Goal: Task Accomplishment & Management: Complete application form

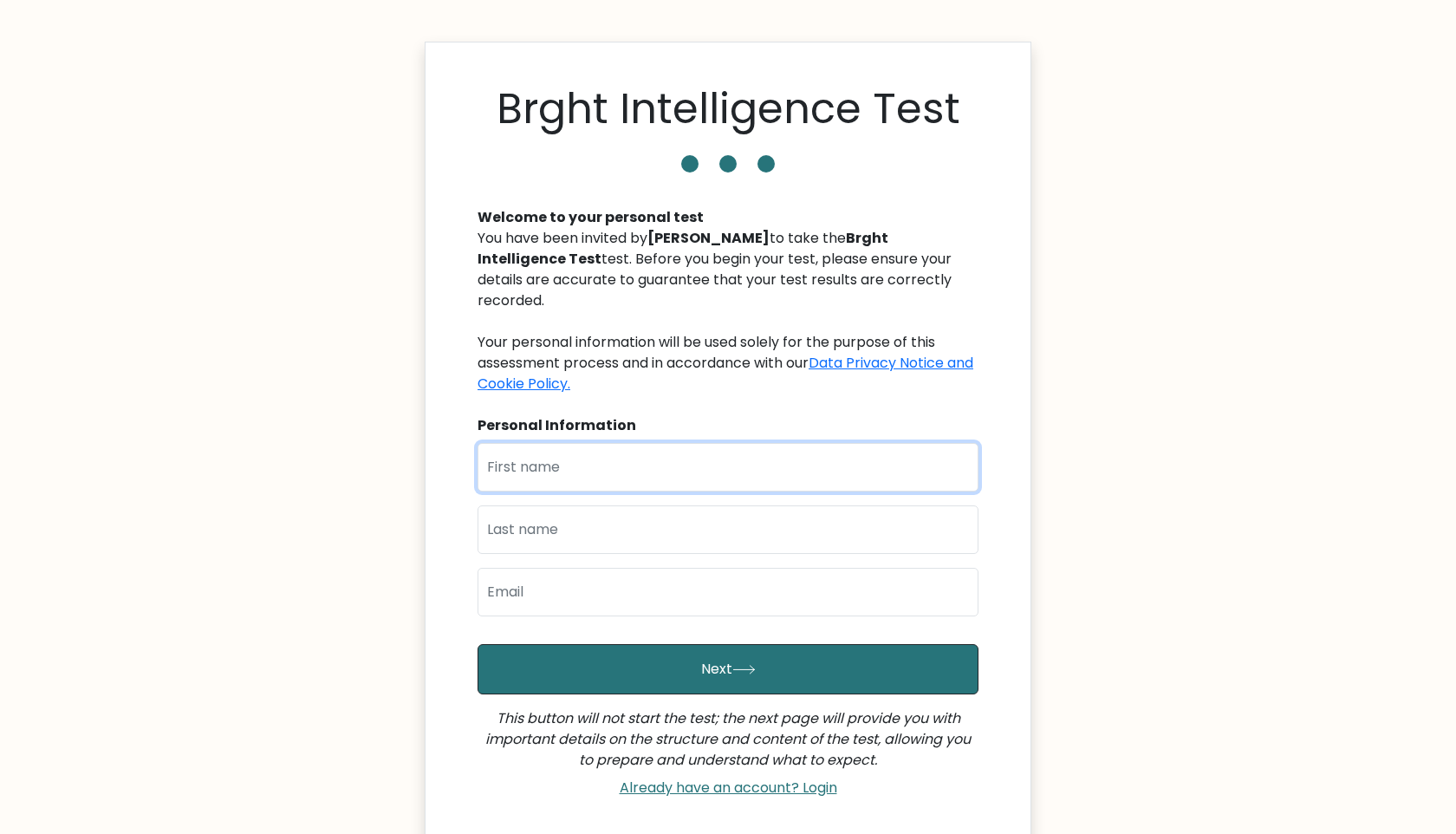
click at [637, 451] on input "text" at bounding box center [728, 466] width 501 height 49
type input "Jesuferanmi"
type input "Atunbi"
type input "[EMAIL_ADDRESS][DOMAIN_NAME]"
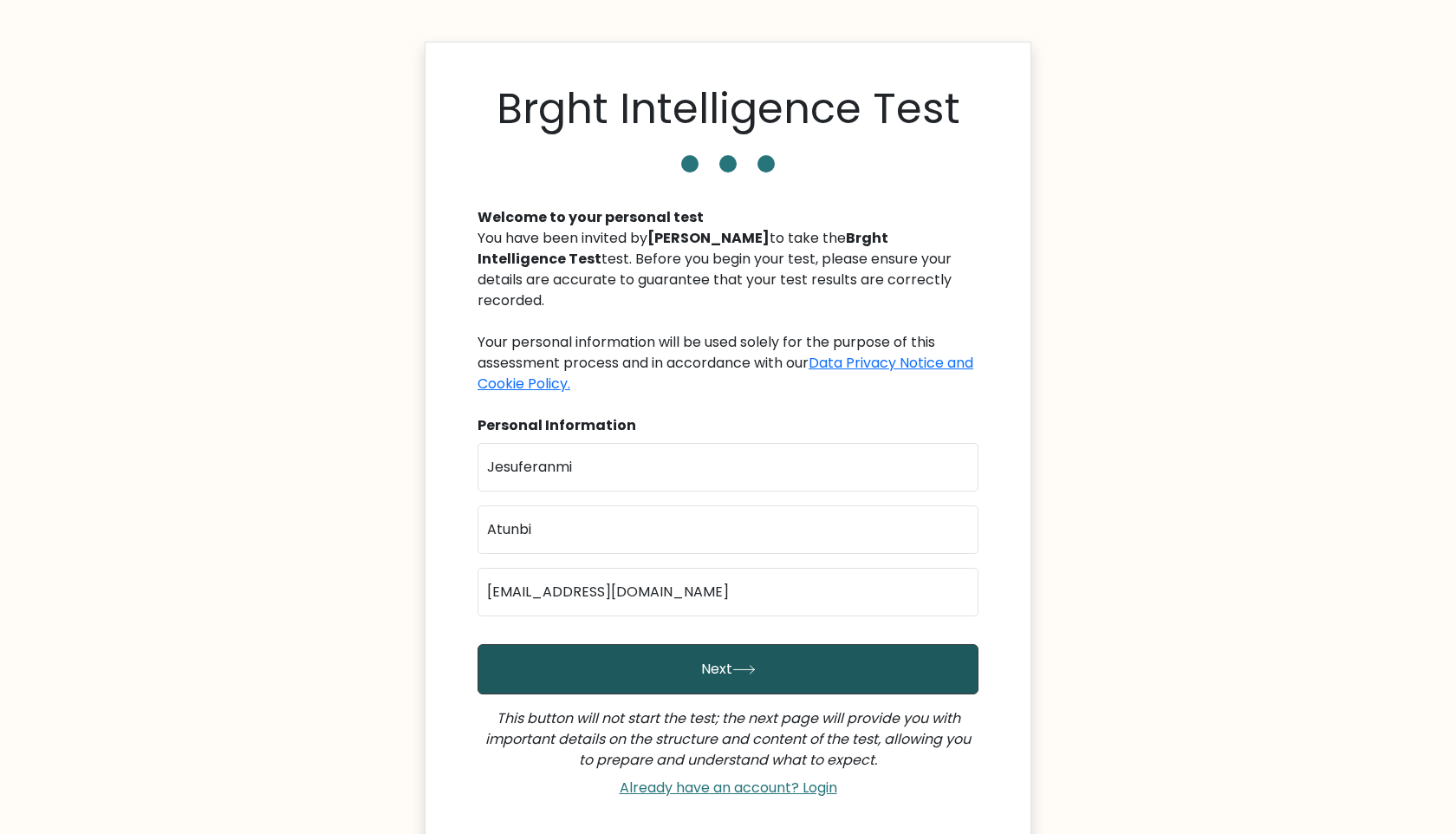
click at [640, 656] on button "Next" at bounding box center [728, 669] width 501 height 50
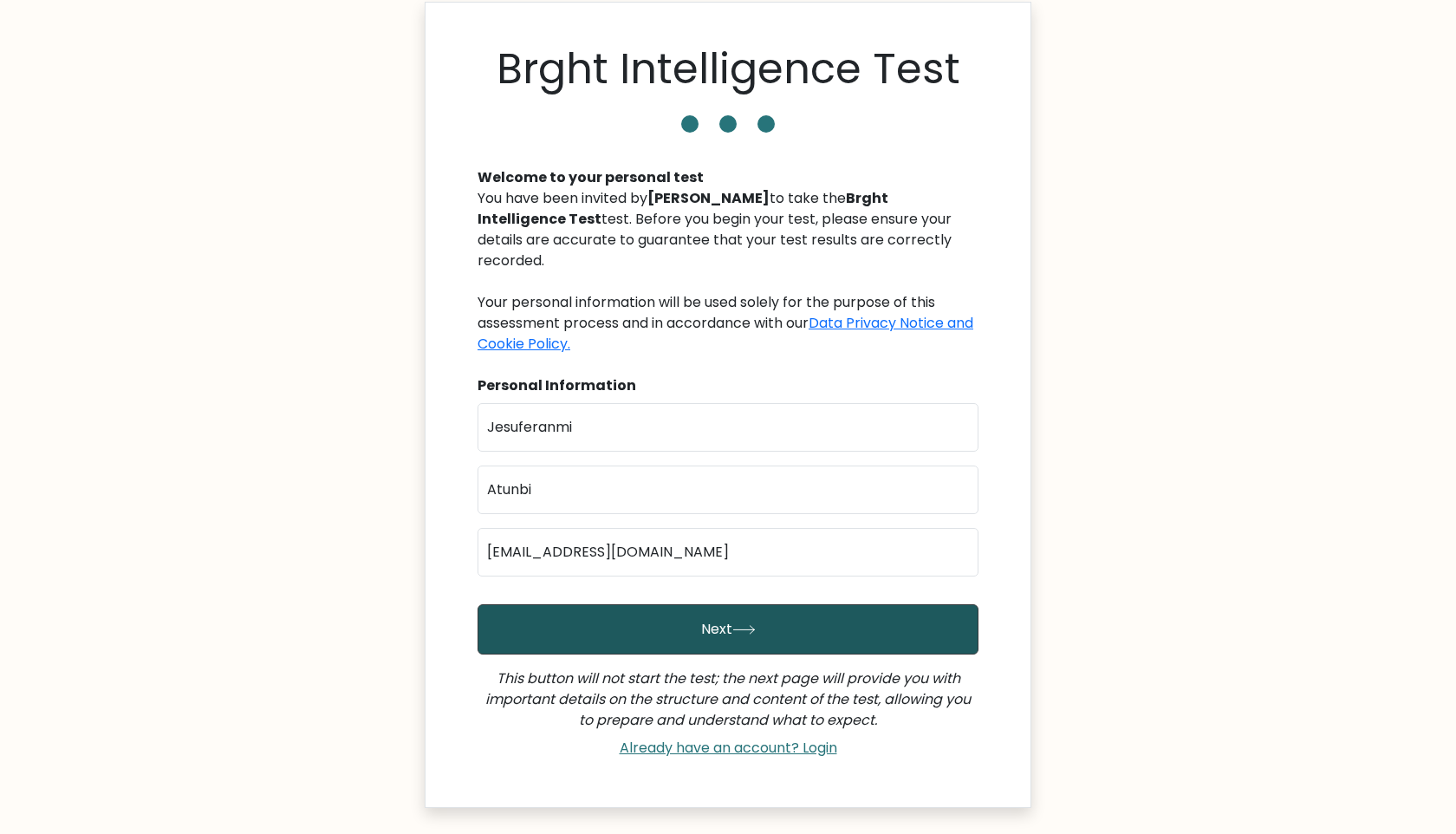
scroll to position [93, 0]
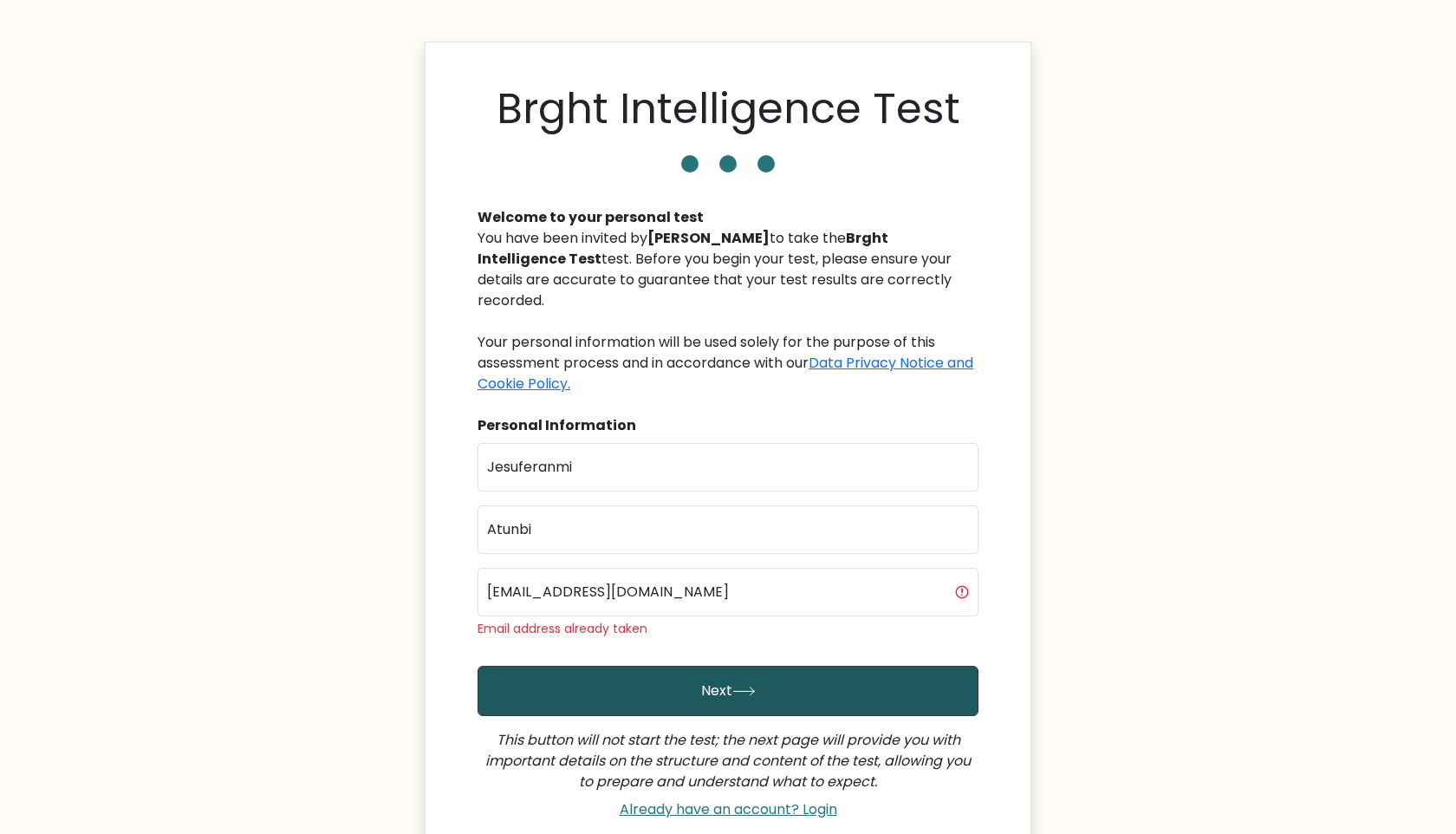
click at [713, 666] on button "Next" at bounding box center [728, 691] width 501 height 50
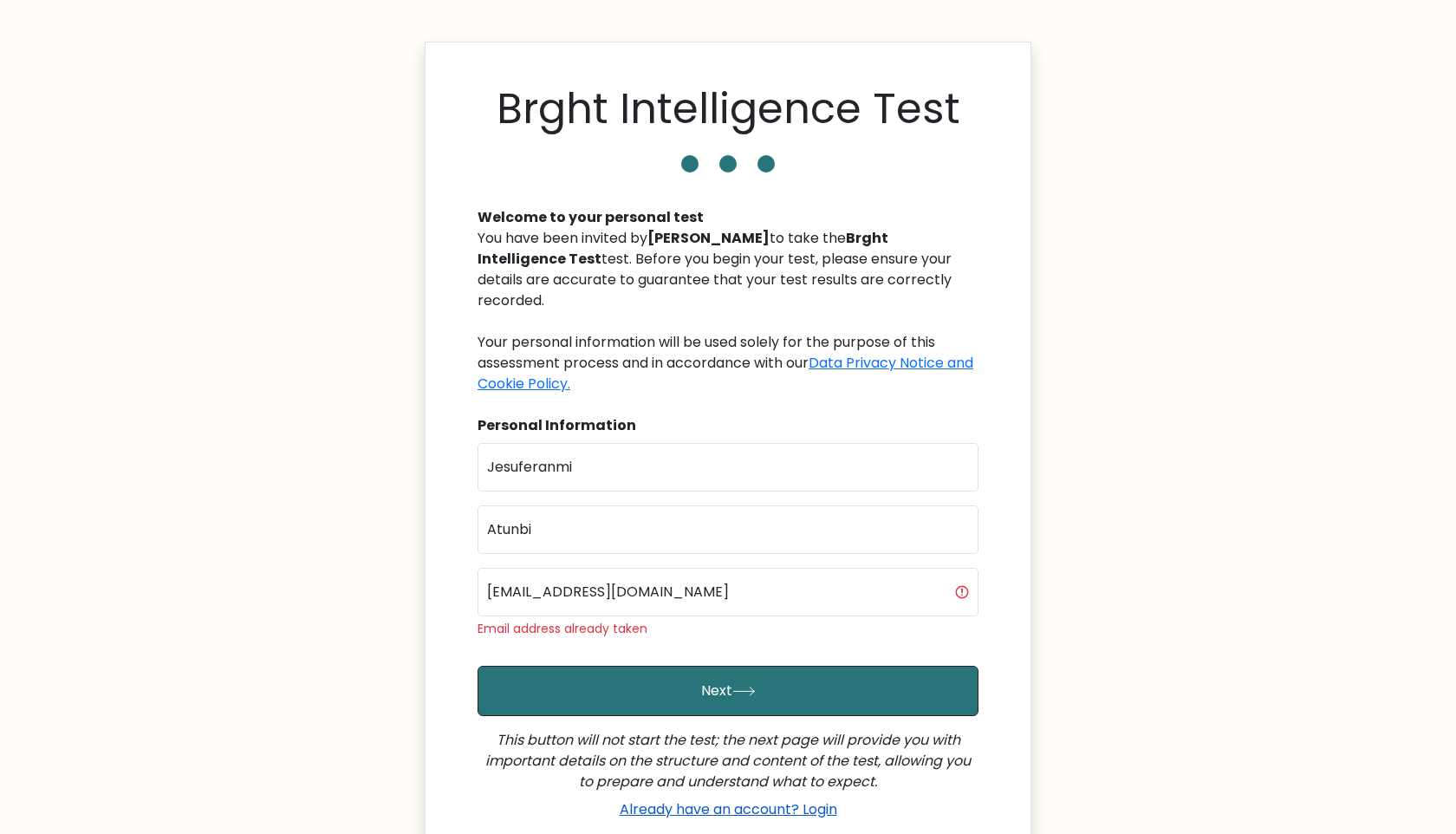
click at [814, 800] on link "Already have an account? Login" at bounding box center [728, 809] width 231 height 20
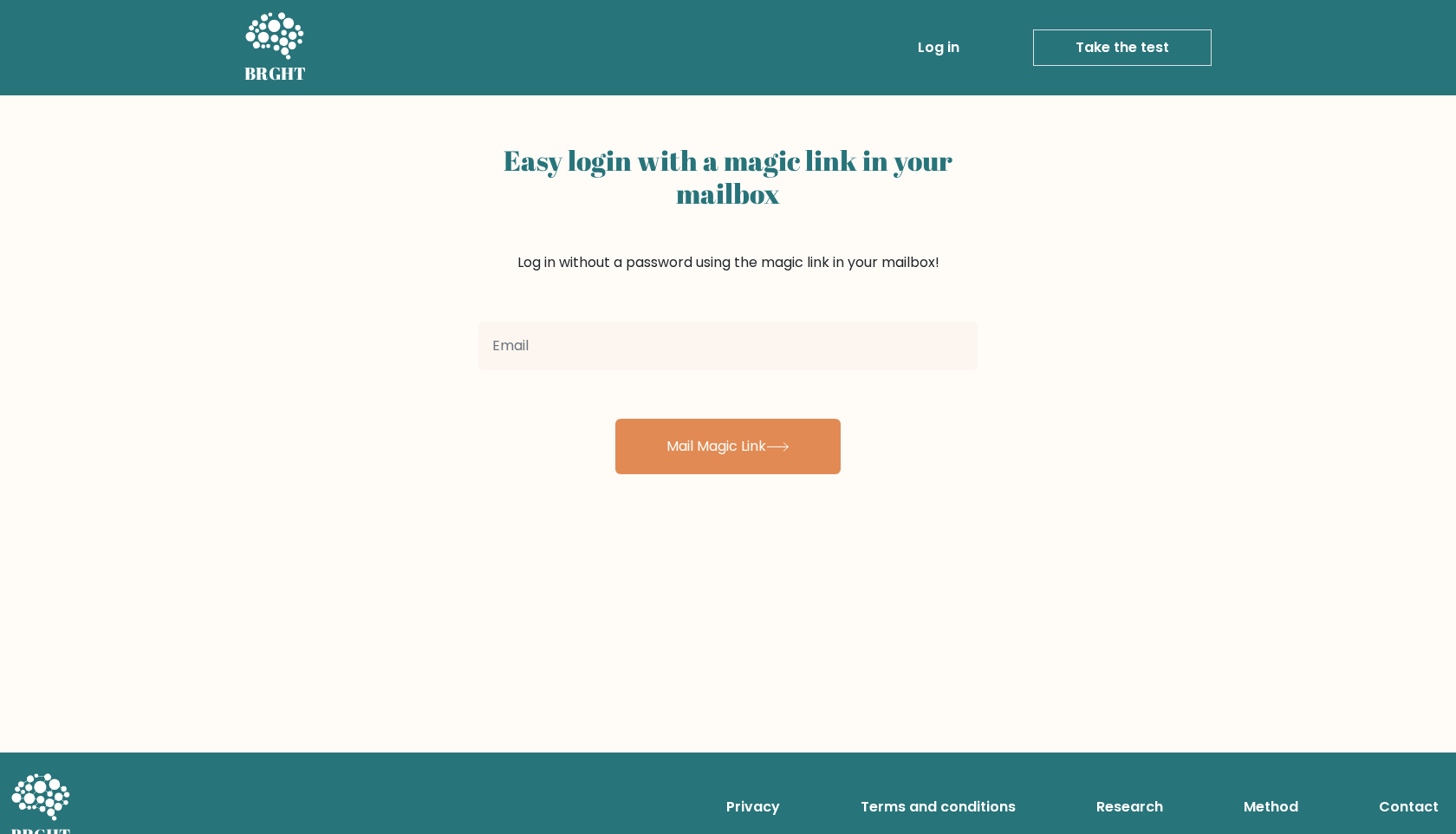
click at [603, 368] on input "email" at bounding box center [728, 345] width 499 height 49
type input "atunbiferanmi@gmail.com"
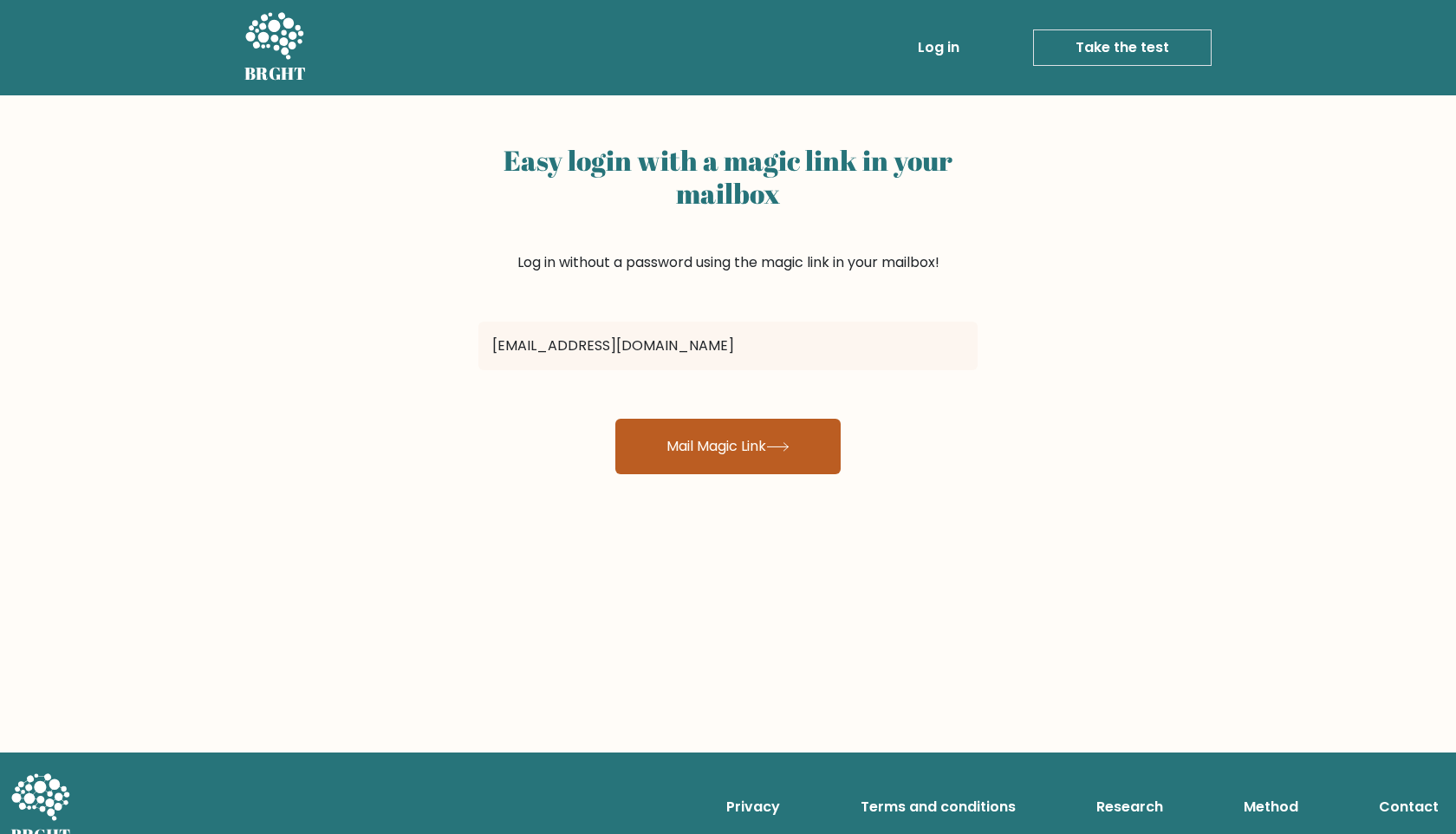
click at [686, 437] on button "Mail Magic Link" at bounding box center [728, 446] width 225 height 56
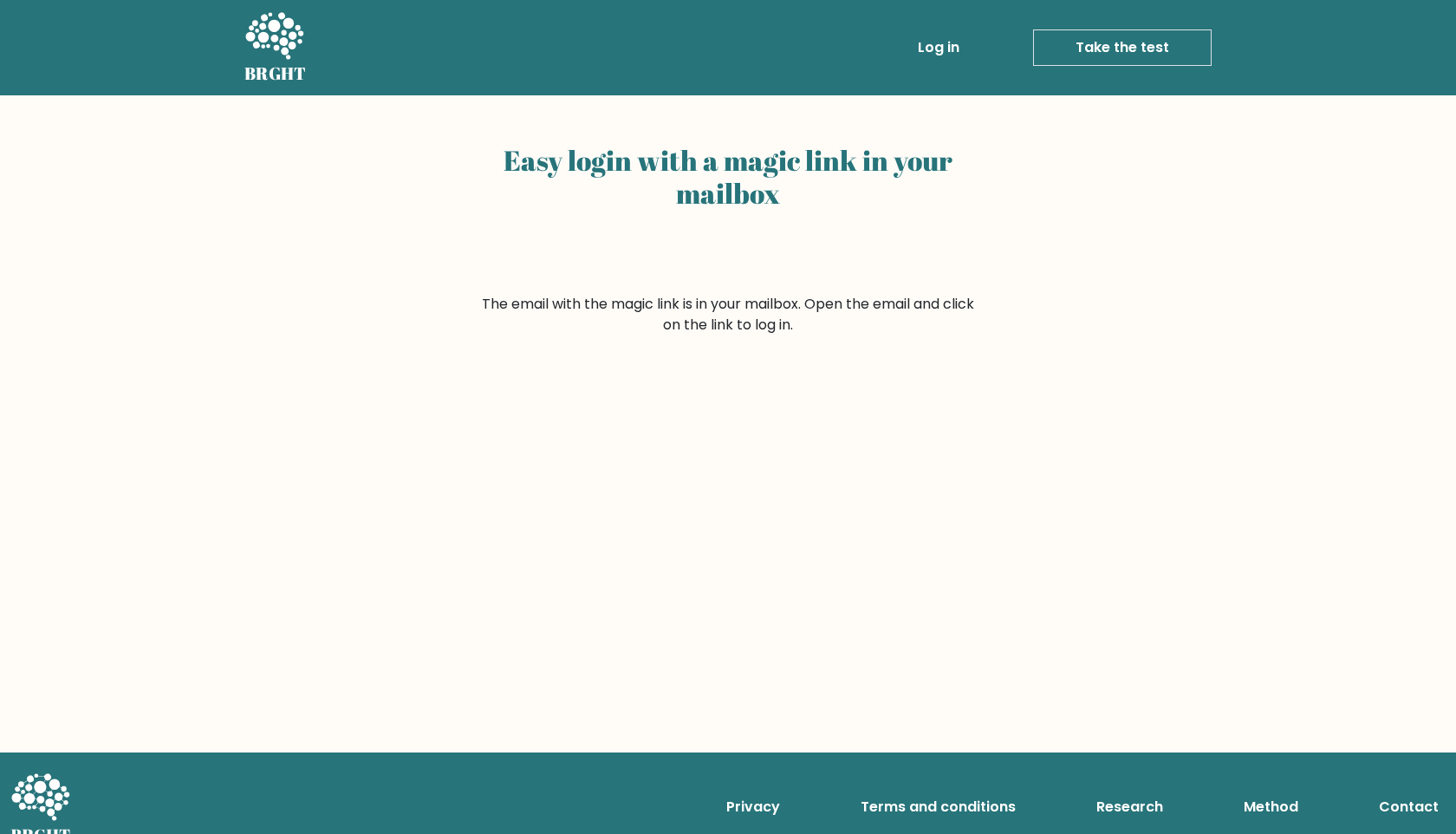
click at [1119, 54] on link "Take the test" at bounding box center [1122, 47] width 178 height 36
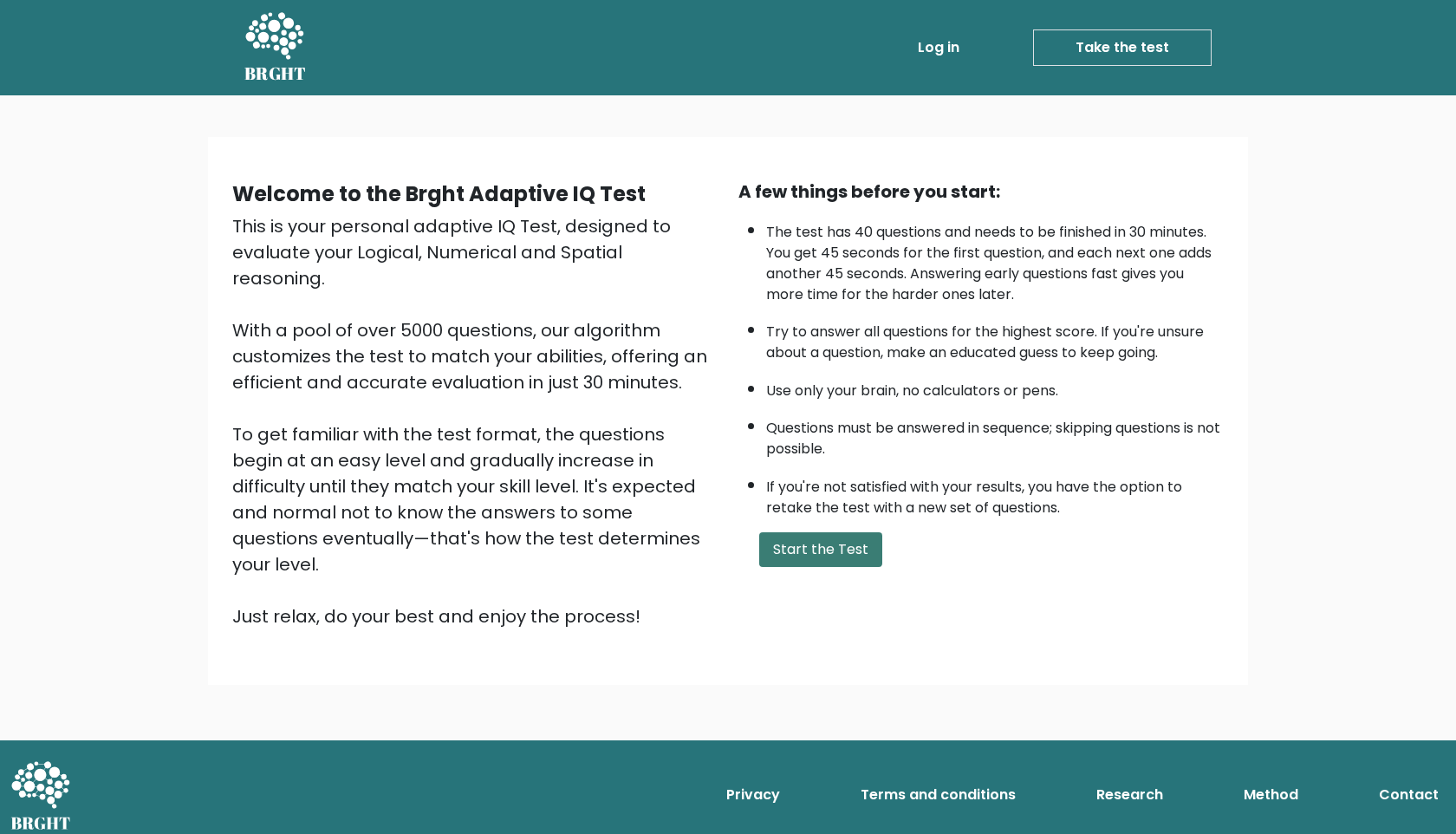
click at [802, 550] on button "Start the Test" at bounding box center [820, 549] width 123 height 34
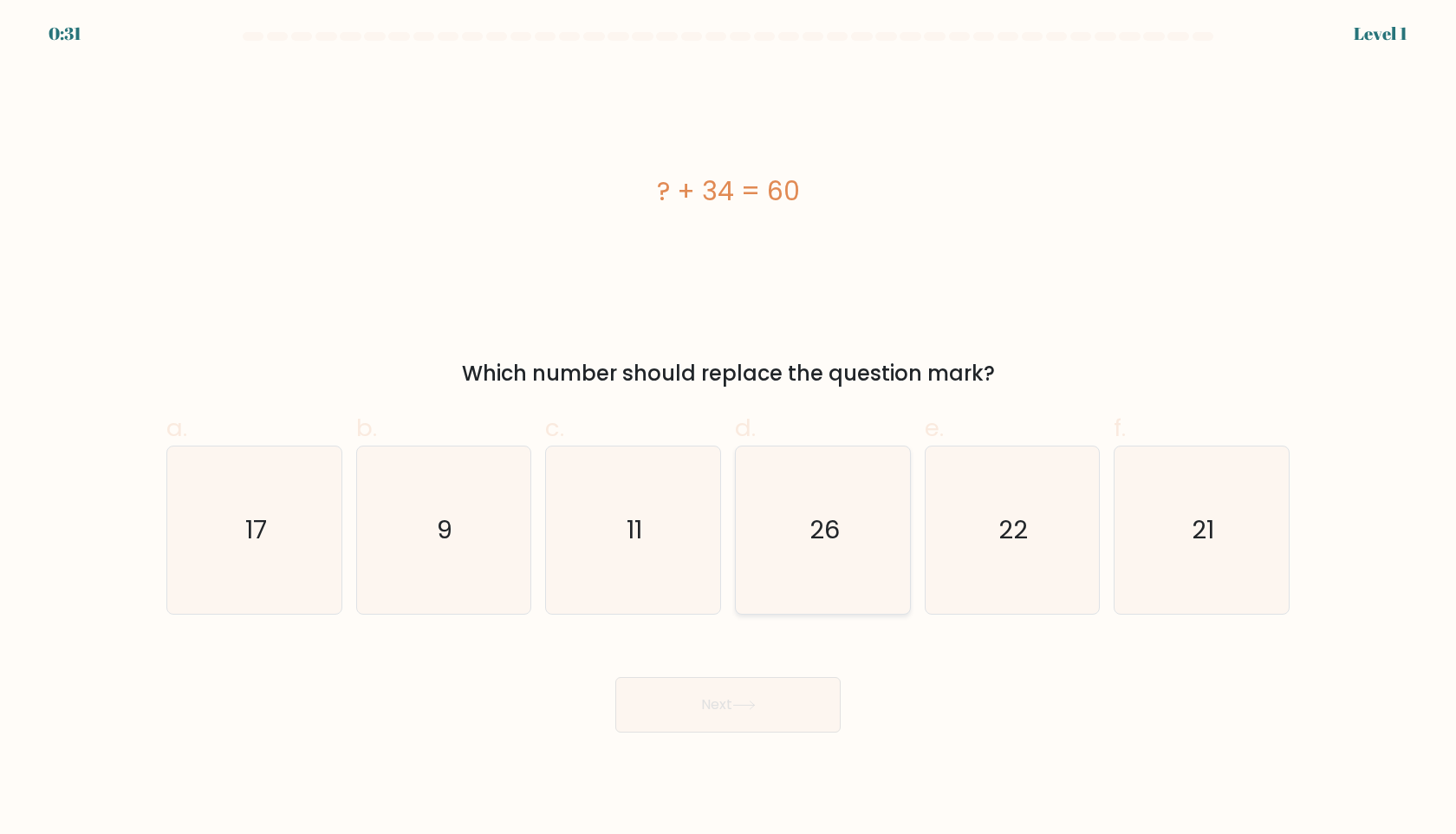
click at [812, 497] on icon "26" at bounding box center [822, 529] width 167 height 167
click at [728, 428] on input "d. 26" at bounding box center [728, 422] width 1 height 11
radio input "true"
click at [751, 710] on button "Next" at bounding box center [728, 704] width 225 height 56
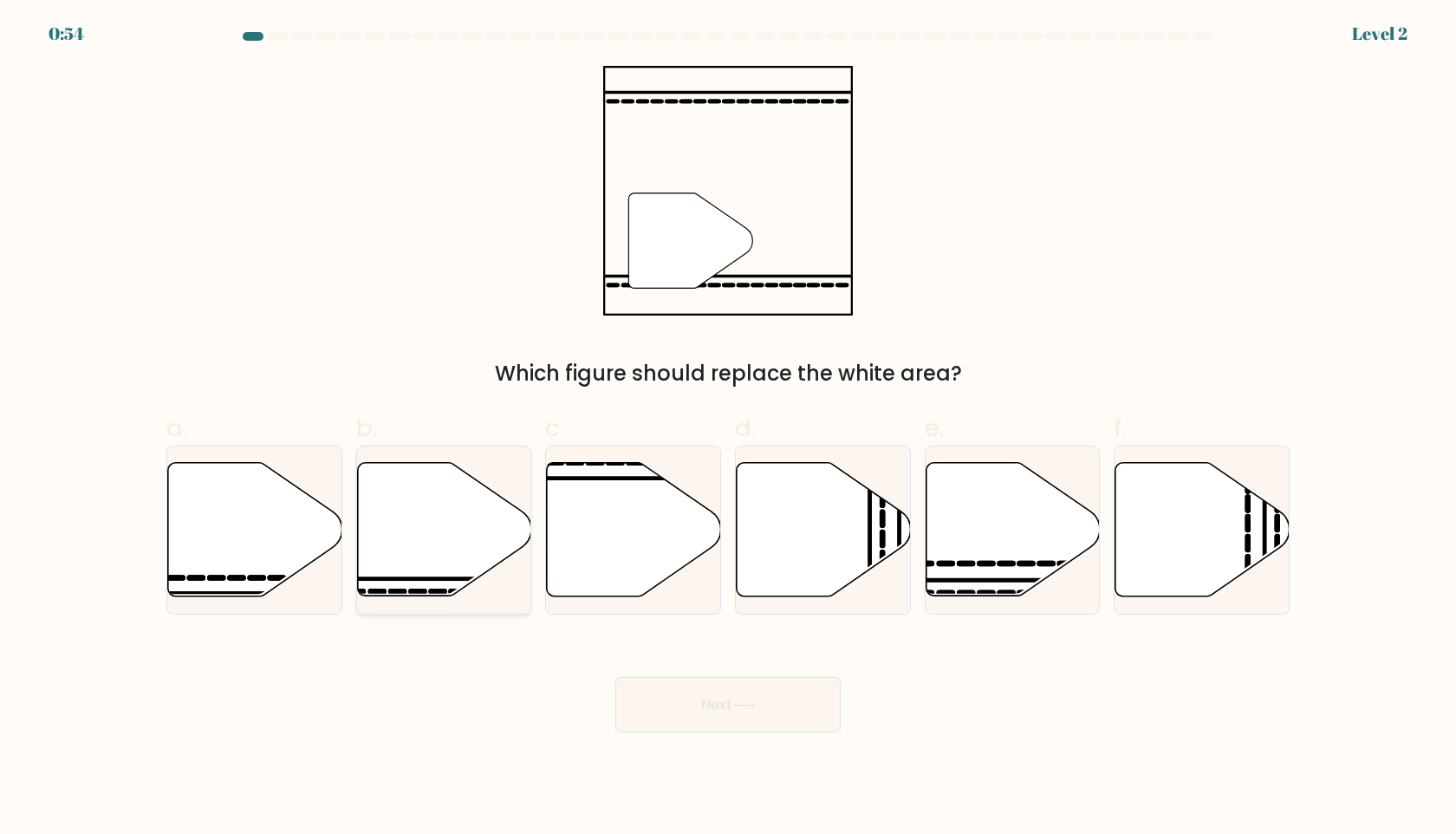
click at [409, 516] on icon at bounding box center [443, 529] width 174 height 133
click at [728, 428] on input "b." at bounding box center [728, 422] width 1 height 11
radio input "true"
click at [651, 680] on button "Next" at bounding box center [728, 704] width 225 height 56
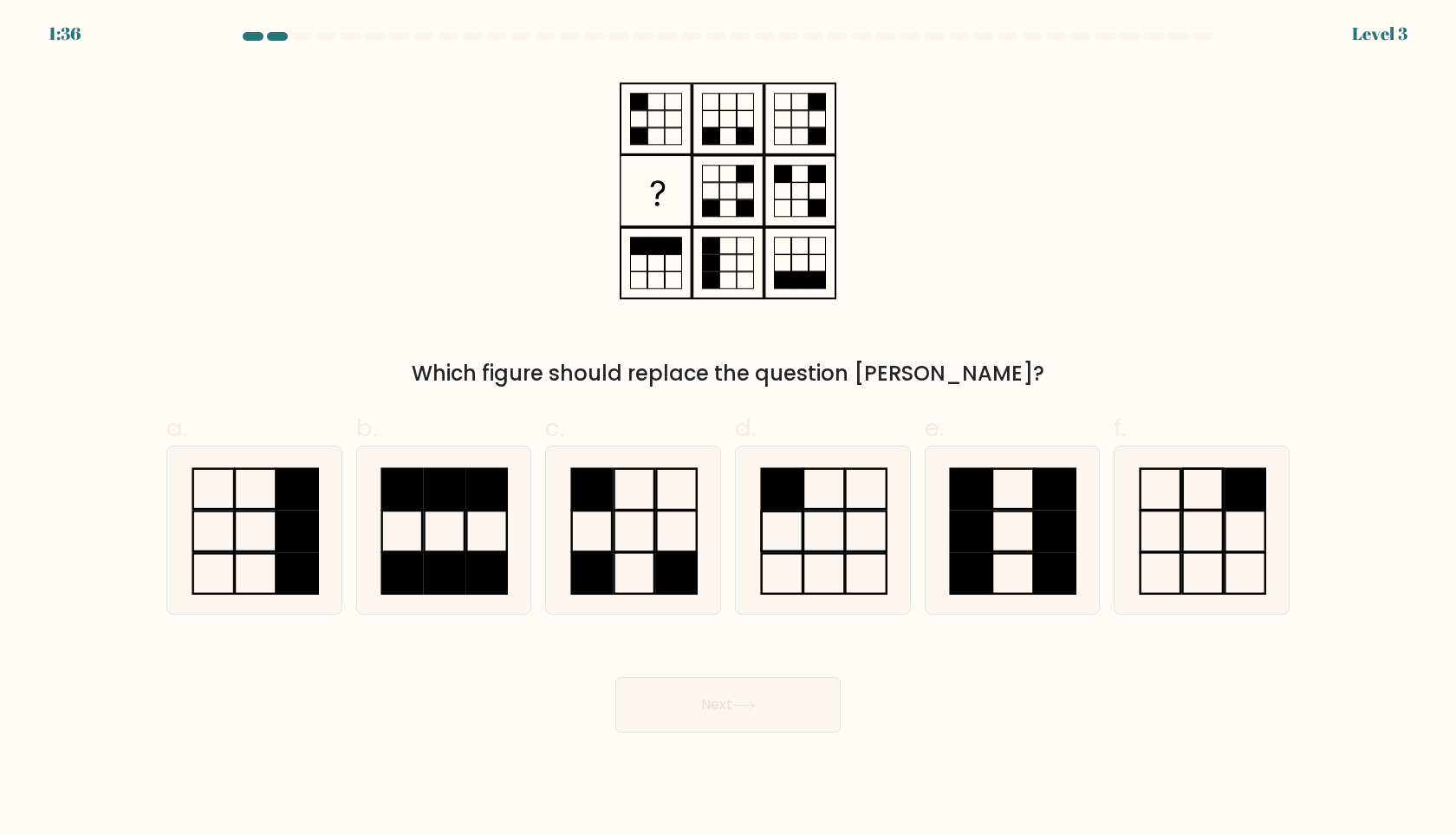
click at [697, 719] on button "Next" at bounding box center [728, 704] width 225 height 56
click at [682, 508] on icon at bounding box center [632, 529] width 167 height 167
click at [728, 428] on input "c." at bounding box center [728, 422] width 1 height 11
radio input "true"
click at [720, 703] on button "Next" at bounding box center [728, 704] width 225 height 56
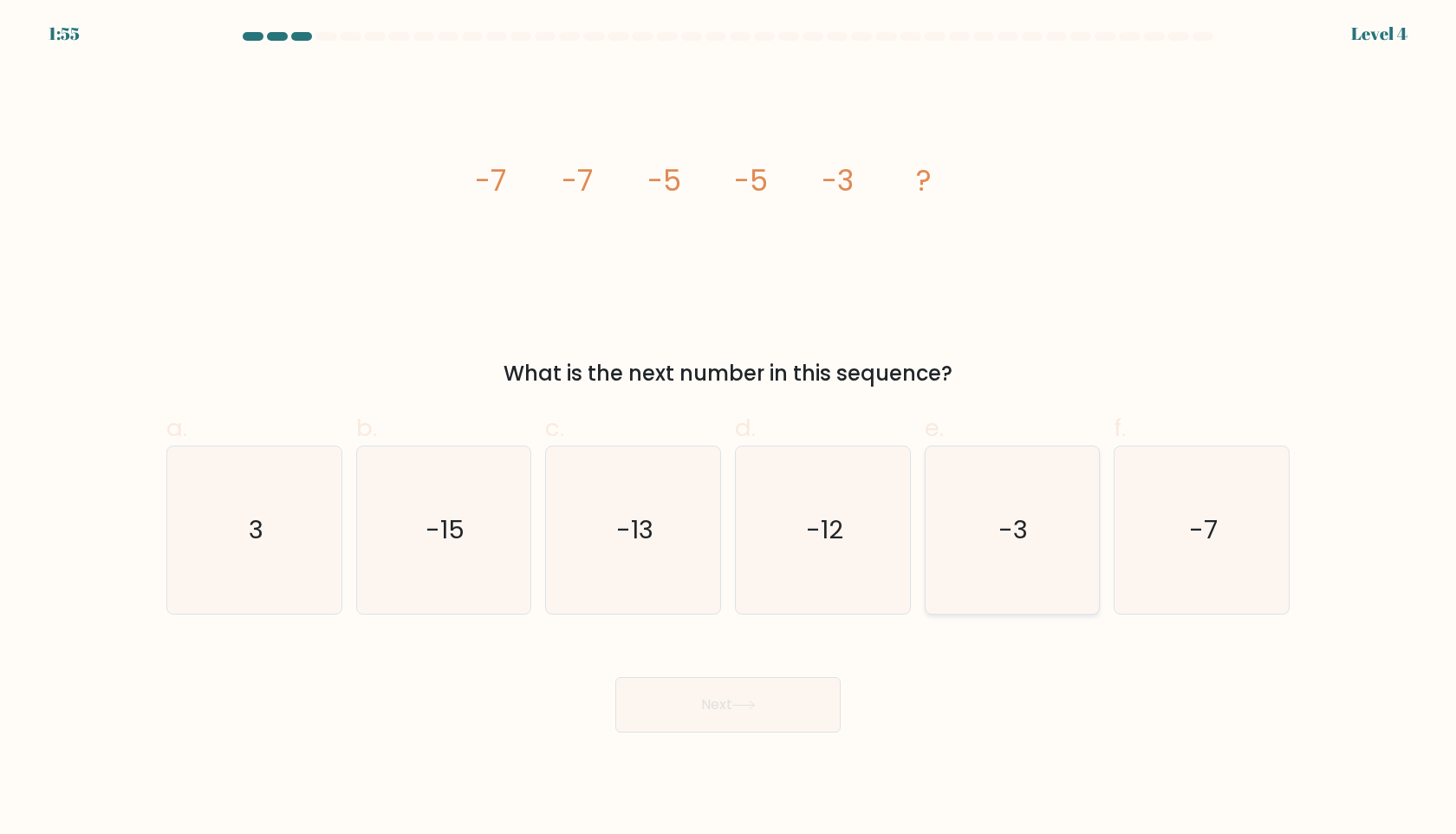
click at [995, 554] on icon "-3" at bounding box center [1011, 529] width 167 height 167
click at [728, 428] on input "e. -3" at bounding box center [728, 422] width 1 height 11
radio input "true"
click at [757, 714] on button "Next" at bounding box center [728, 704] width 225 height 56
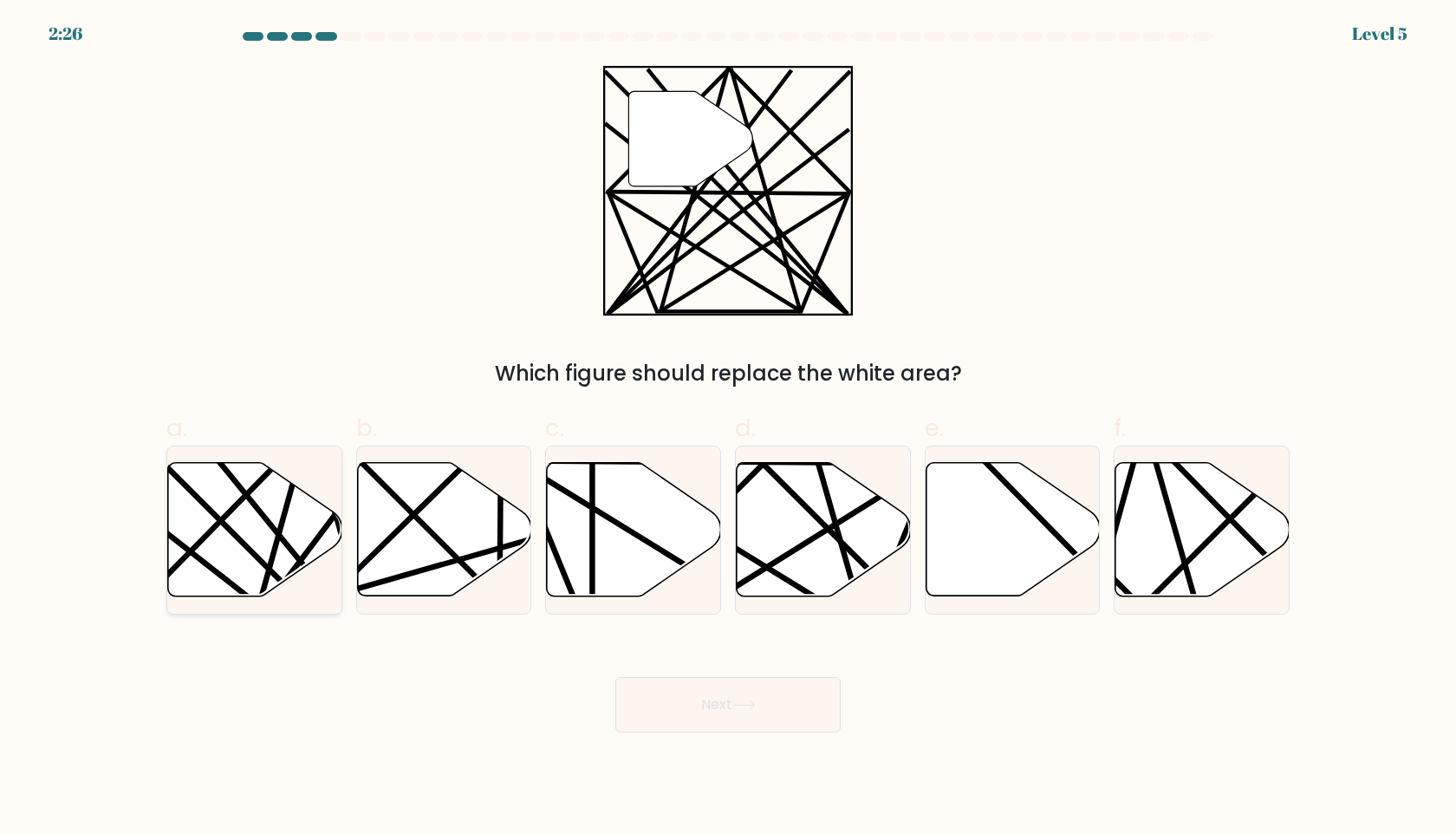
click at [276, 543] on line at bounding box center [260, 601] width 94 height 340
click at [728, 428] on input "a." at bounding box center [728, 422] width 1 height 11
radio input "true"
click at [669, 702] on button "Next" at bounding box center [728, 704] width 225 height 56
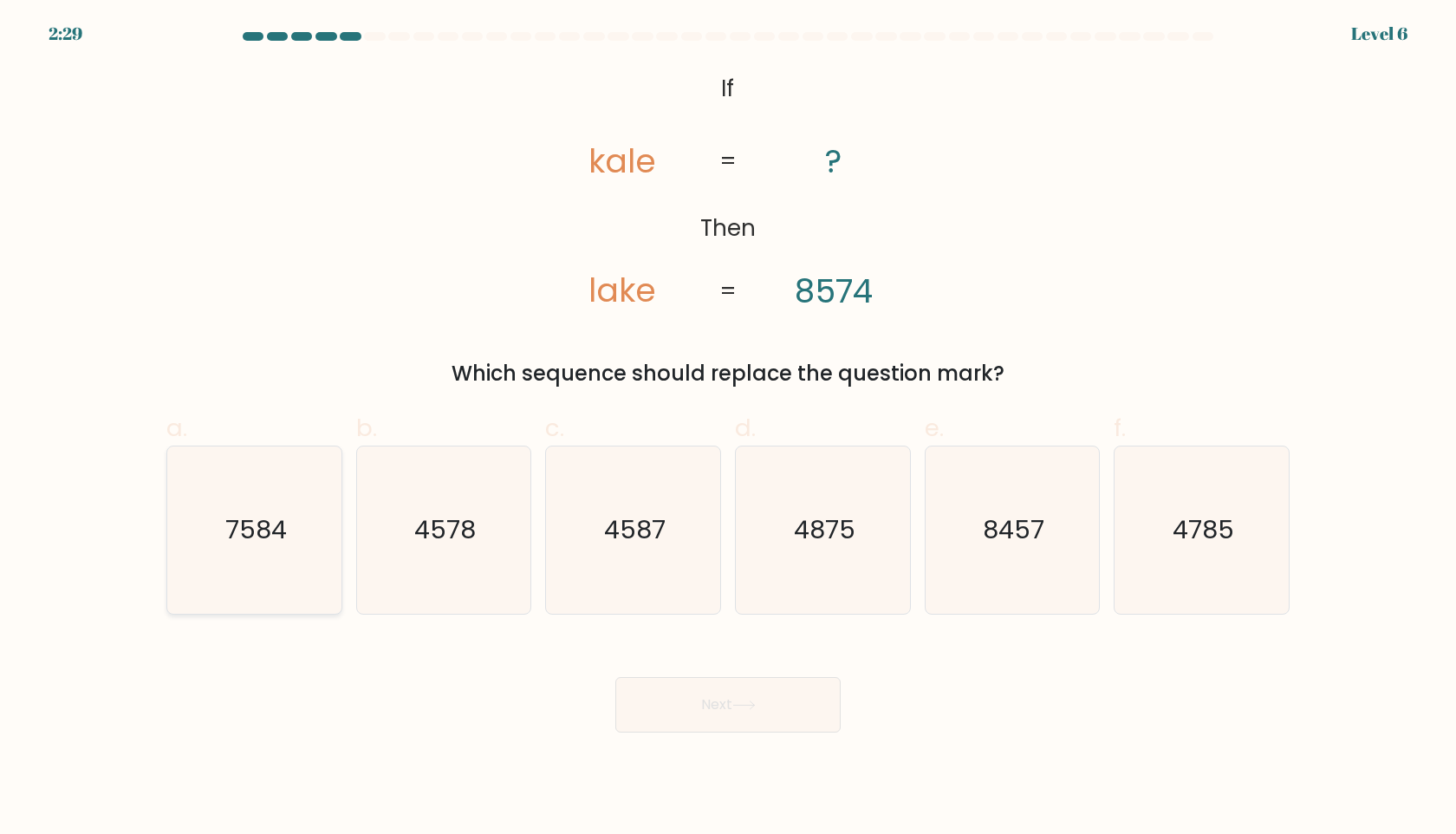
click at [275, 508] on icon "7584" at bounding box center [253, 529] width 167 height 167
click at [728, 428] on input "a. 7584" at bounding box center [728, 422] width 1 height 11
radio input "true"
click at [692, 704] on button "Next" at bounding box center [728, 704] width 225 height 56
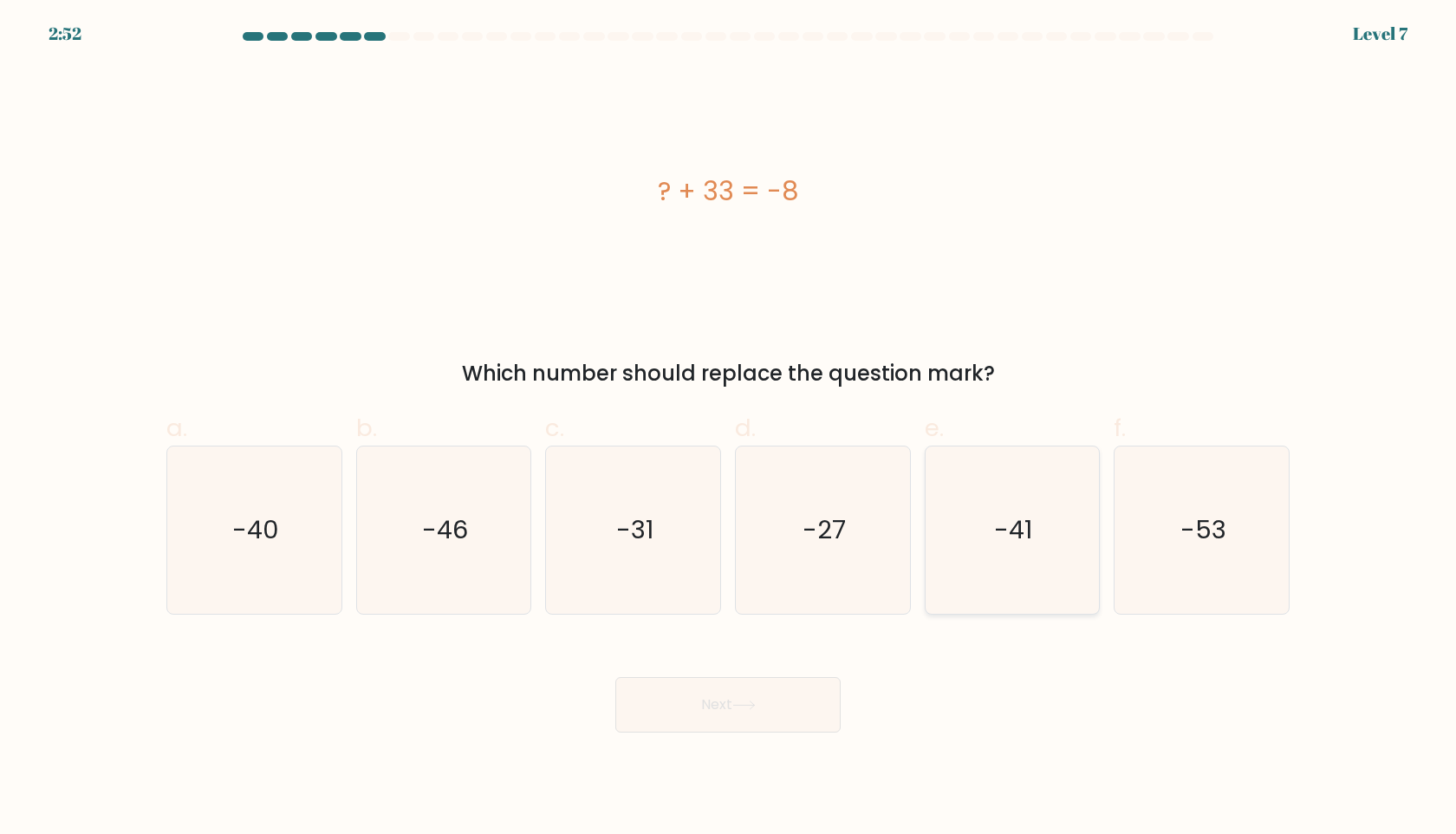
click at [1011, 517] on text "-41" at bounding box center [1013, 529] width 38 height 34
click at [728, 428] on input "e. -41" at bounding box center [728, 422] width 1 height 11
radio input "true"
click at [773, 725] on button "Next" at bounding box center [728, 704] width 225 height 56
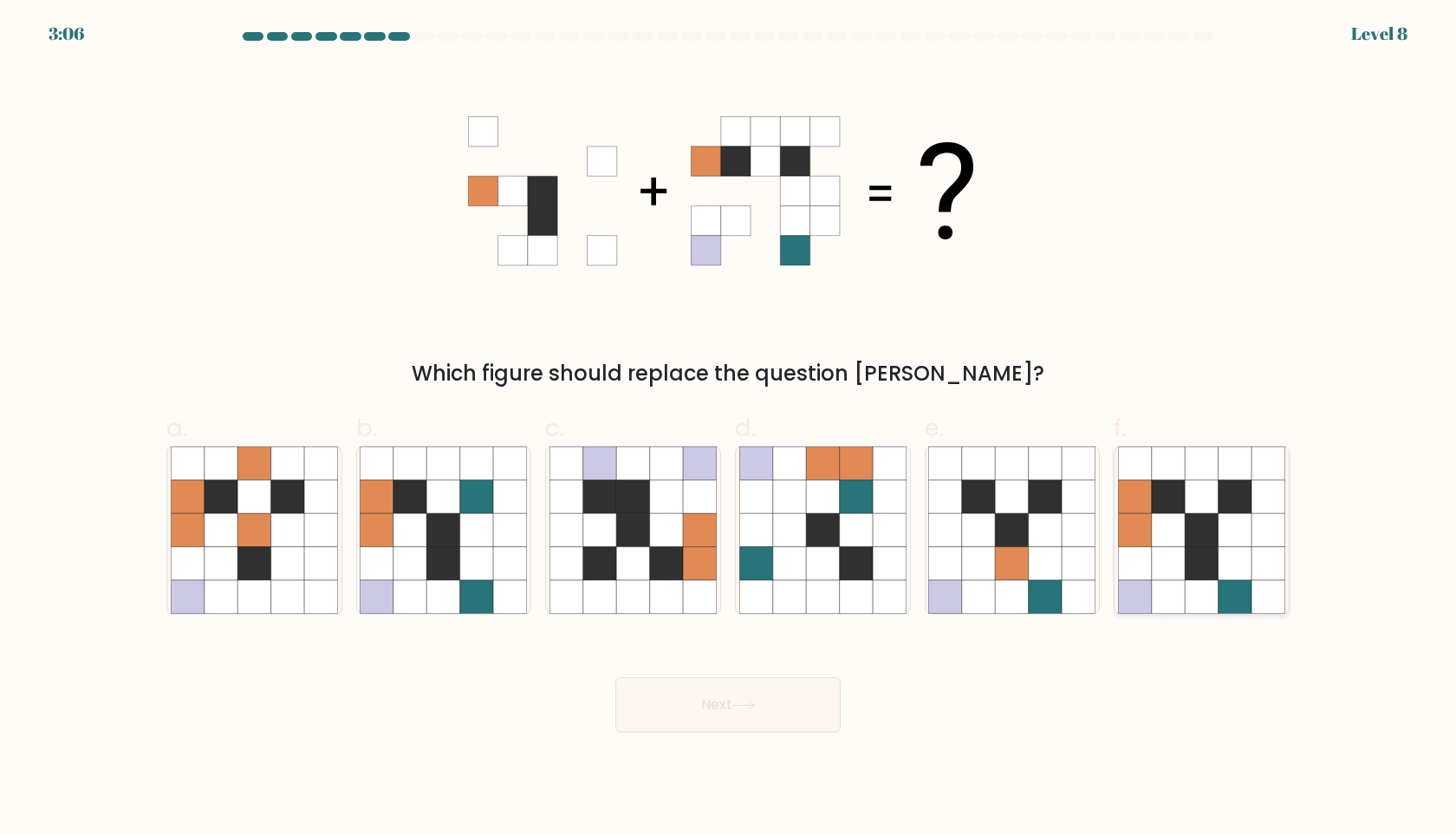
click at [1146, 557] on icon at bounding box center [1134, 563] width 33 height 33
click at [728, 428] on input "f." at bounding box center [728, 422] width 1 height 11
radio input "true"
click at [739, 695] on button "Next" at bounding box center [728, 704] width 225 height 56
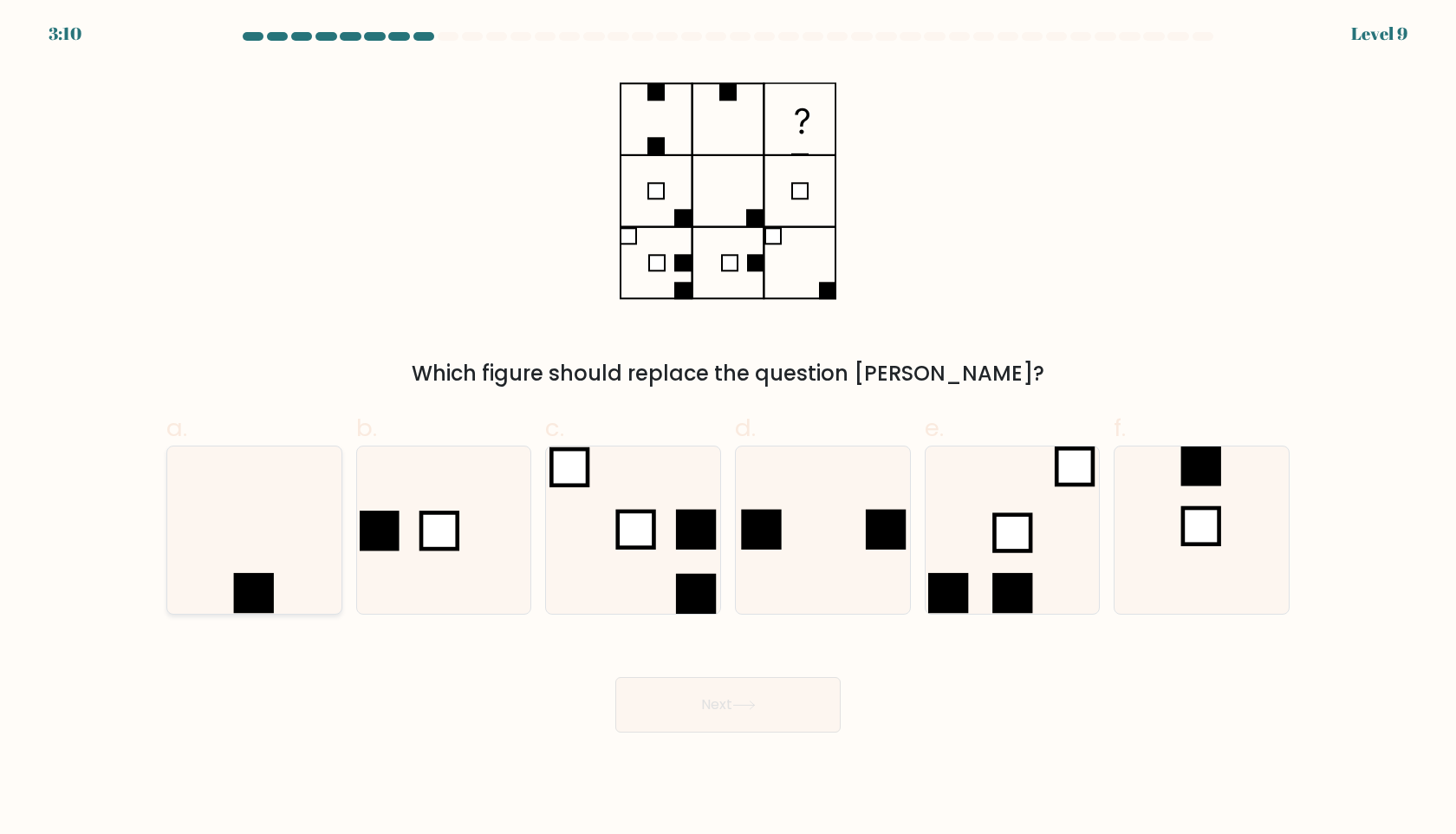
click at [210, 516] on icon at bounding box center [253, 529] width 167 height 167
click at [728, 428] on input "a." at bounding box center [728, 422] width 1 height 11
radio input "true"
click at [752, 694] on button "Next" at bounding box center [728, 704] width 225 height 56
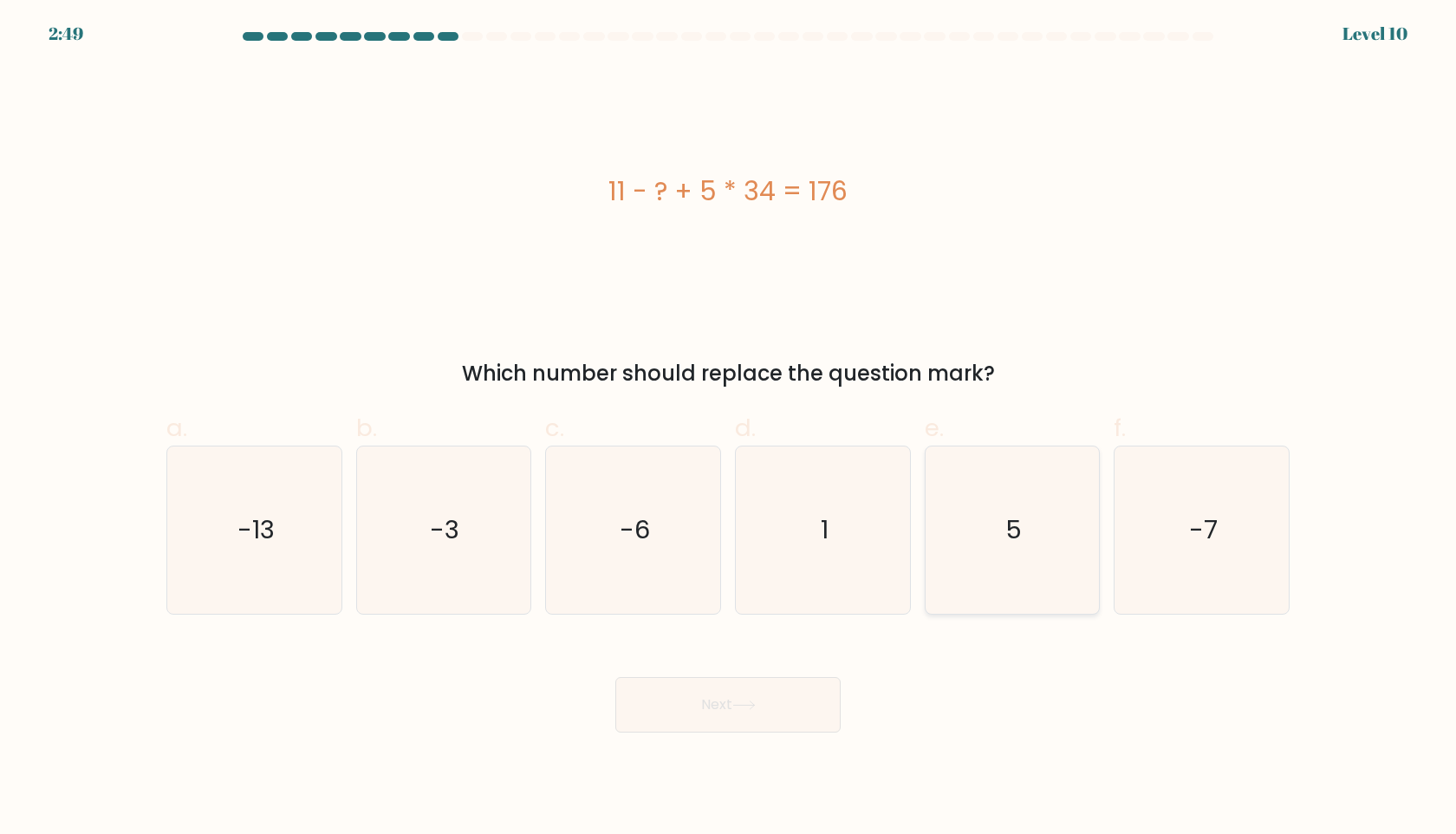
click at [1007, 527] on text "5" at bounding box center [1013, 529] width 17 height 34
click at [728, 428] on input "e. 5" at bounding box center [728, 422] width 1 height 11
radio input "true"
click at [703, 717] on button "Next" at bounding box center [728, 704] width 225 height 56
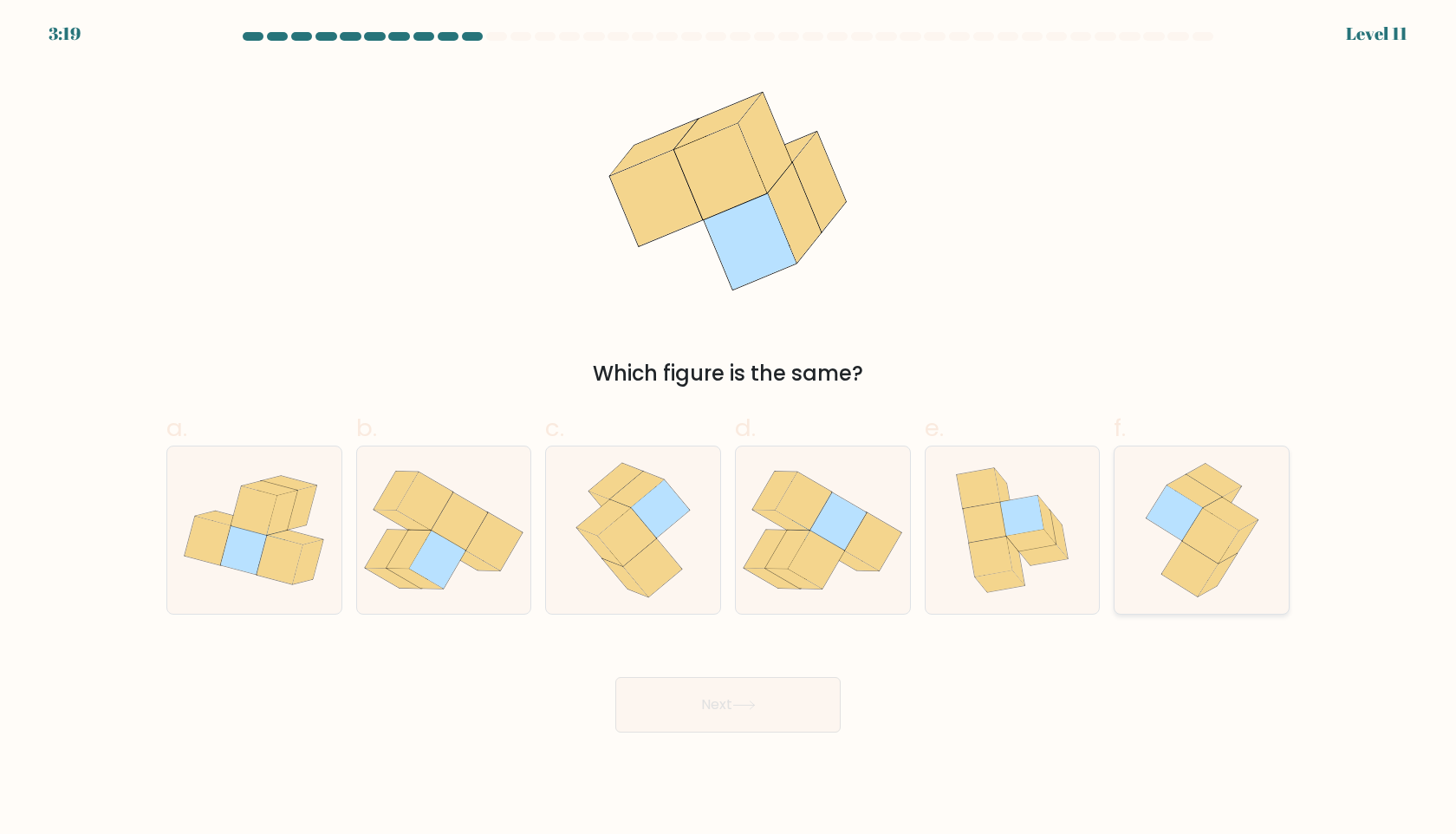
click at [1203, 578] on icon at bounding box center [1189, 569] width 57 height 55
click at [728, 428] on input "f." at bounding box center [728, 422] width 1 height 11
radio input "true"
click at [783, 717] on button "Next" at bounding box center [728, 704] width 225 height 56
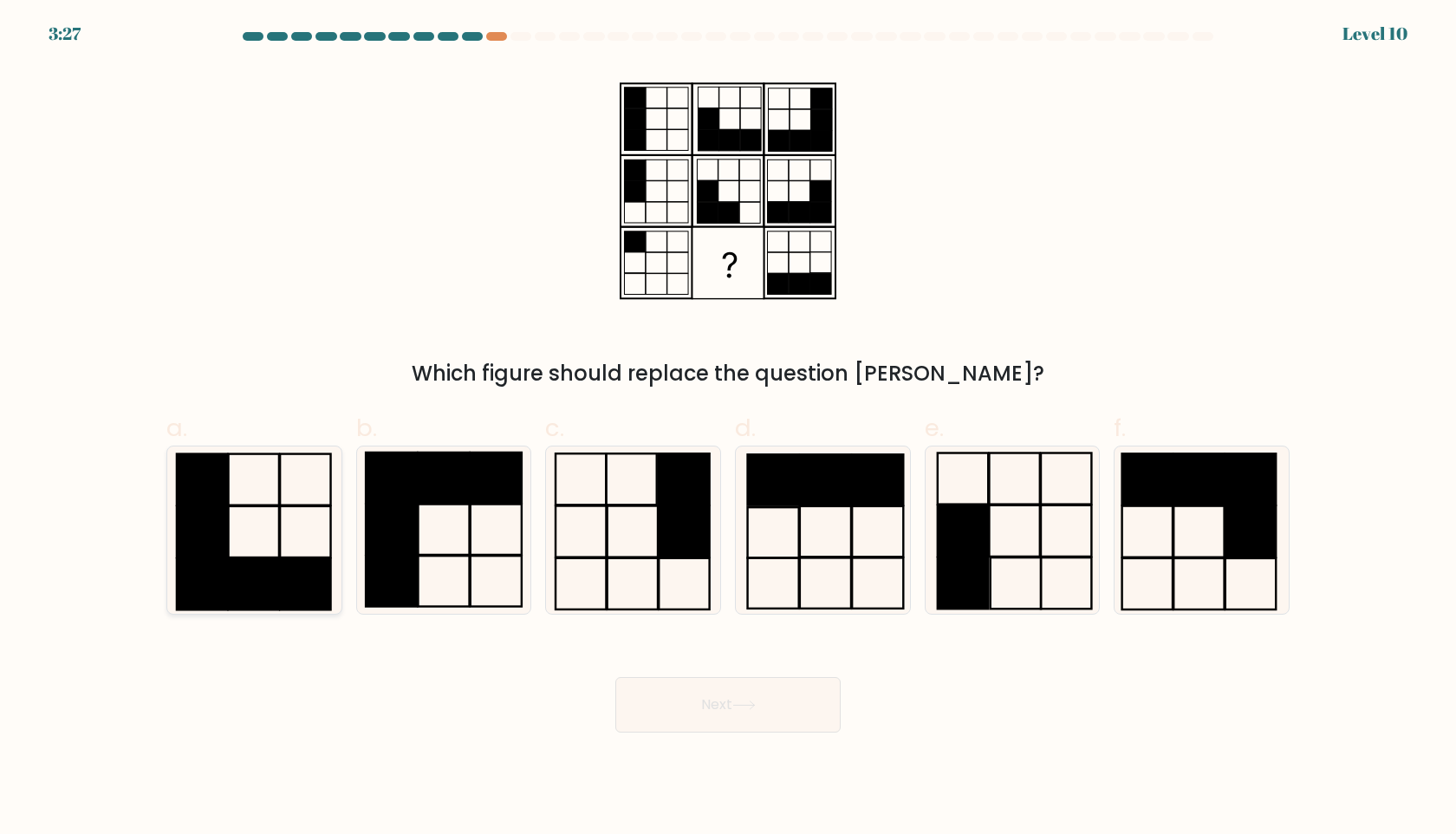
click at [233, 512] on icon at bounding box center [253, 529] width 167 height 167
click at [728, 428] on input "a." at bounding box center [728, 422] width 1 height 11
radio input "true"
click at [663, 702] on button "Next" at bounding box center [728, 704] width 225 height 56
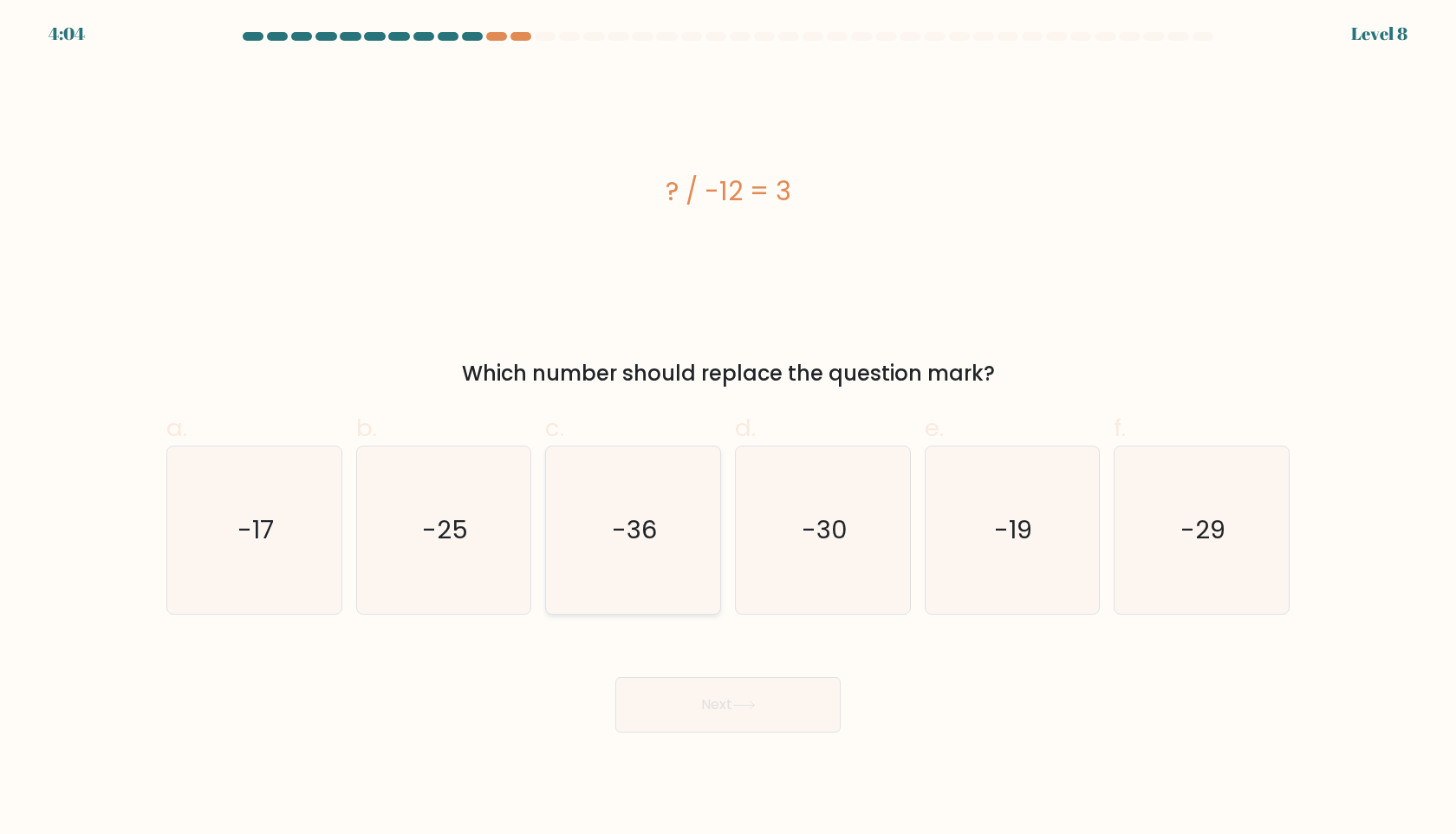
click at [650, 497] on icon "-36" at bounding box center [632, 529] width 167 height 167
click at [728, 428] on input "c. -36" at bounding box center [728, 422] width 1 height 11
radio input "true"
click at [679, 690] on button "Next" at bounding box center [728, 704] width 225 height 56
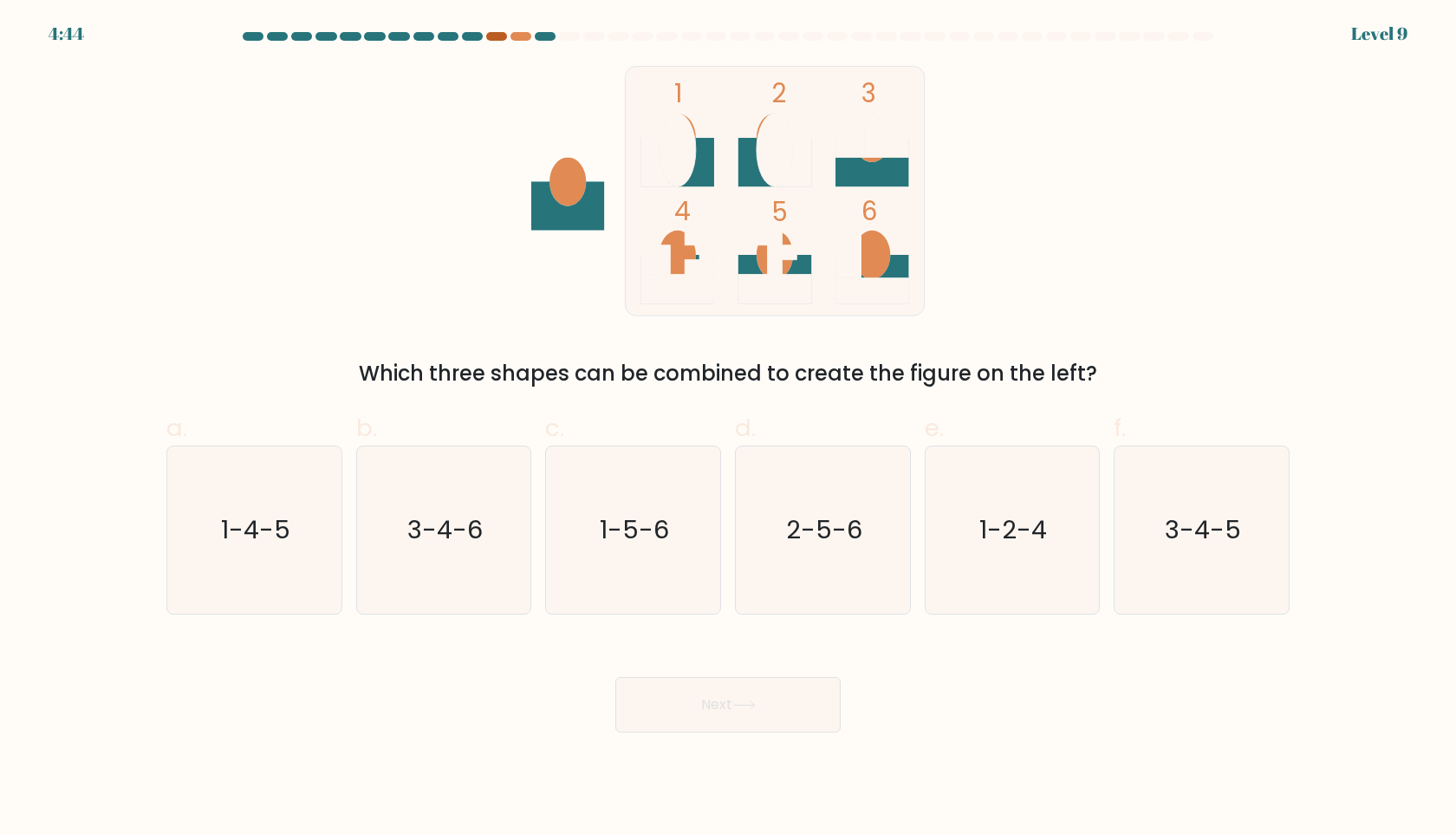
click at [500, 36] on div at bounding box center [496, 36] width 21 height 9
click at [524, 35] on div at bounding box center [521, 36] width 21 height 9
click at [1188, 539] on text "3-4-5" at bounding box center [1203, 529] width 76 height 34
click at [728, 428] on input "f. 3-4-5" at bounding box center [728, 422] width 1 height 11
radio input "true"
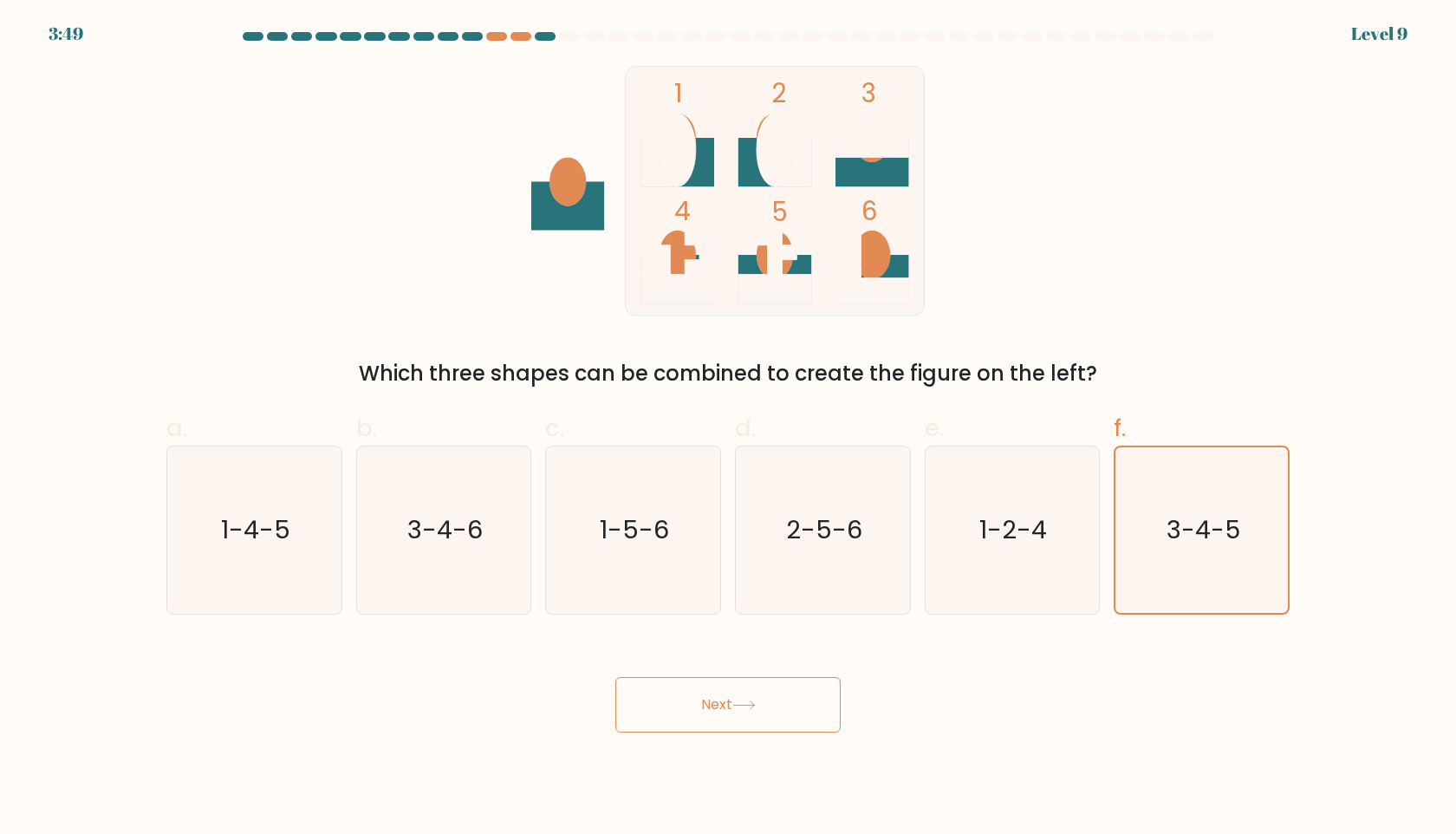
click at [755, 716] on button "Next" at bounding box center [728, 704] width 225 height 56
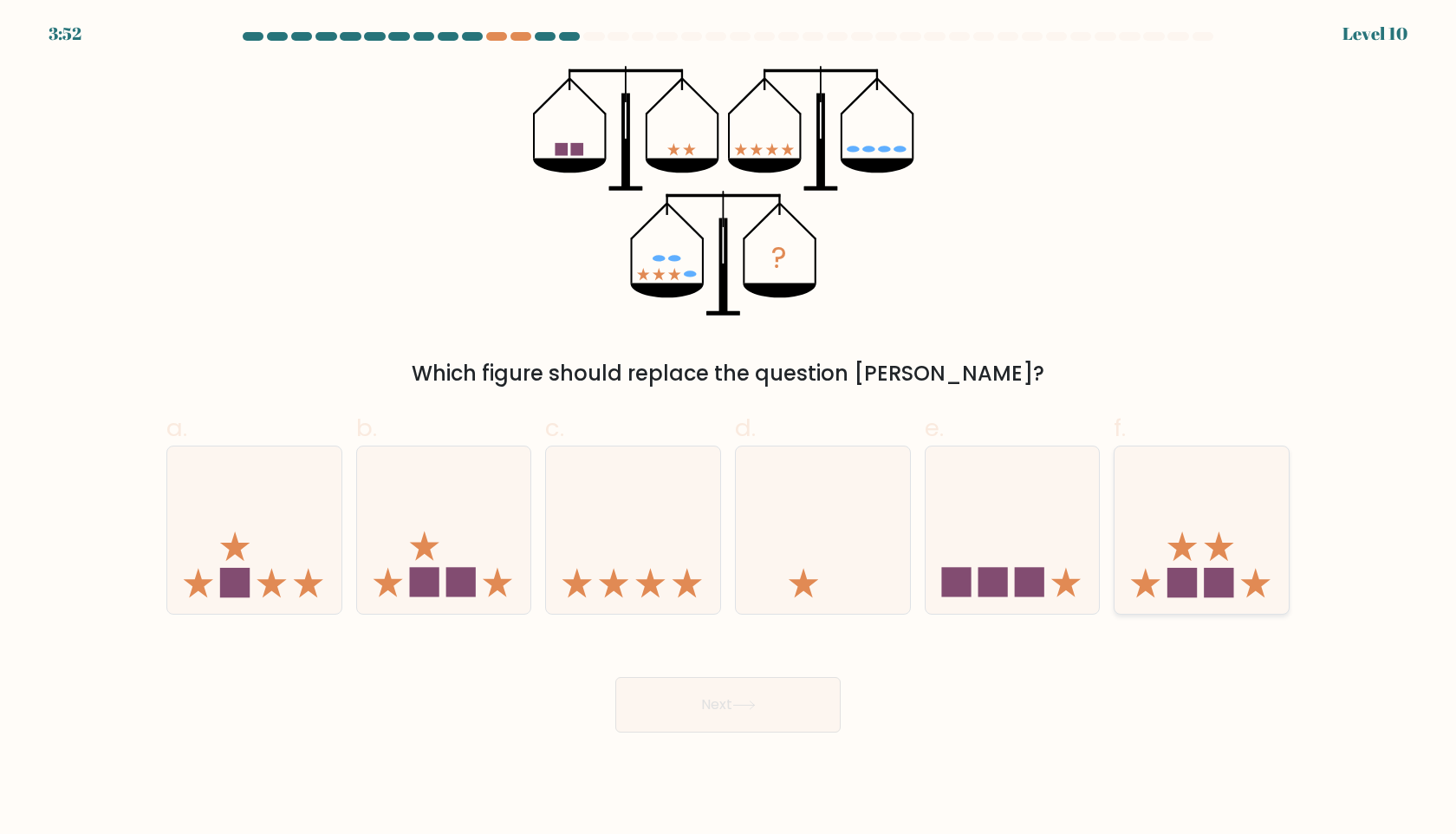
click at [1252, 578] on icon at bounding box center [1201, 529] width 174 height 144
click at [728, 428] on input "f." at bounding box center [728, 422] width 1 height 11
radio input "true"
click at [748, 708] on icon at bounding box center [743, 705] width 23 height 10
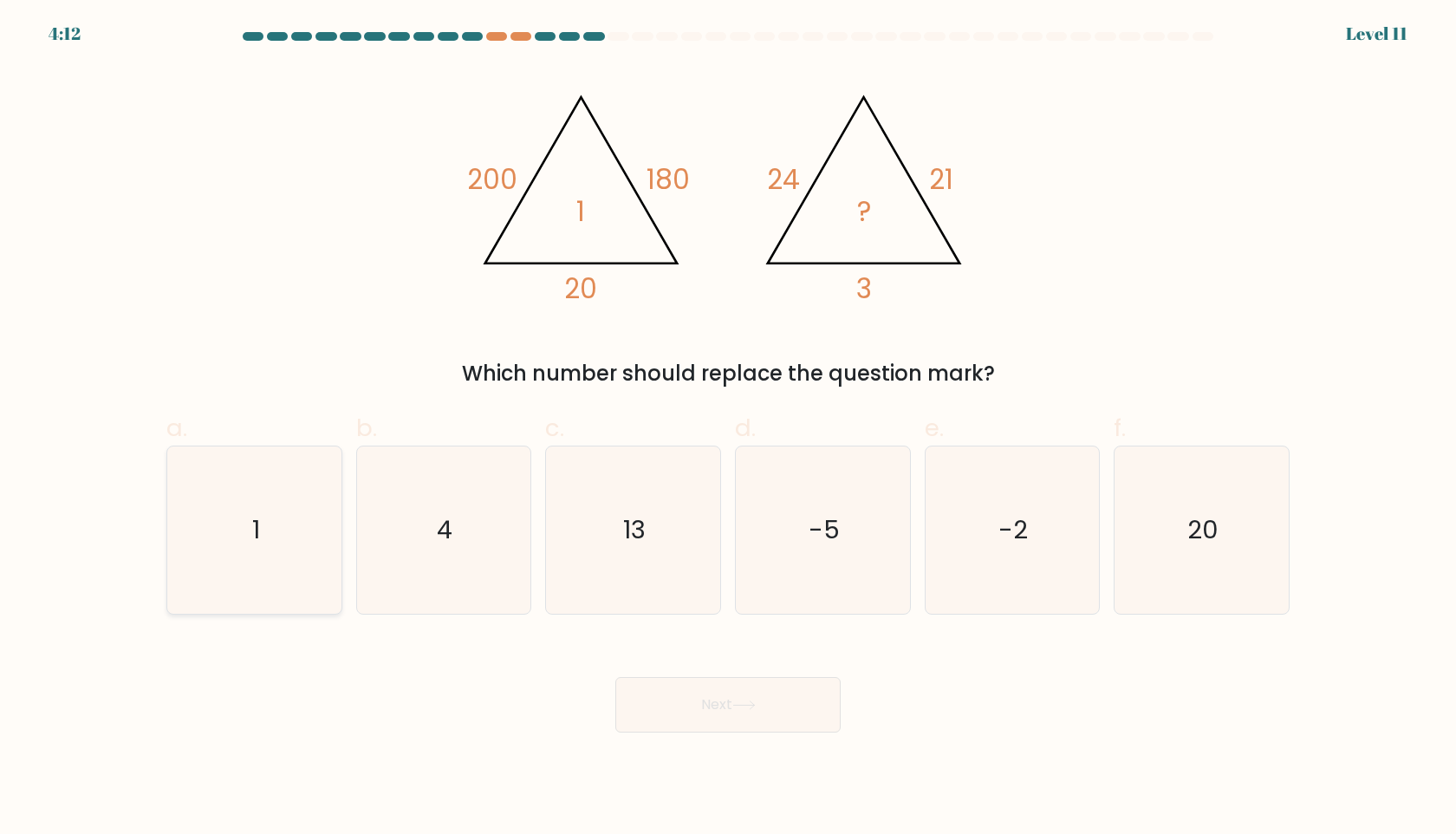
click at [207, 544] on icon "1" at bounding box center [253, 529] width 167 height 167
click at [728, 428] on input "a. 1" at bounding box center [728, 422] width 1 height 11
radio input "true"
click at [748, 692] on button "Next" at bounding box center [728, 704] width 225 height 56
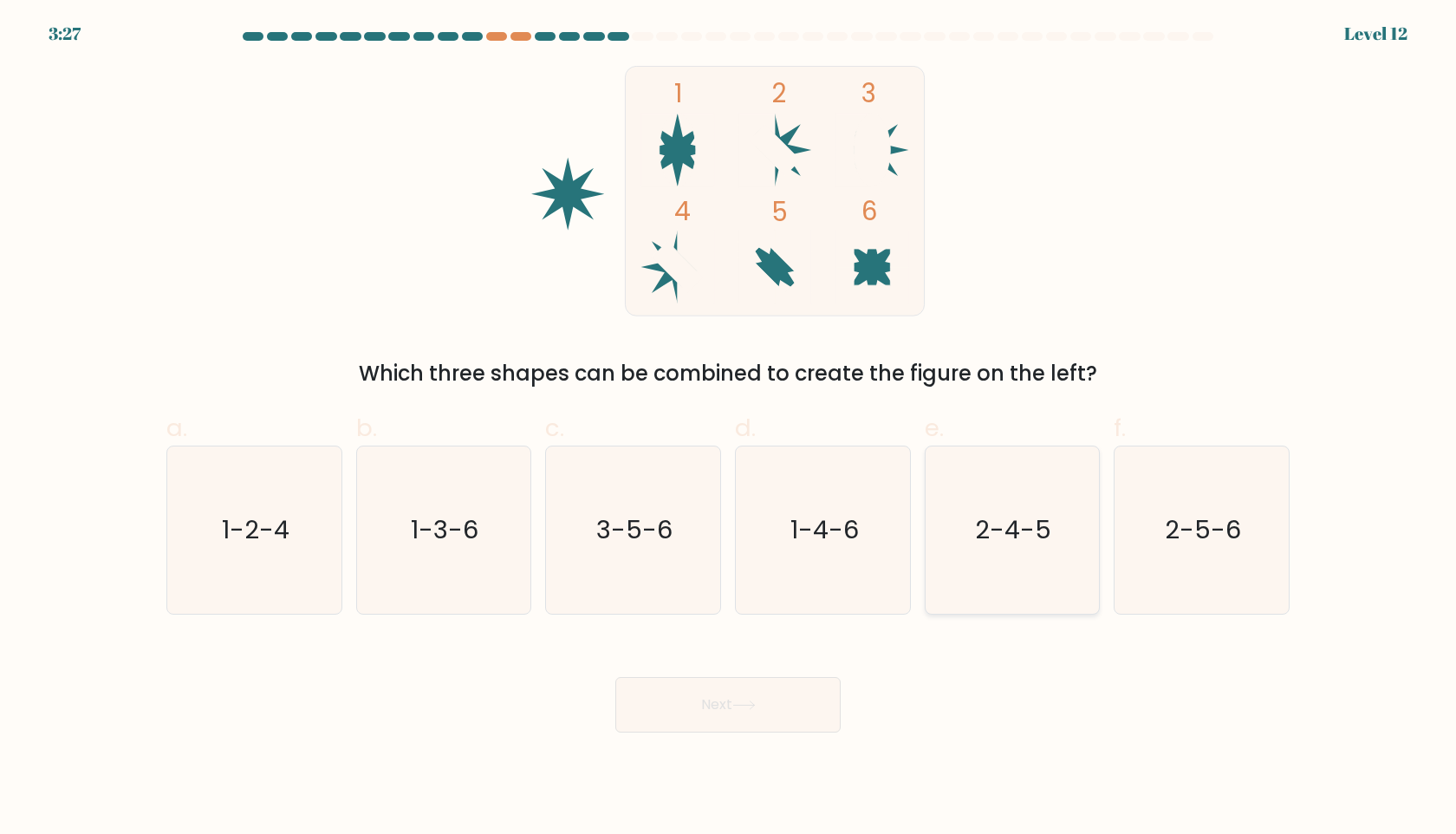
click at [984, 511] on icon "2-4-5" at bounding box center [1011, 529] width 167 height 167
click at [728, 428] on input "e. 2-4-5" at bounding box center [728, 422] width 1 height 11
radio input "true"
click at [781, 702] on button "Next" at bounding box center [728, 704] width 225 height 56
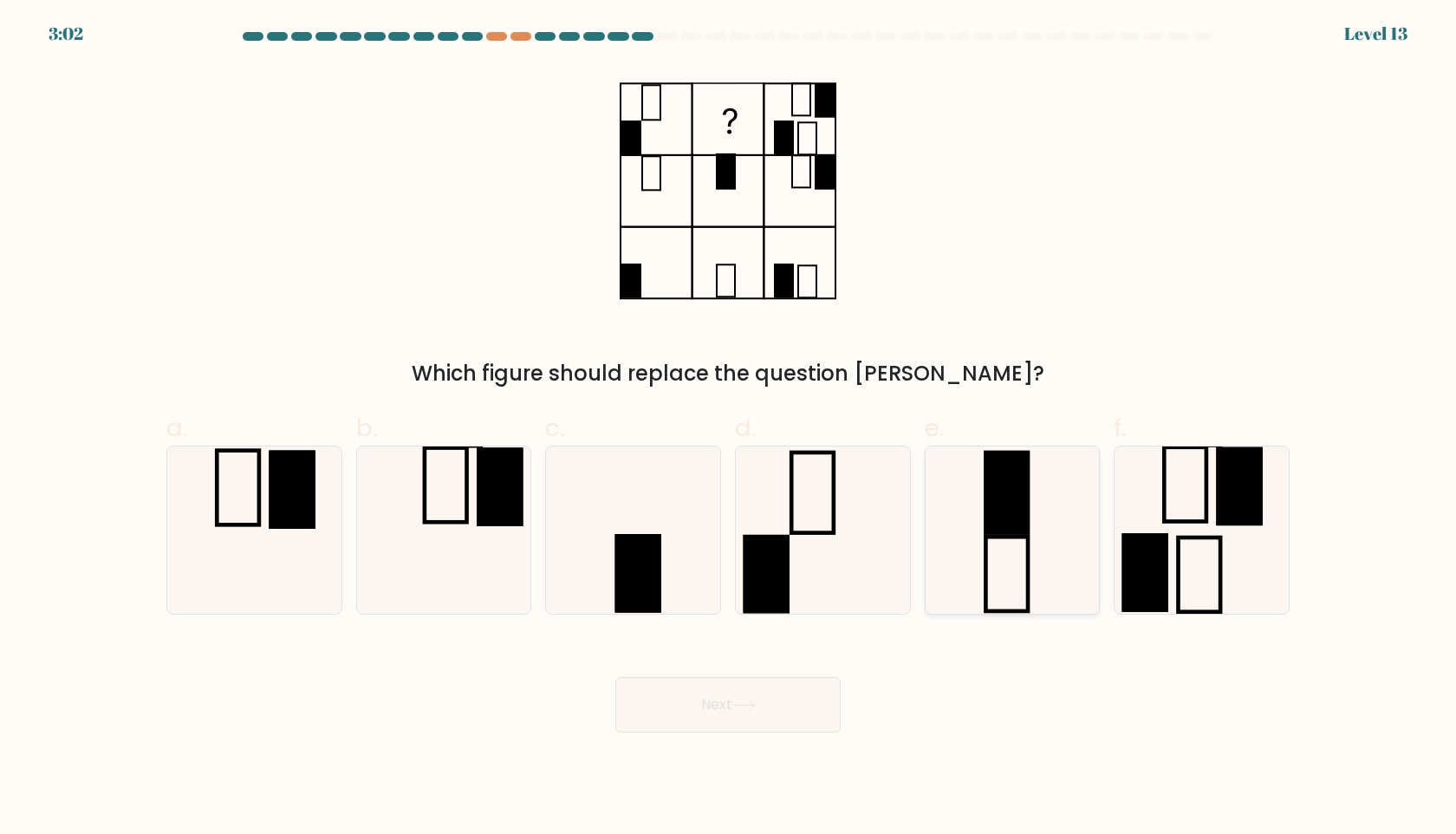
click at [1015, 504] on rect at bounding box center [1007, 492] width 42 height 80
click at [728, 428] on input "e." at bounding box center [728, 422] width 1 height 11
radio input "true"
click at [793, 699] on button "Next" at bounding box center [728, 704] width 225 height 56
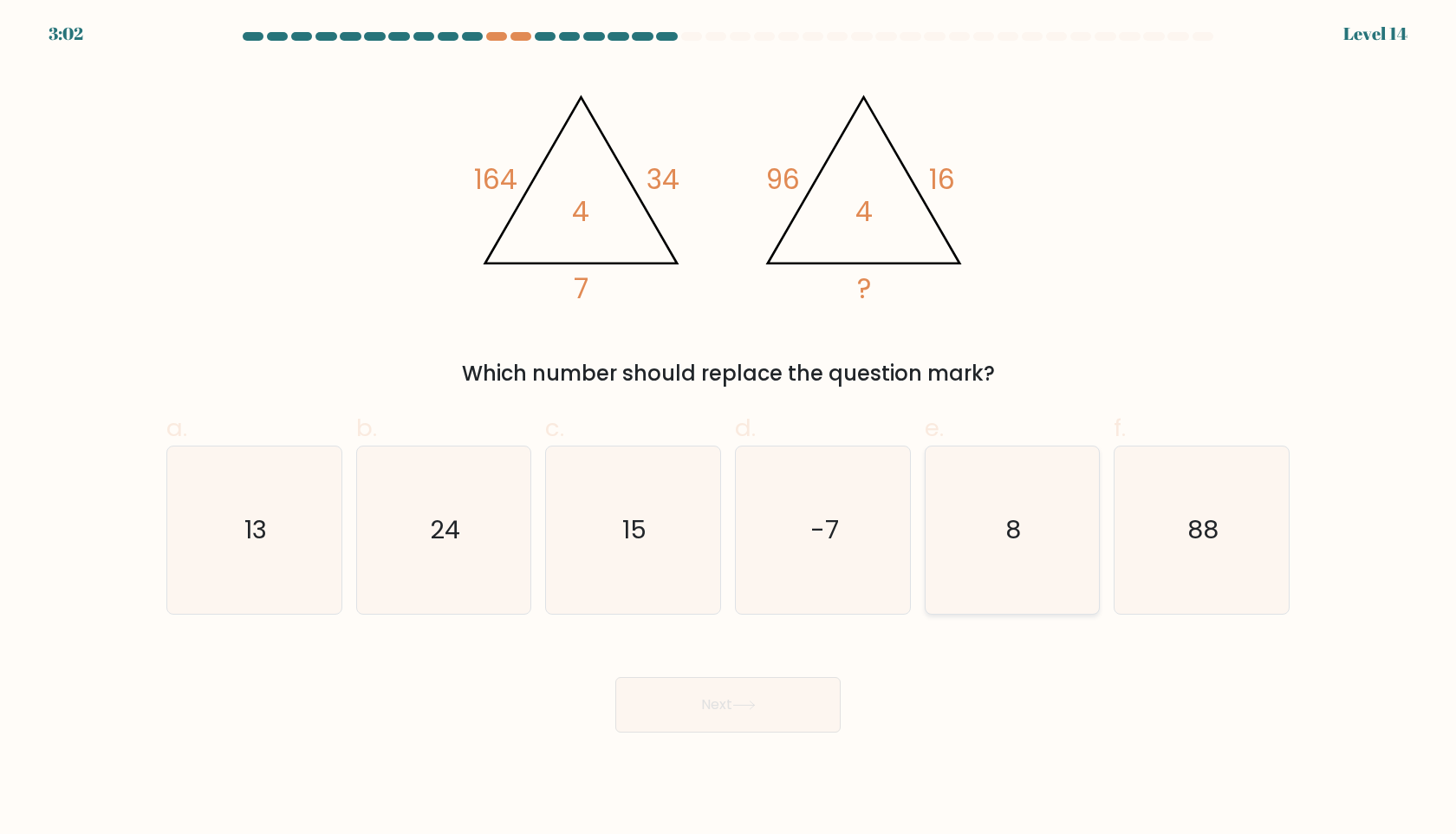
click at [1035, 526] on icon "8" at bounding box center [1011, 529] width 167 height 167
click at [728, 428] on input "e. 8" at bounding box center [728, 422] width 1 height 11
radio input "true"
click at [773, 713] on button "Next" at bounding box center [728, 704] width 225 height 56
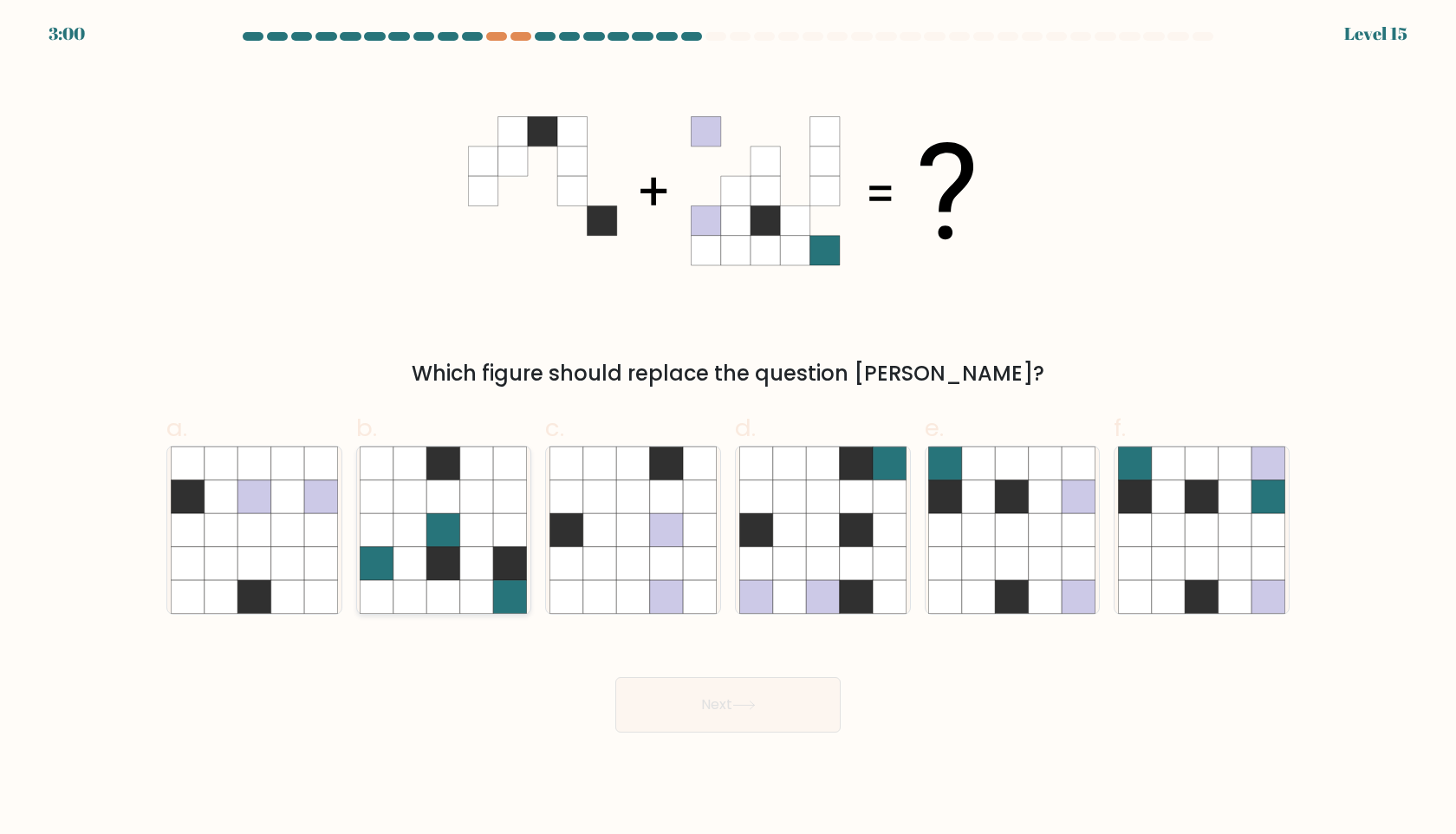
click at [438, 542] on icon at bounding box center [443, 529] width 33 height 33
click at [728, 428] on input "b." at bounding box center [728, 422] width 1 height 11
radio input "true"
click at [665, 709] on button "Next" at bounding box center [728, 704] width 225 height 56
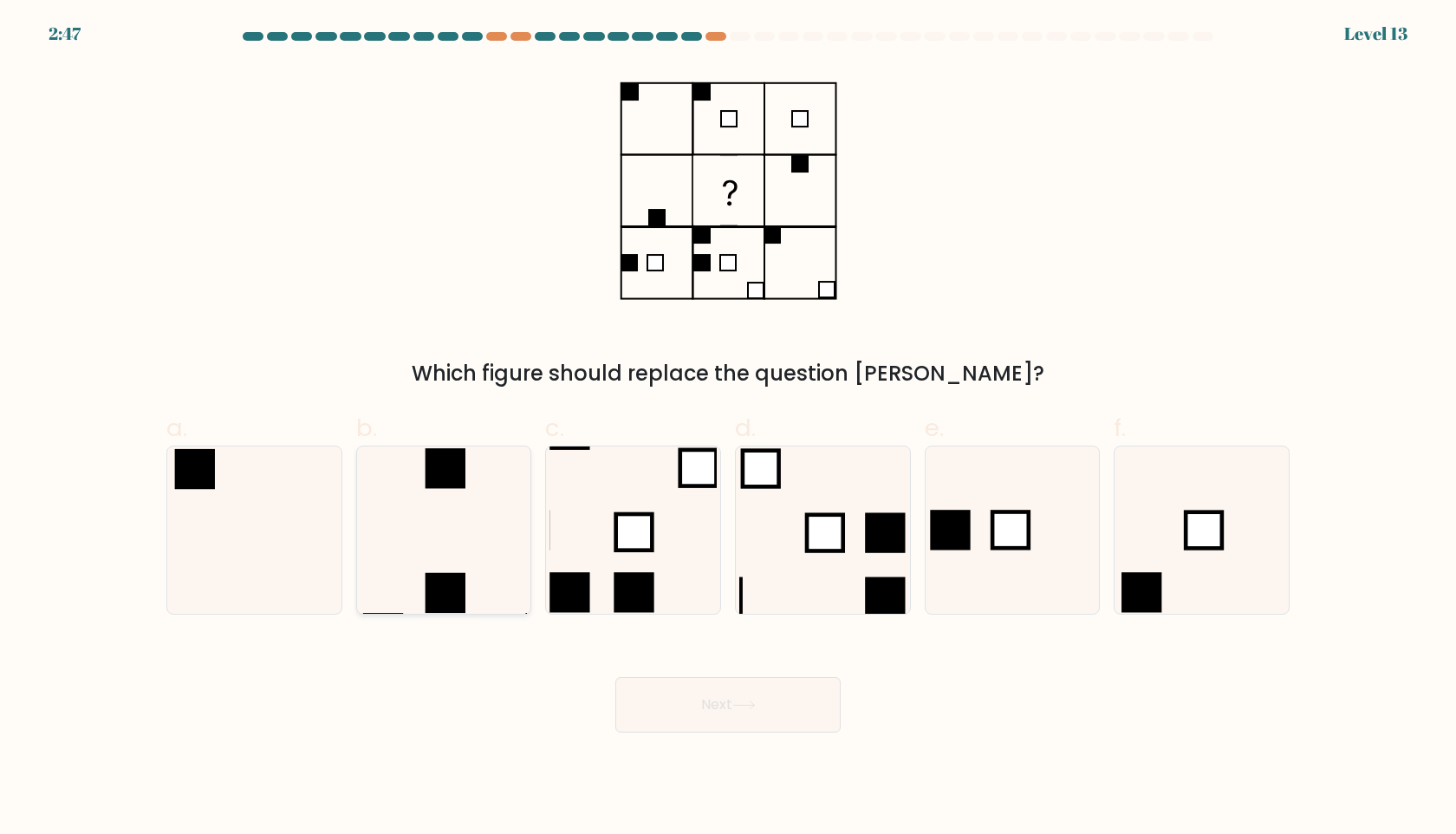
click at [425, 581] on icon at bounding box center [442, 529] width 167 height 167
click at [728, 428] on input "b." at bounding box center [728, 422] width 1 height 11
radio input "true"
click at [783, 725] on button "Next" at bounding box center [728, 704] width 225 height 56
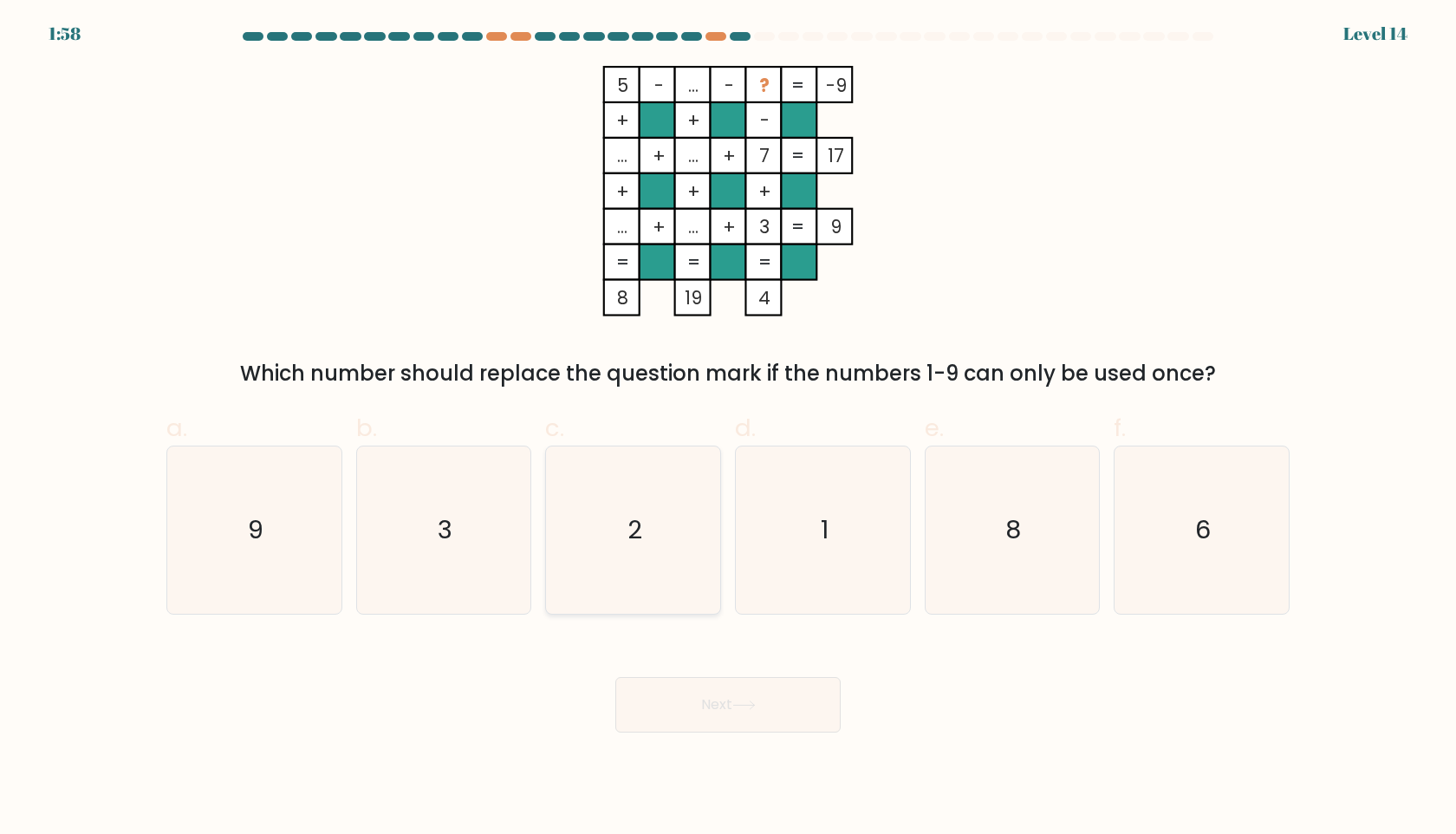
click at [647, 535] on icon "2" at bounding box center [632, 529] width 167 height 167
click at [728, 428] on input "c. 2" at bounding box center [728, 422] width 1 height 11
radio input "true"
click at [705, 717] on button "Next" at bounding box center [728, 704] width 225 height 56
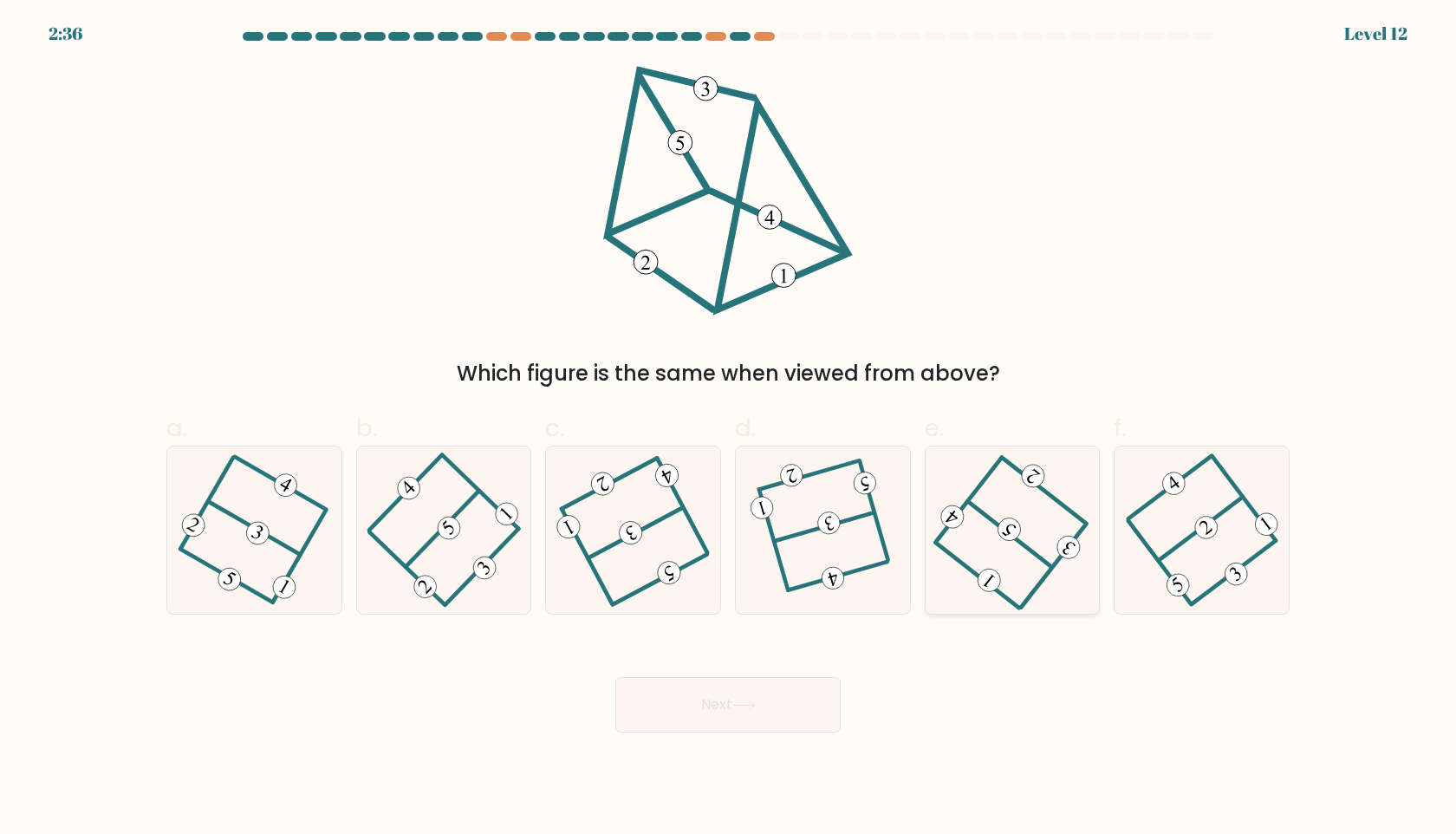
click at [1028, 505] on icon at bounding box center [1012, 529] width 133 height 133
click at [728, 428] on input "e." at bounding box center [728, 422] width 1 height 11
radio input "true"
click at [803, 698] on button "Next" at bounding box center [728, 704] width 225 height 56
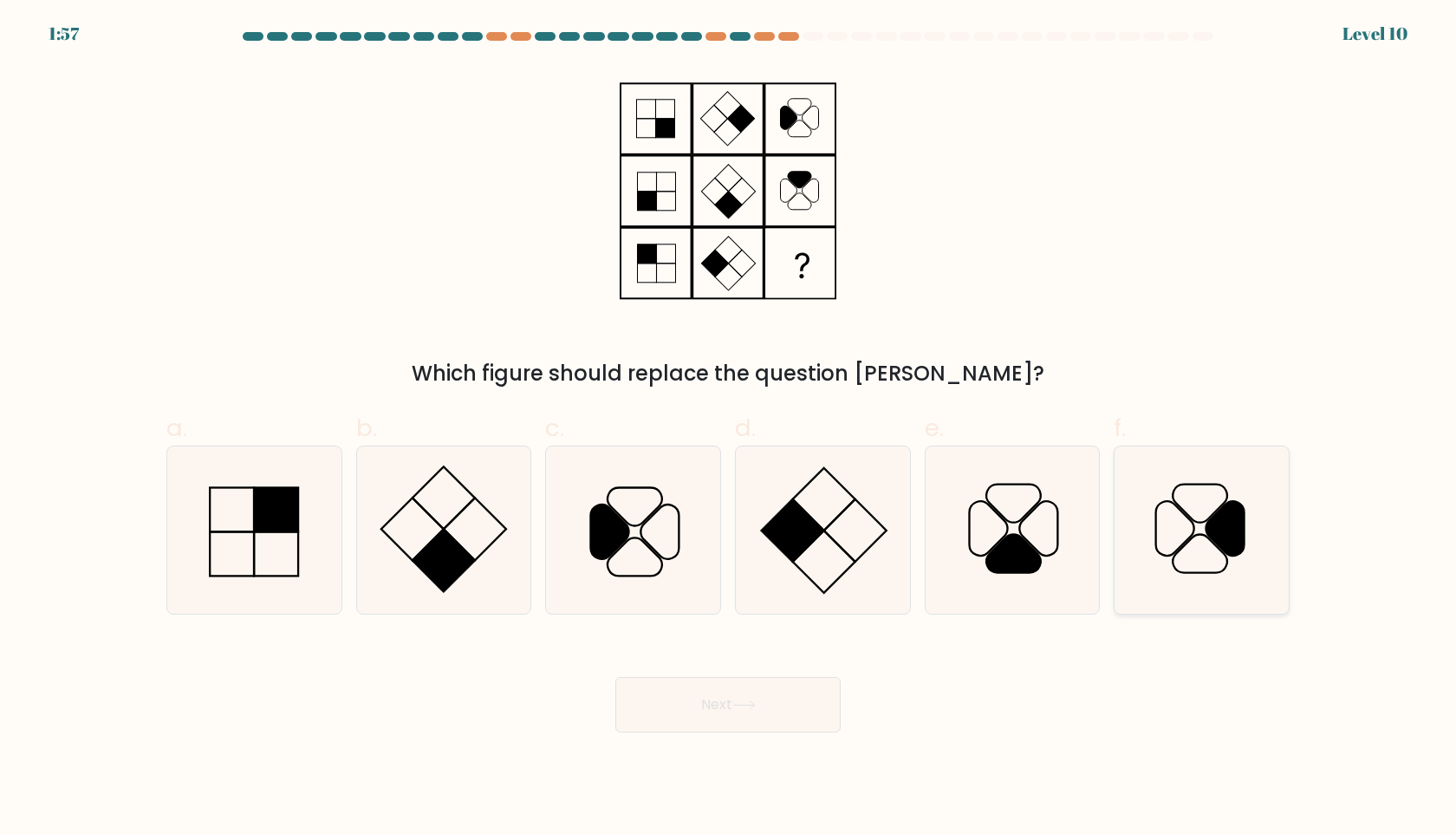
click at [1195, 499] on icon at bounding box center [1201, 529] width 167 height 167
click at [728, 428] on input "f." at bounding box center [728, 422] width 1 height 11
radio input "true"
click at [737, 720] on button "Next" at bounding box center [728, 704] width 225 height 56
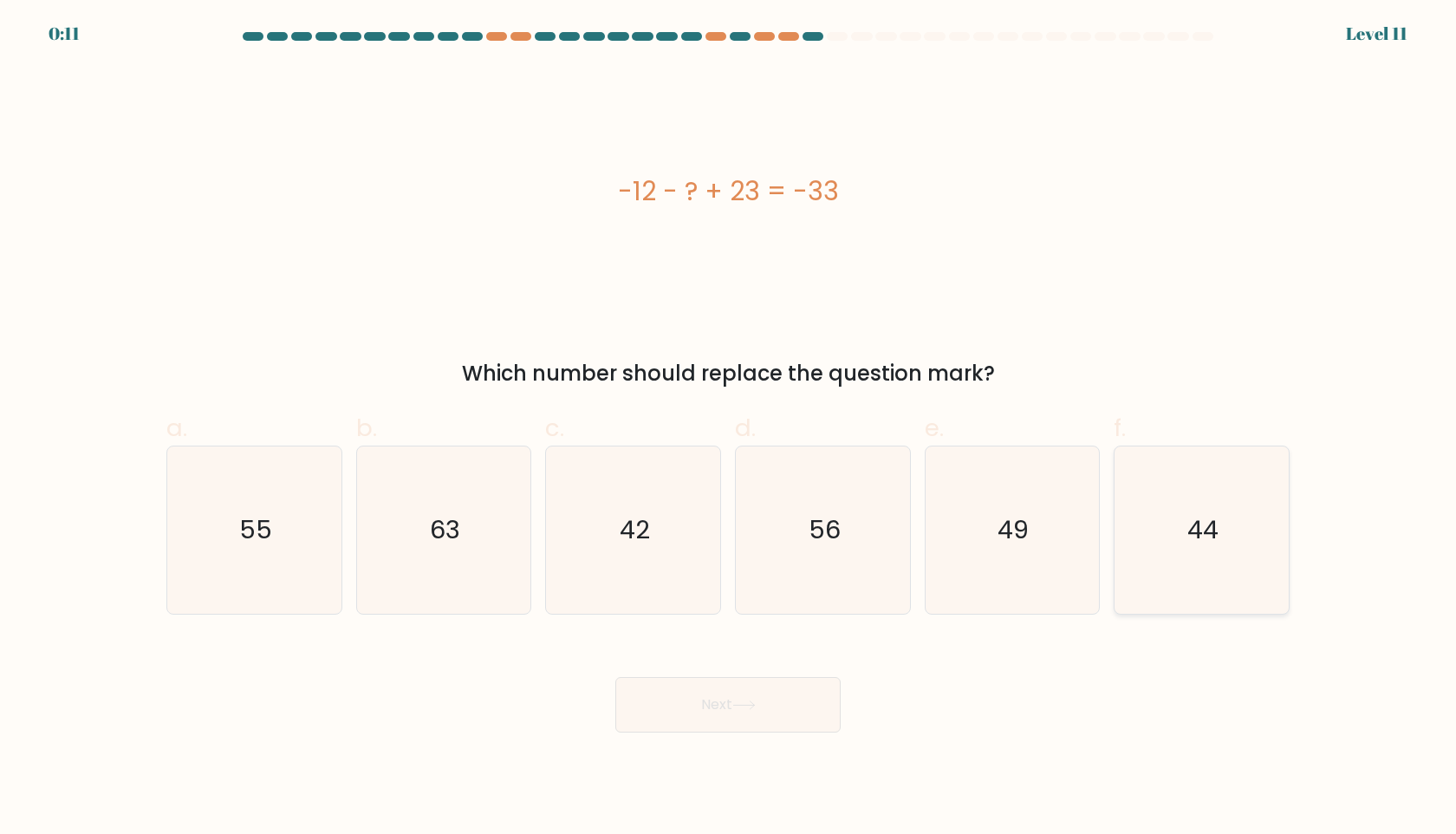
click at [1238, 514] on icon "44" at bounding box center [1201, 529] width 167 height 167
click at [728, 428] on input "f. 44" at bounding box center [728, 422] width 1 height 11
radio input "true"
click at [797, 702] on button "Next" at bounding box center [728, 704] width 225 height 56
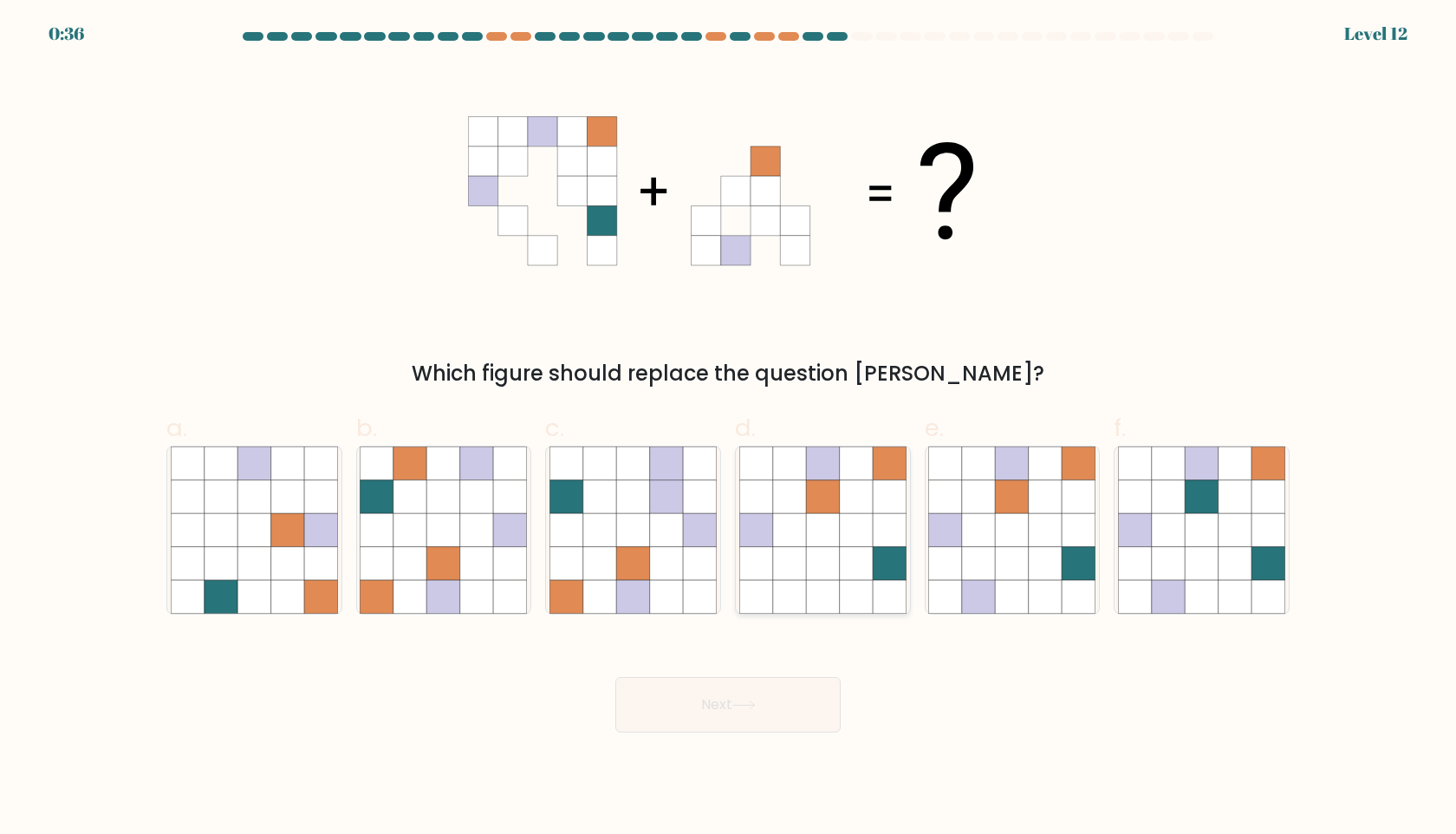
click at [870, 525] on icon at bounding box center [856, 529] width 33 height 33
click at [728, 428] on input "d." at bounding box center [728, 422] width 1 height 11
radio input "true"
click at [764, 686] on button "Next" at bounding box center [728, 704] width 225 height 56
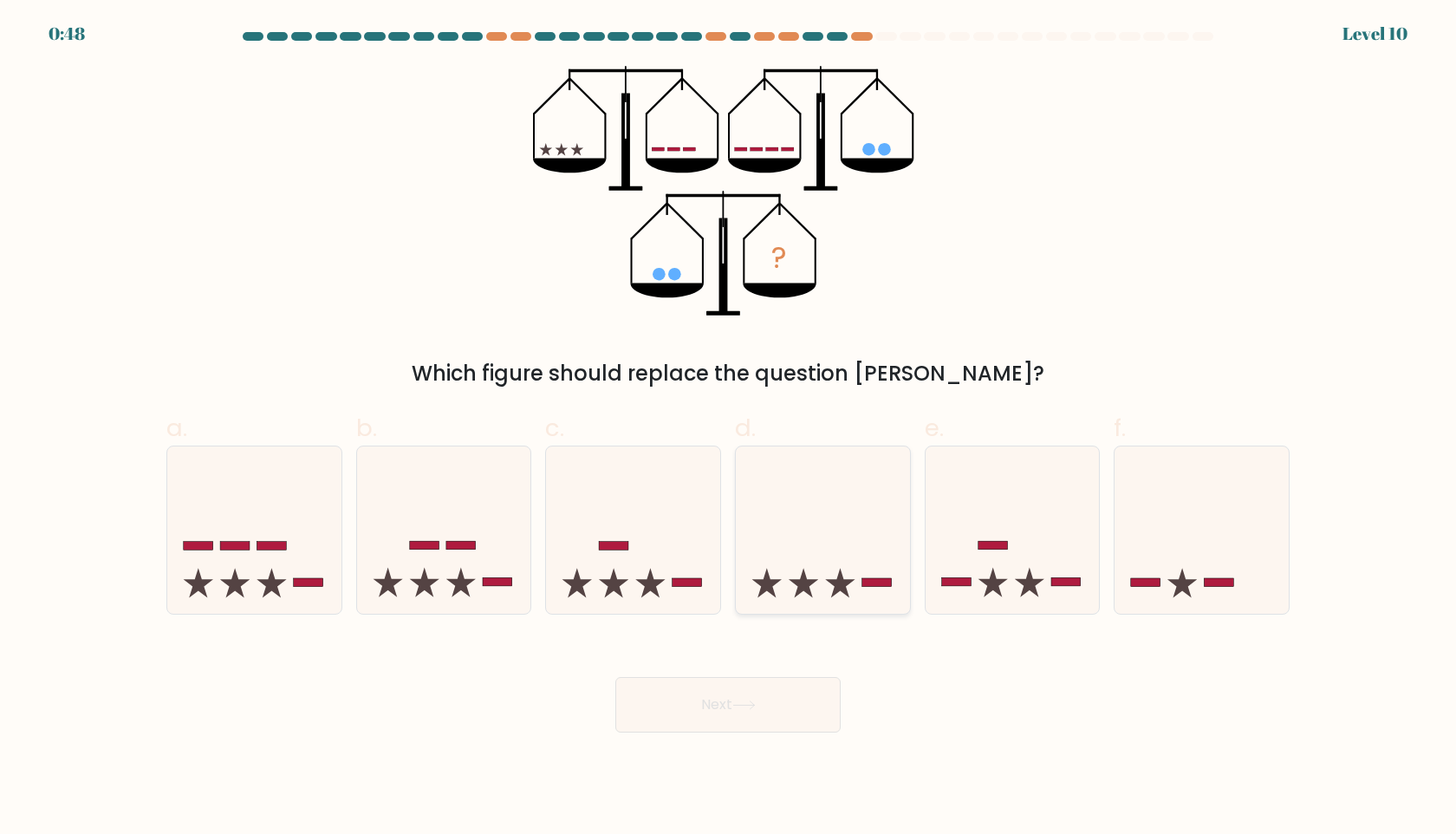
click at [799, 547] on icon at bounding box center [822, 529] width 174 height 144
click at [728, 428] on input "d." at bounding box center [728, 422] width 1 height 11
radio input "true"
click at [783, 701] on button "Next" at bounding box center [728, 704] width 225 height 56
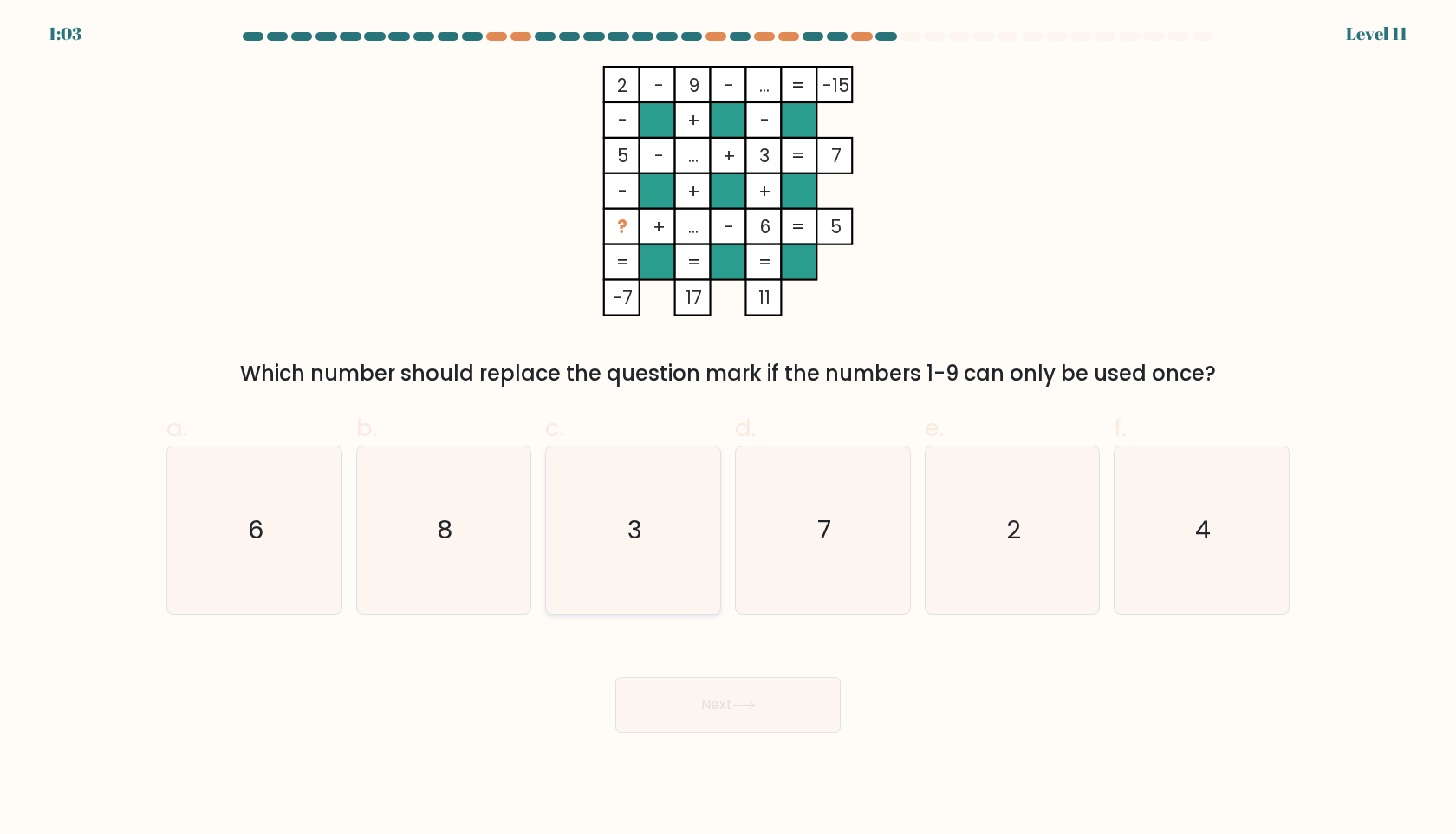
click at [668, 550] on icon "3" at bounding box center [632, 529] width 167 height 167
click at [728, 428] on input "c. 3" at bounding box center [728, 422] width 1 height 11
radio input "true"
click at [744, 697] on button "Next" at bounding box center [728, 704] width 225 height 56
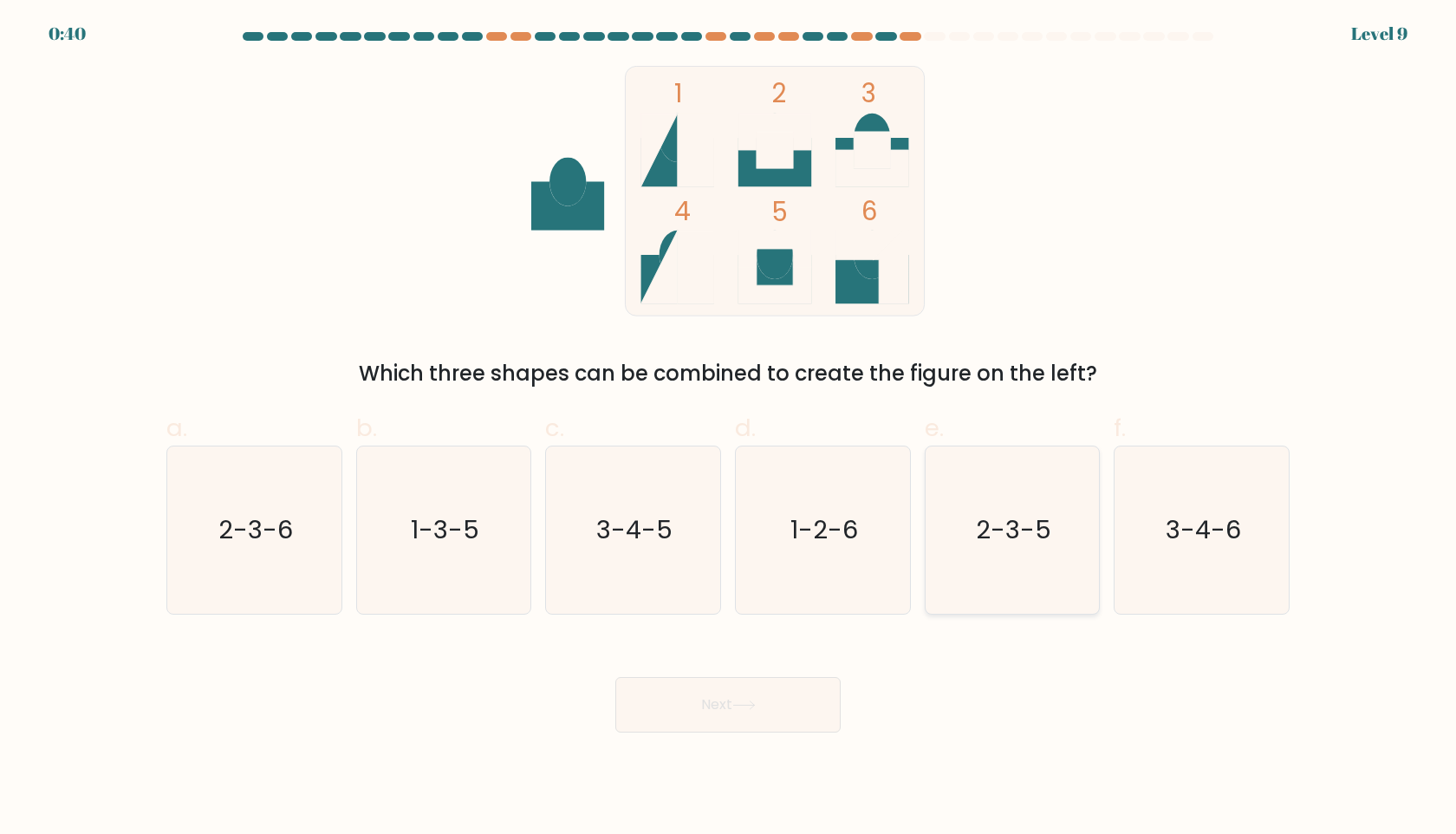
click at [1037, 570] on icon "2-3-5" at bounding box center [1011, 529] width 167 height 167
click at [728, 428] on input "e. 2-3-5" at bounding box center [728, 422] width 1 height 11
radio input "true"
click at [726, 720] on button "Next" at bounding box center [728, 704] width 225 height 56
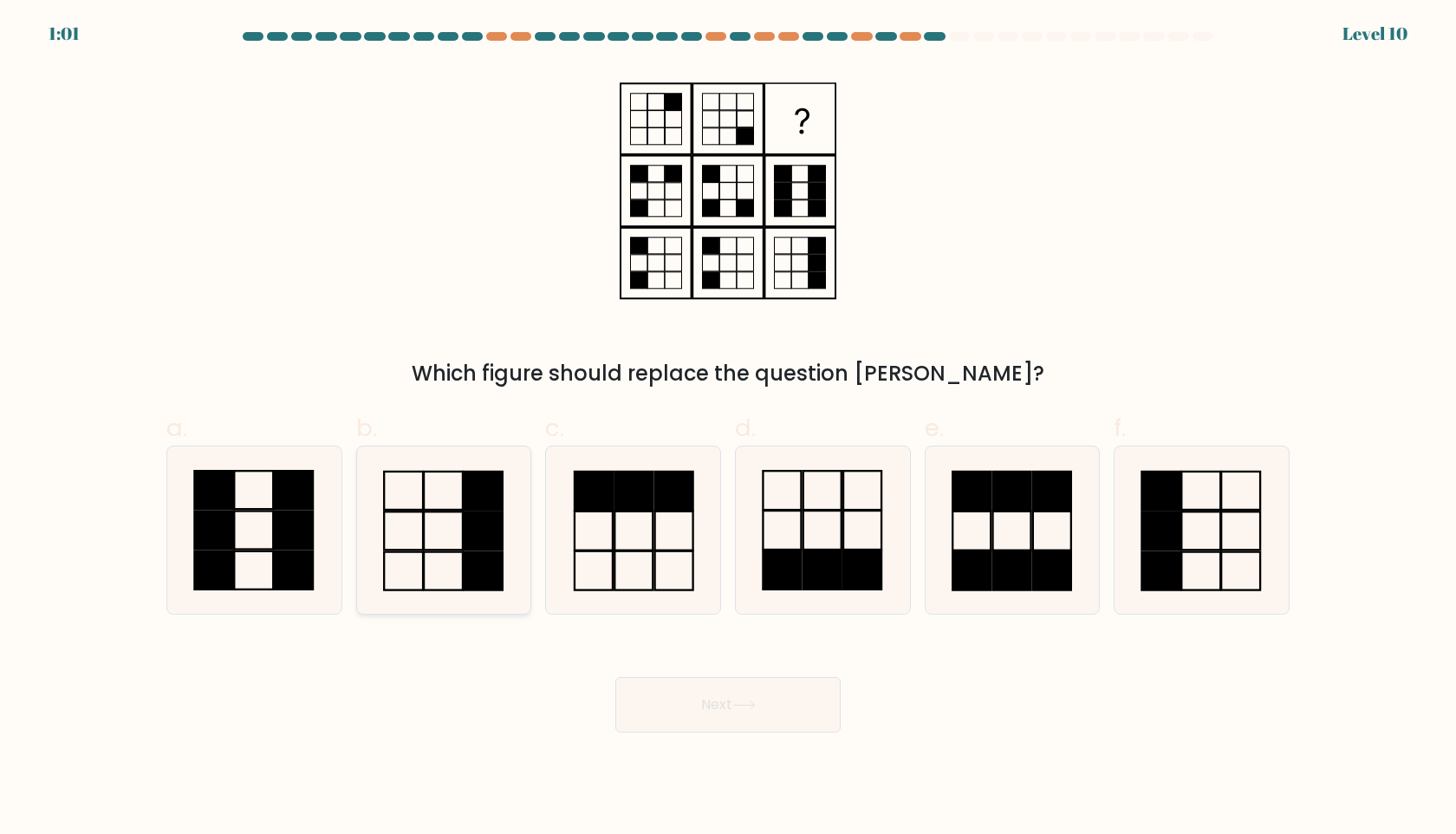
click at [502, 536] on rect at bounding box center [483, 530] width 39 height 38
click at [728, 428] on input "b." at bounding box center [728, 422] width 1 height 11
radio input "true"
click at [736, 706] on icon at bounding box center [743, 705] width 23 height 10
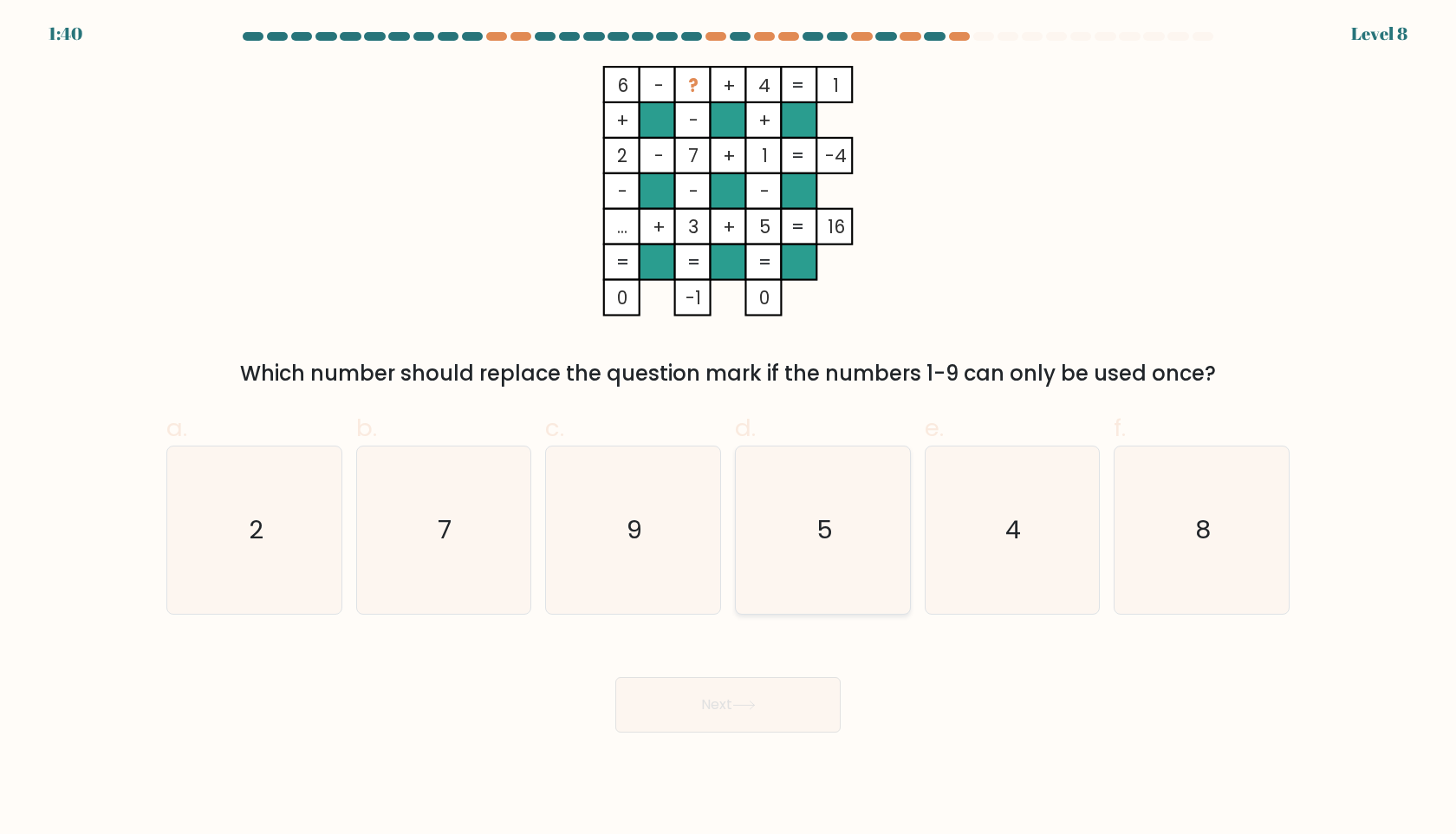
click at [821, 593] on icon "5" at bounding box center [822, 529] width 167 height 167
click at [728, 428] on input "d. 5" at bounding box center [728, 422] width 1 height 11
radio input "true"
click at [784, 690] on button "Next" at bounding box center [728, 704] width 225 height 56
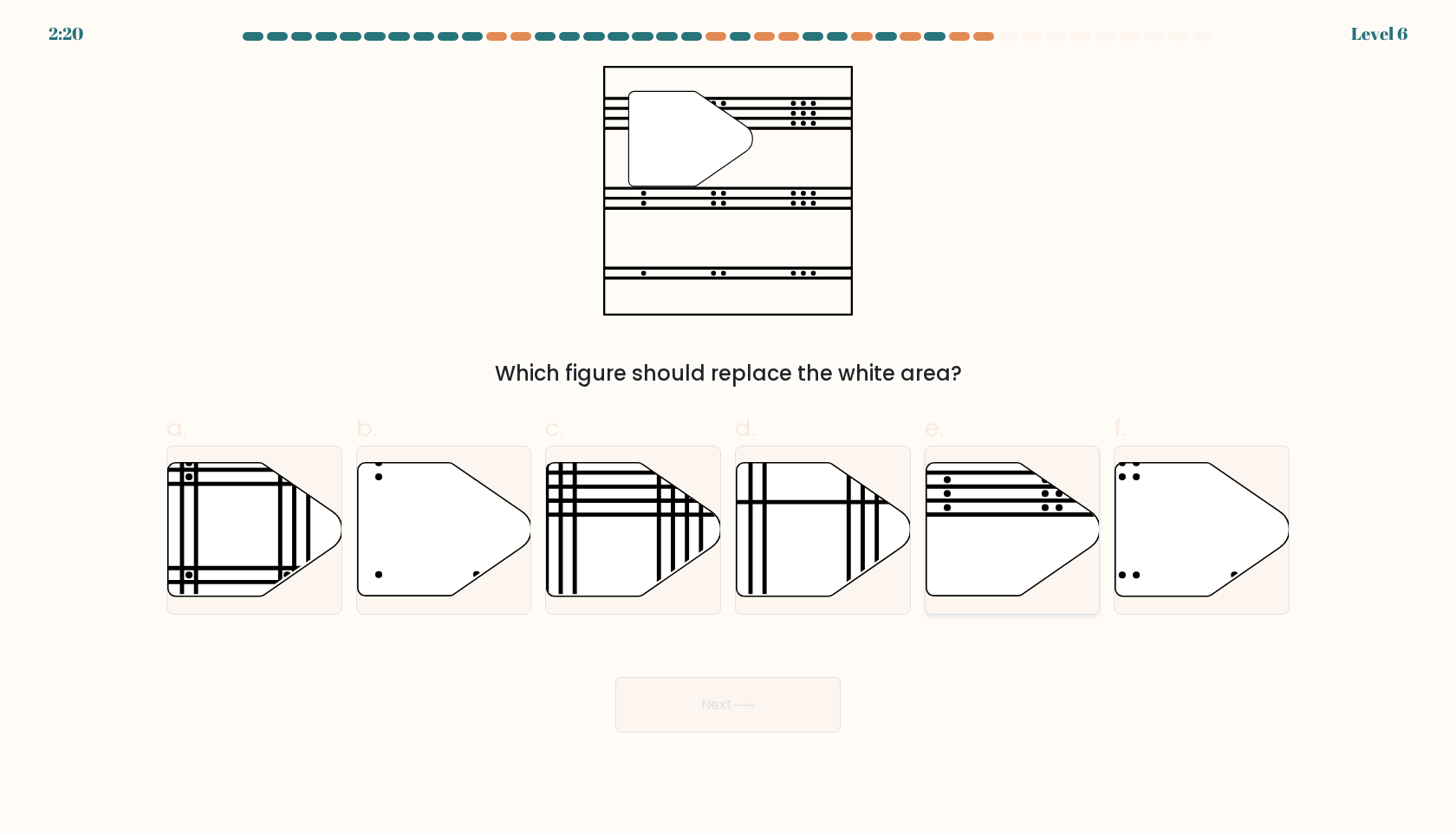
click at [996, 532] on icon at bounding box center [1012, 529] width 174 height 133
click at [728, 428] on input "e." at bounding box center [728, 422] width 1 height 11
radio input "true"
click at [611, 548] on icon at bounding box center [633, 529] width 174 height 133
click at [728, 428] on input "c." at bounding box center [728, 422] width 1 height 11
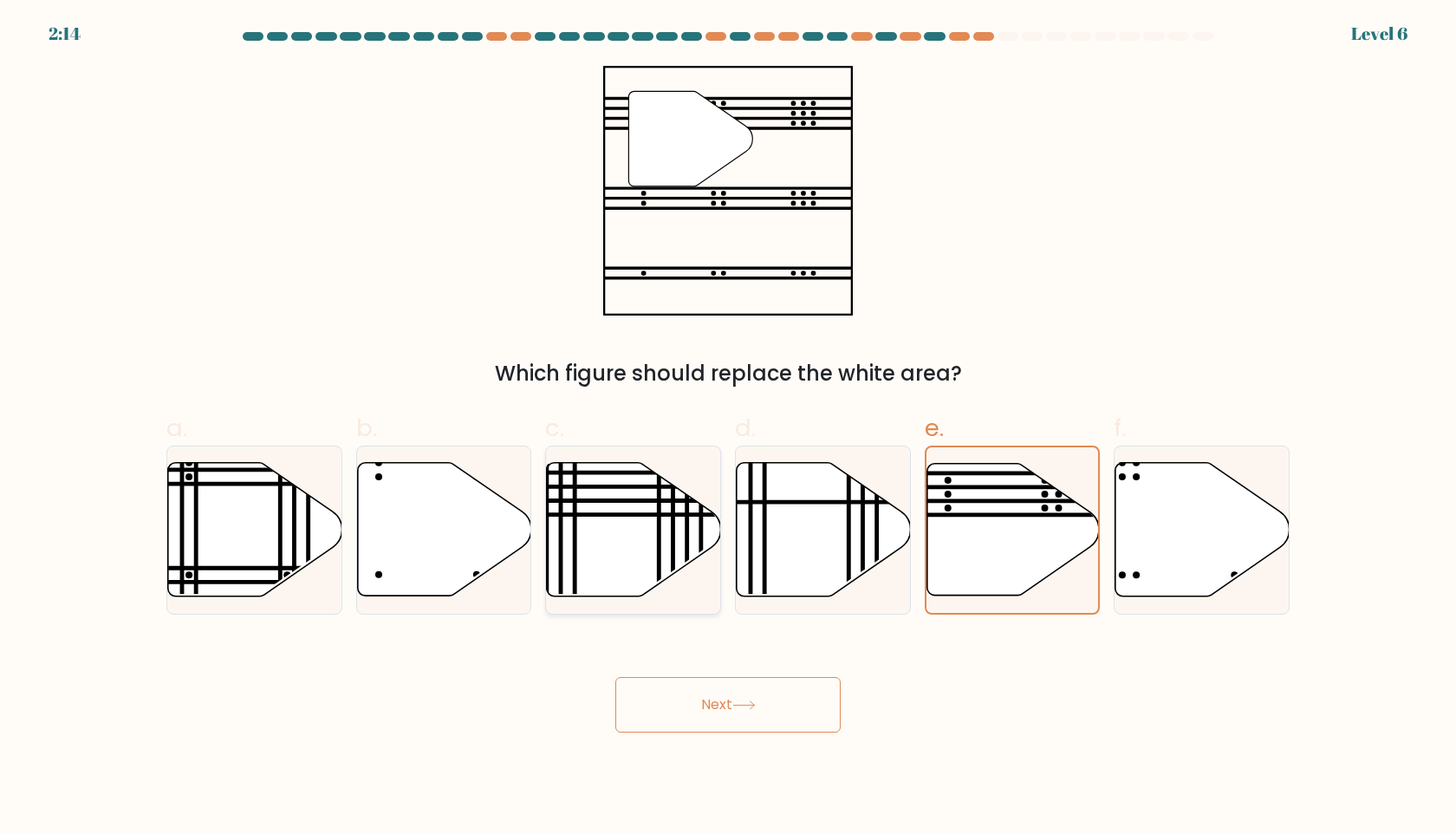
radio input "true"
click at [983, 527] on icon at bounding box center [1012, 529] width 174 height 133
click at [728, 428] on input "e." at bounding box center [728, 422] width 1 height 11
radio input "true"
click at [811, 680] on button "Next" at bounding box center [728, 704] width 225 height 56
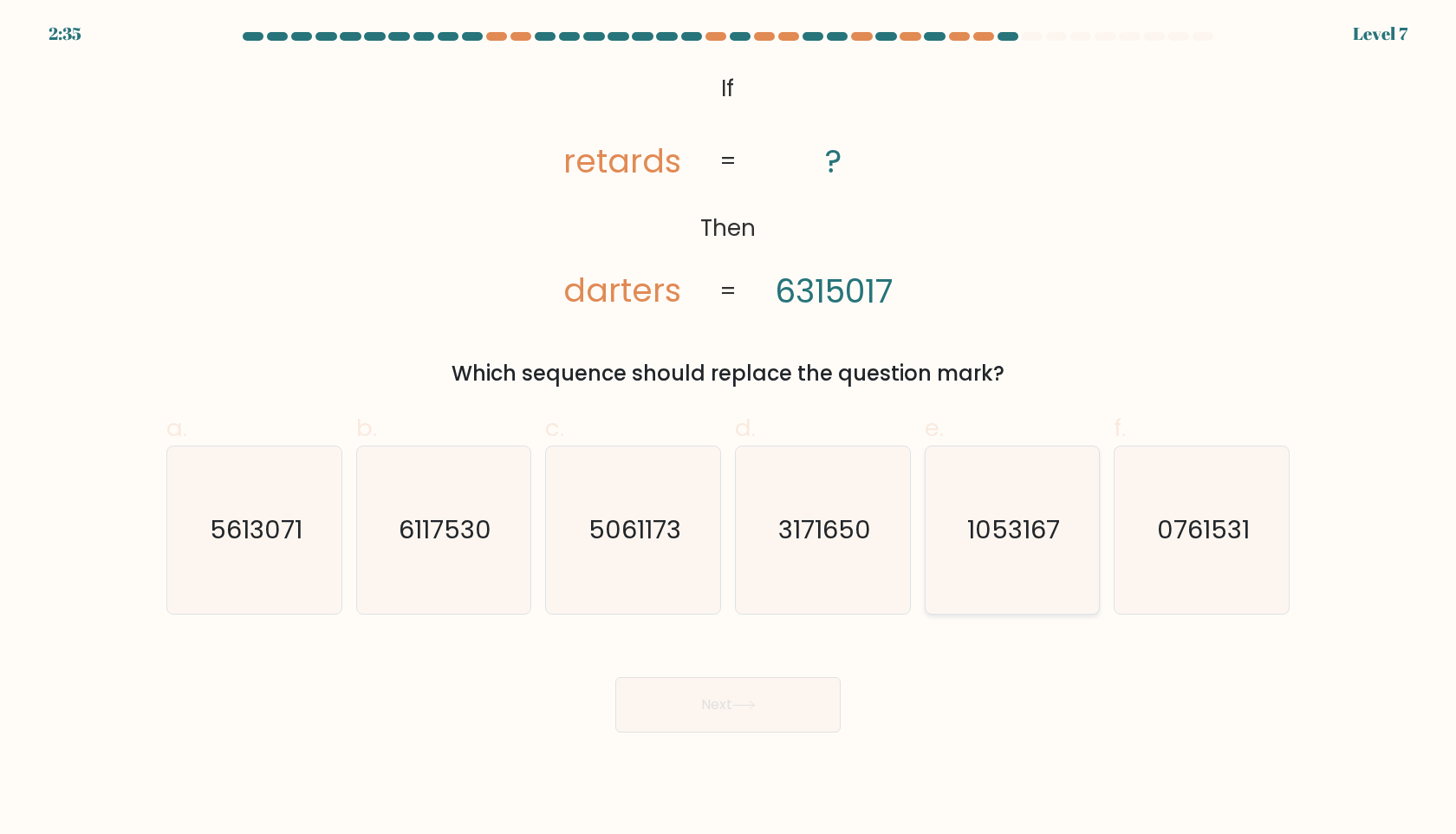
click at [983, 509] on icon "1053167" at bounding box center [1011, 529] width 167 height 167
click at [728, 428] on input "e. 1053167" at bounding box center [728, 422] width 1 height 11
radio input "true"
click at [741, 709] on icon at bounding box center [743, 705] width 23 height 10
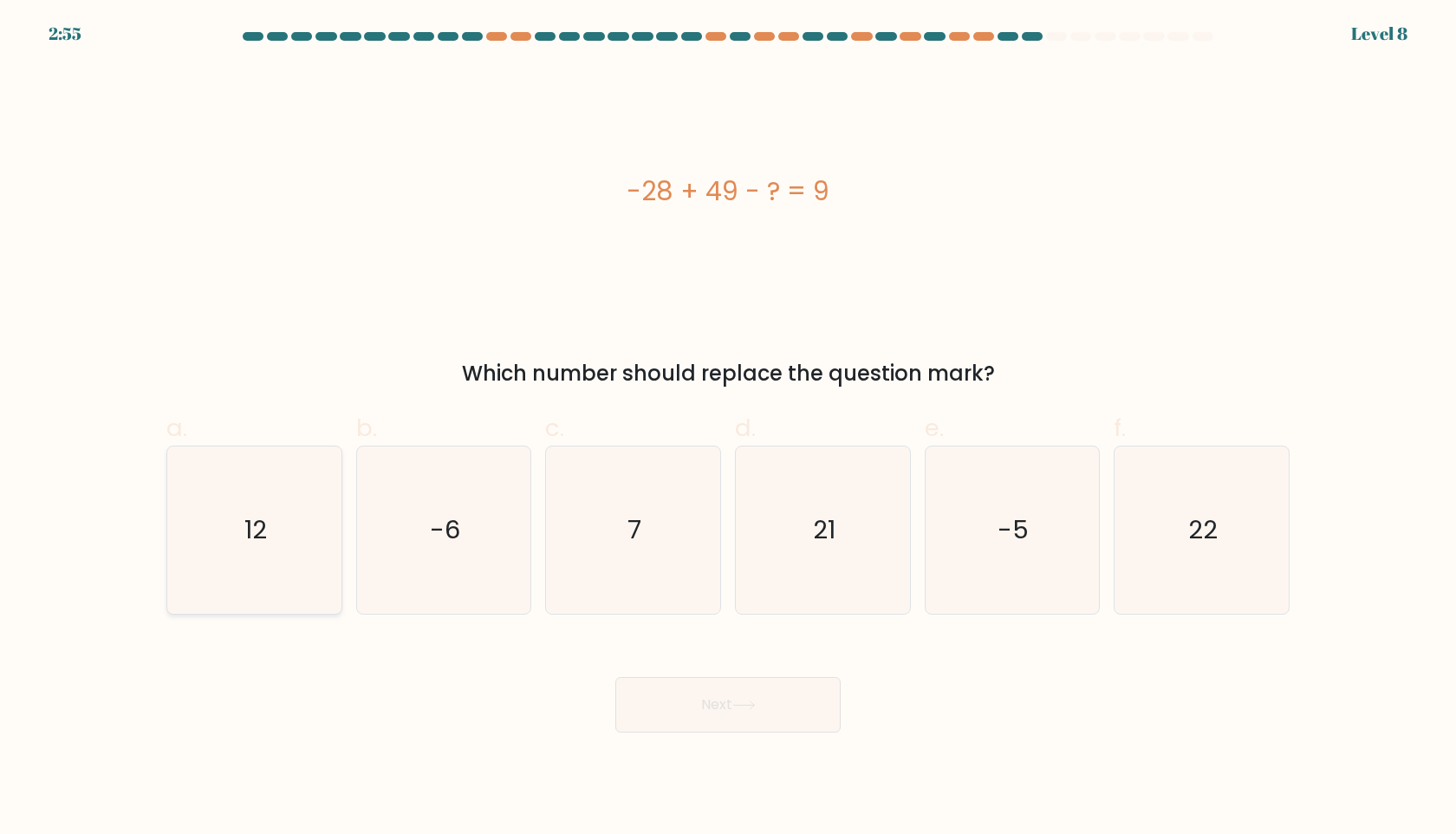
click at [216, 490] on icon "12" at bounding box center [253, 529] width 167 height 167
click at [728, 428] on input "a. 12" at bounding box center [728, 422] width 1 height 11
radio input "true"
click at [760, 711] on button "Next" at bounding box center [728, 704] width 225 height 56
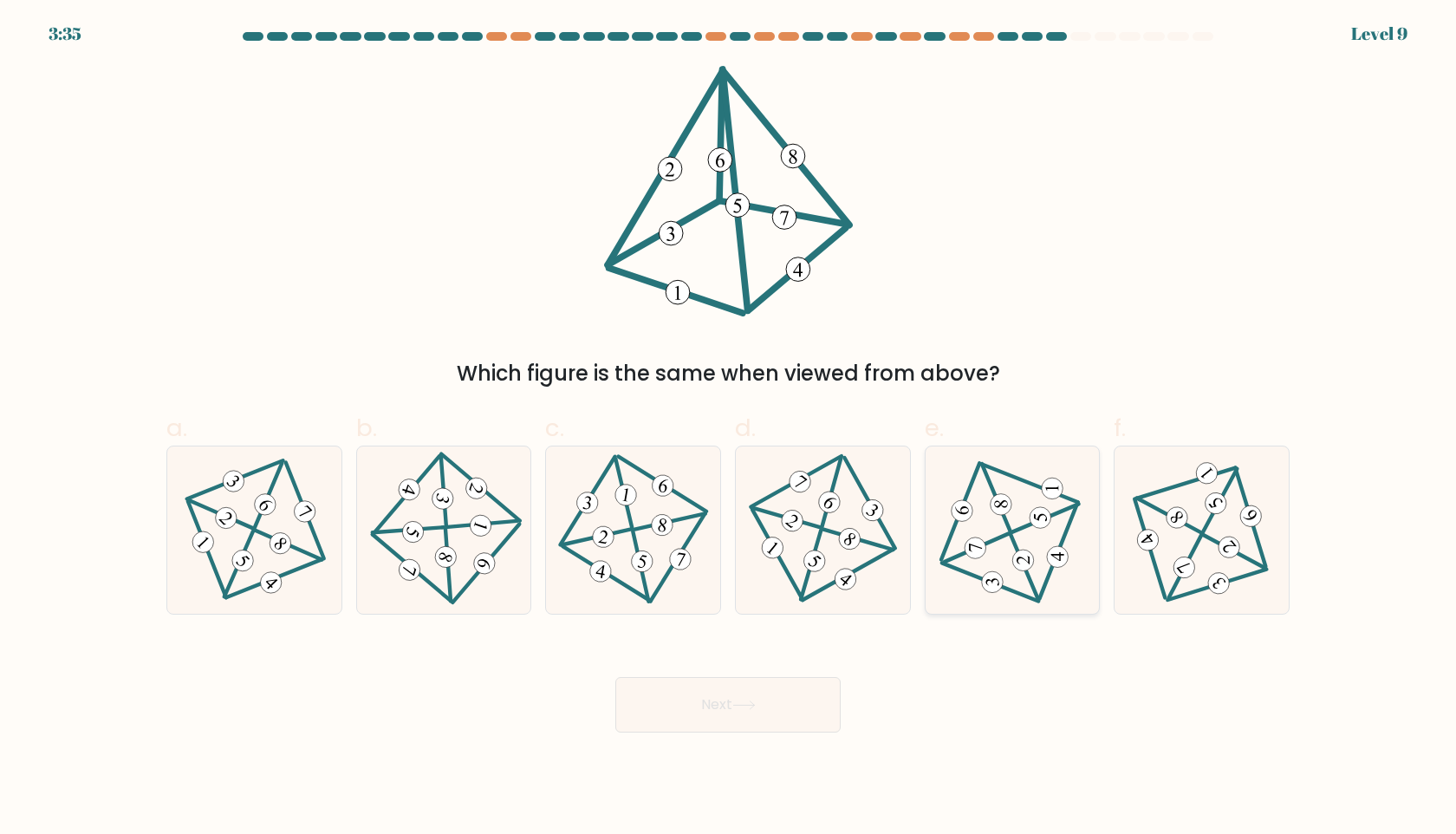
click at [960, 554] on 300 at bounding box center [977, 548] width 64 height 28
click at [728, 428] on input "e." at bounding box center [728, 422] width 1 height 11
radio input "true"
click at [798, 701] on button "Next" at bounding box center [728, 704] width 225 height 56
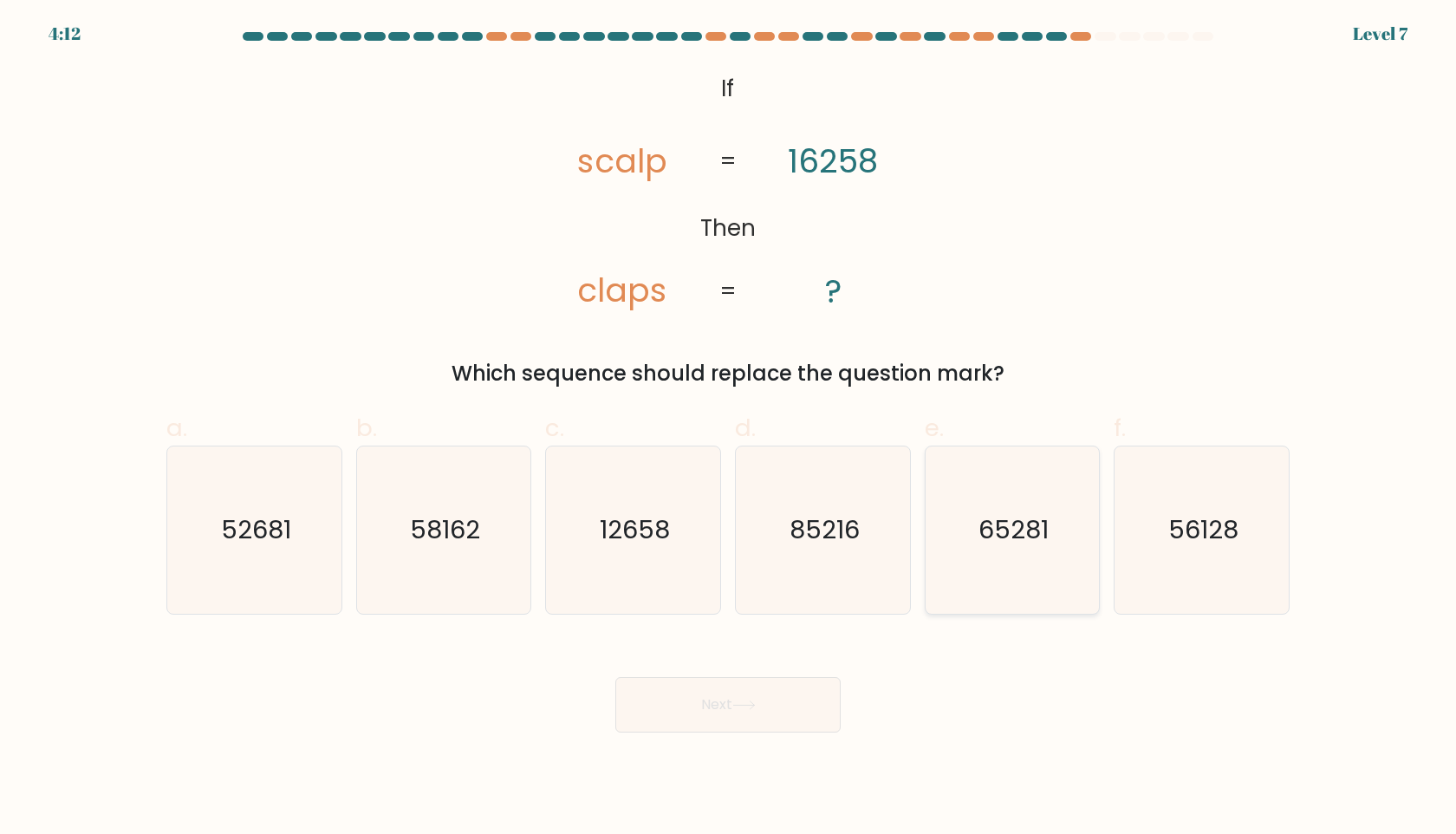
click at [977, 554] on icon "65281" at bounding box center [1011, 529] width 167 height 167
click at [728, 428] on input "e. 65281" at bounding box center [728, 422] width 1 height 11
radio input "true"
click at [728, 700] on button "Next" at bounding box center [728, 704] width 225 height 56
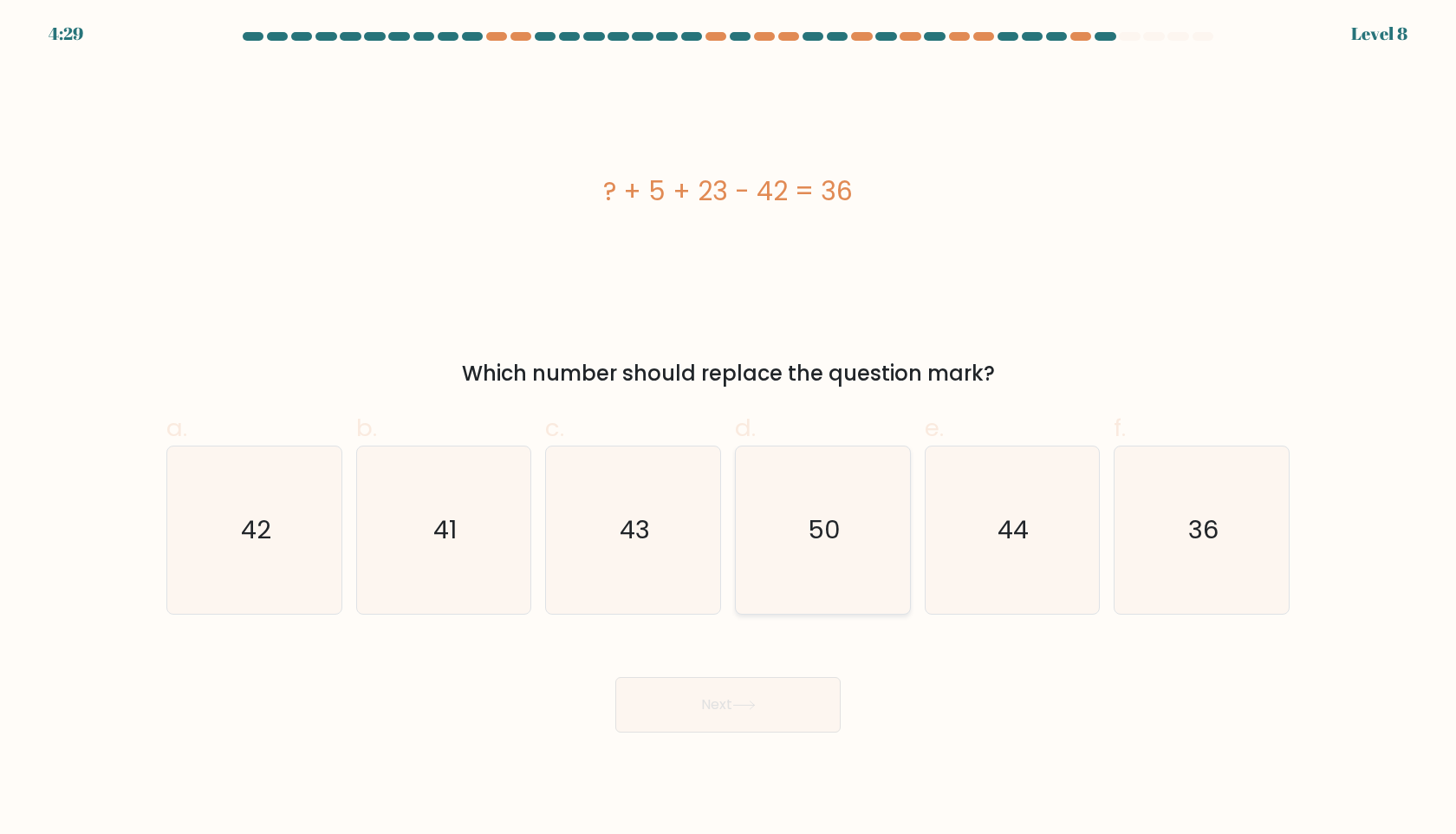
click at [786, 494] on icon "50" at bounding box center [822, 529] width 167 height 167
click at [728, 428] on input "d. 50" at bounding box center [728, 422] width 1 height 11
radio input "true"
click at [706, 704] on button "Next" at bounding box center [728, 704] width 225 height 56
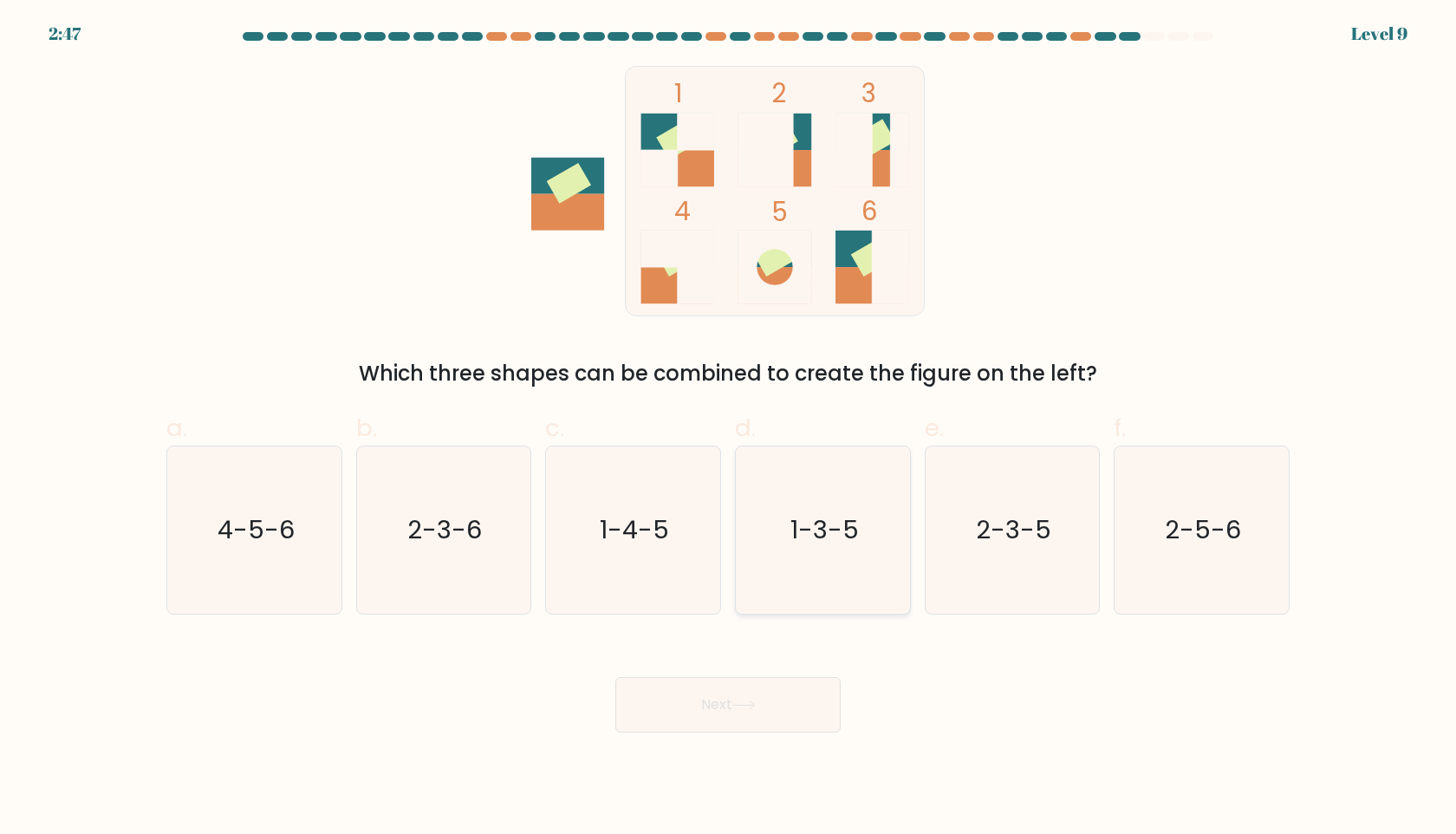
click at [831, 520] on text "1-3-5" at bounding box center [825, 529] width 69 height 34
click at [728, 428] on input "d. 1-3-5" at bounding box center [728, 422] width 1 height 11
radio input "true"
click at [753, 704] on icon at bounding box center [743, 705] width 23 height 10
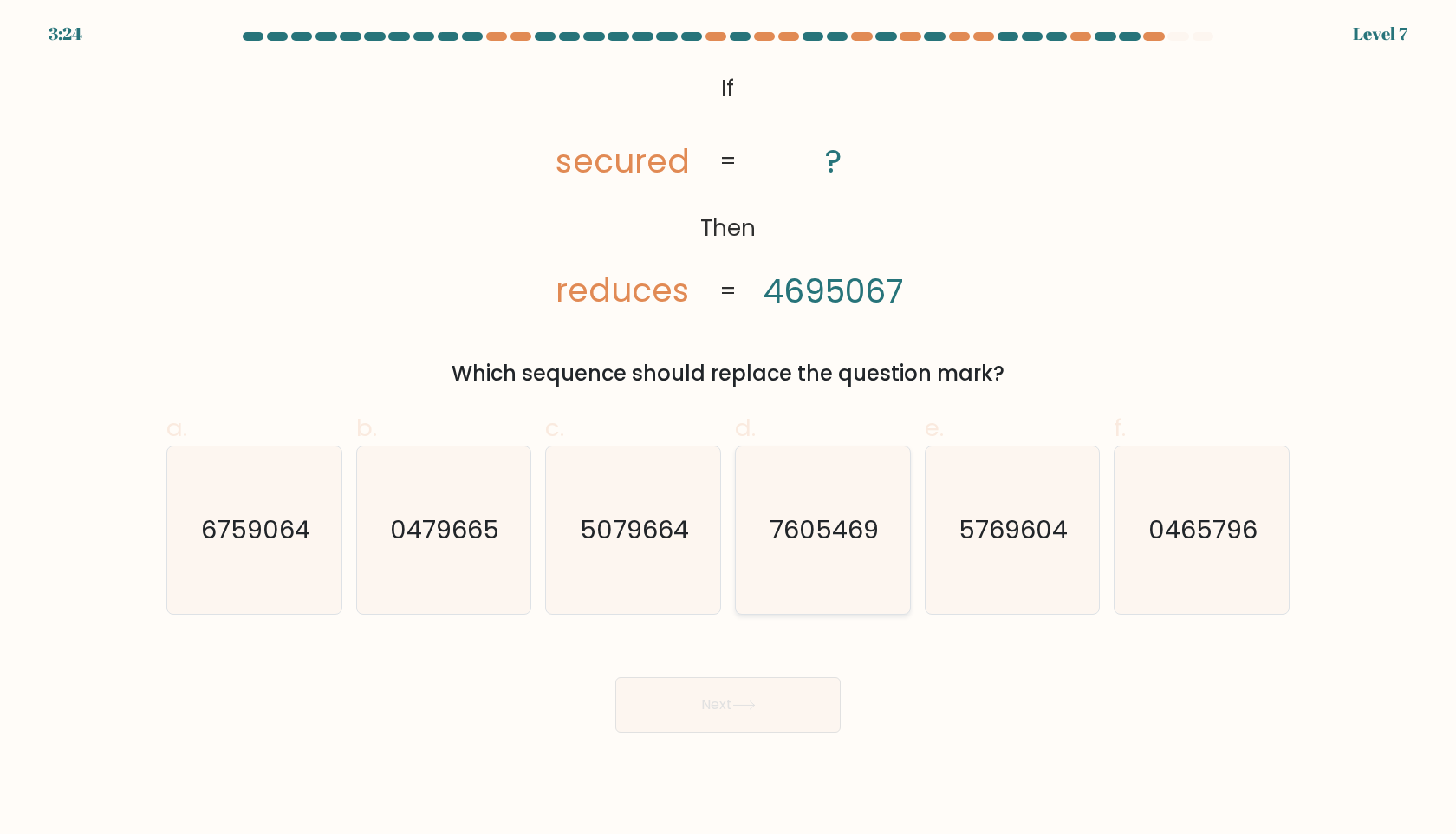
click at [833, 569] on icon "7605469" at bounding box center [822, 529] width 167 height 167
click at [728, 428] on input "d. 7605469" at bounding box center [728, 422] width 1 height 11
radio input "true"
click at [713, 704] on button "Next" at bounding box center [728, 704] width 225 height 56
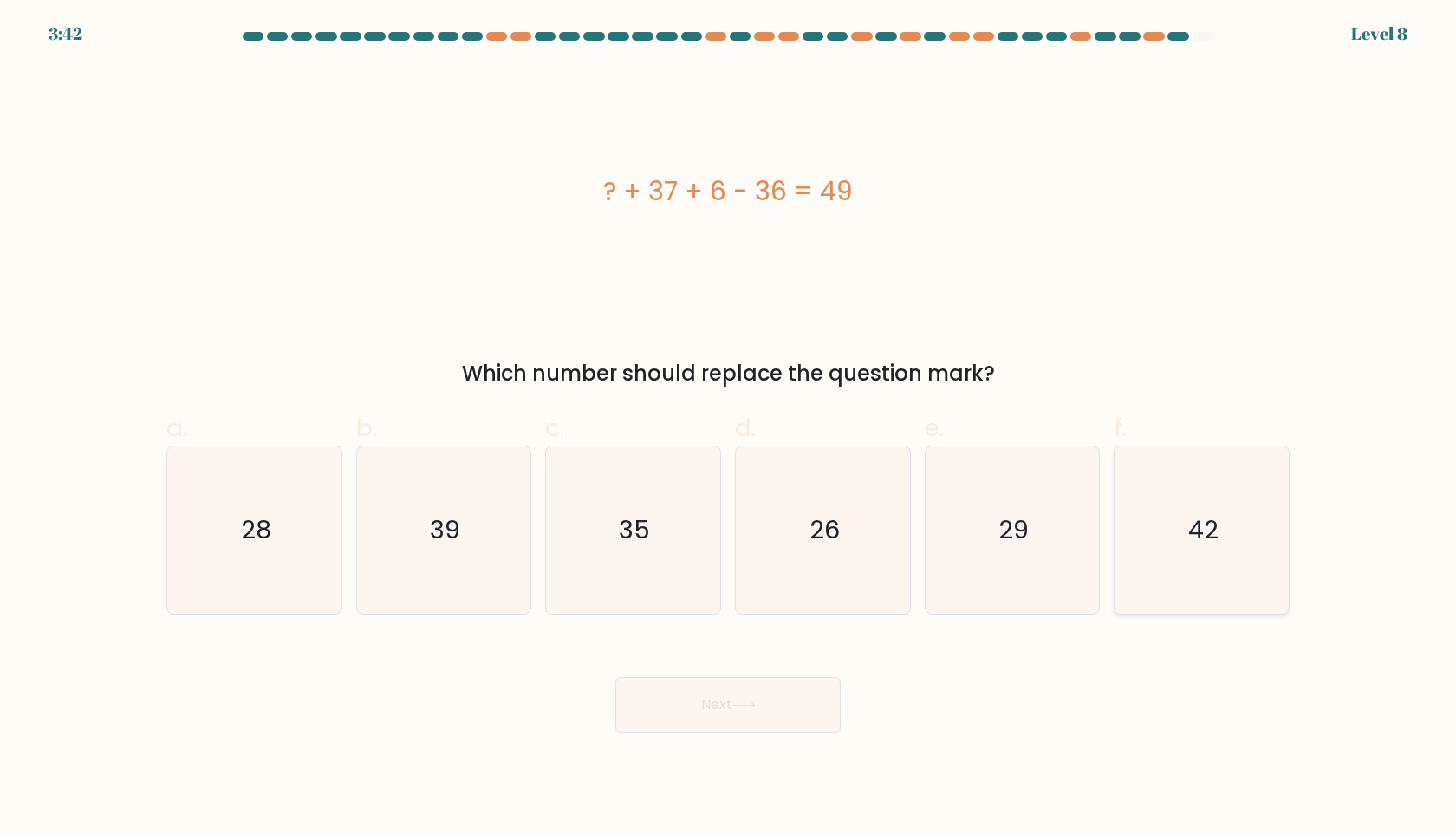
click at [1173, 528] on icon "42" at bounding box center [1201, 529] width 167 height 167
click at [728, 428] on input "f. 42" at bounding box center [728, 422] width 1 height 11
radio input "true"
click at [734, 716] on button "Next" at bounding box center [728, 704] width 225 height 56
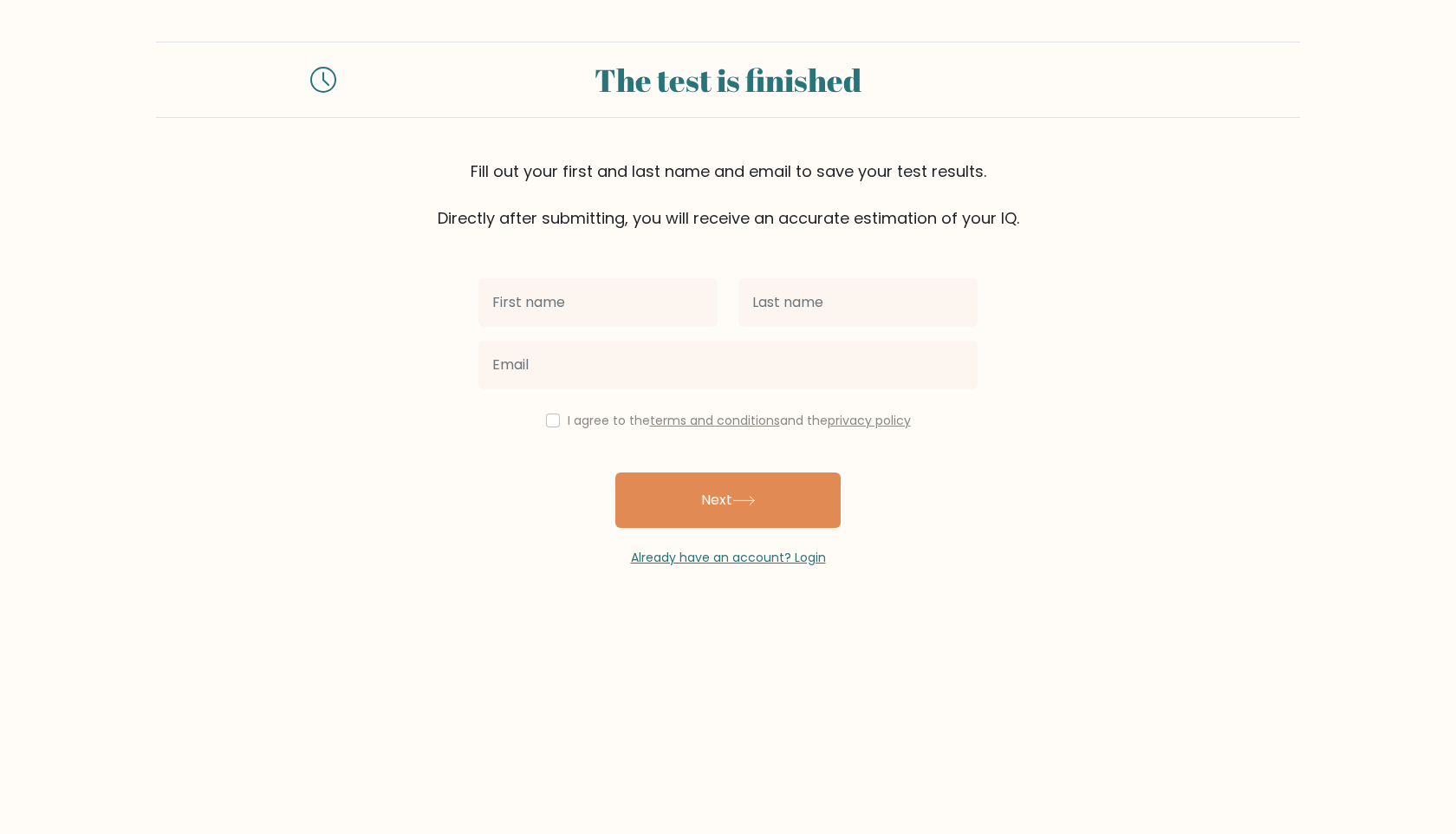
click at [614, 299] on input "text" at bounding box center [598, 302] width 239 height 49
type input "Jesuferanmi"
click at [832, 294] on input "text" at bounding box center [857, 302] width 239 height 49
type input "Atunbi"
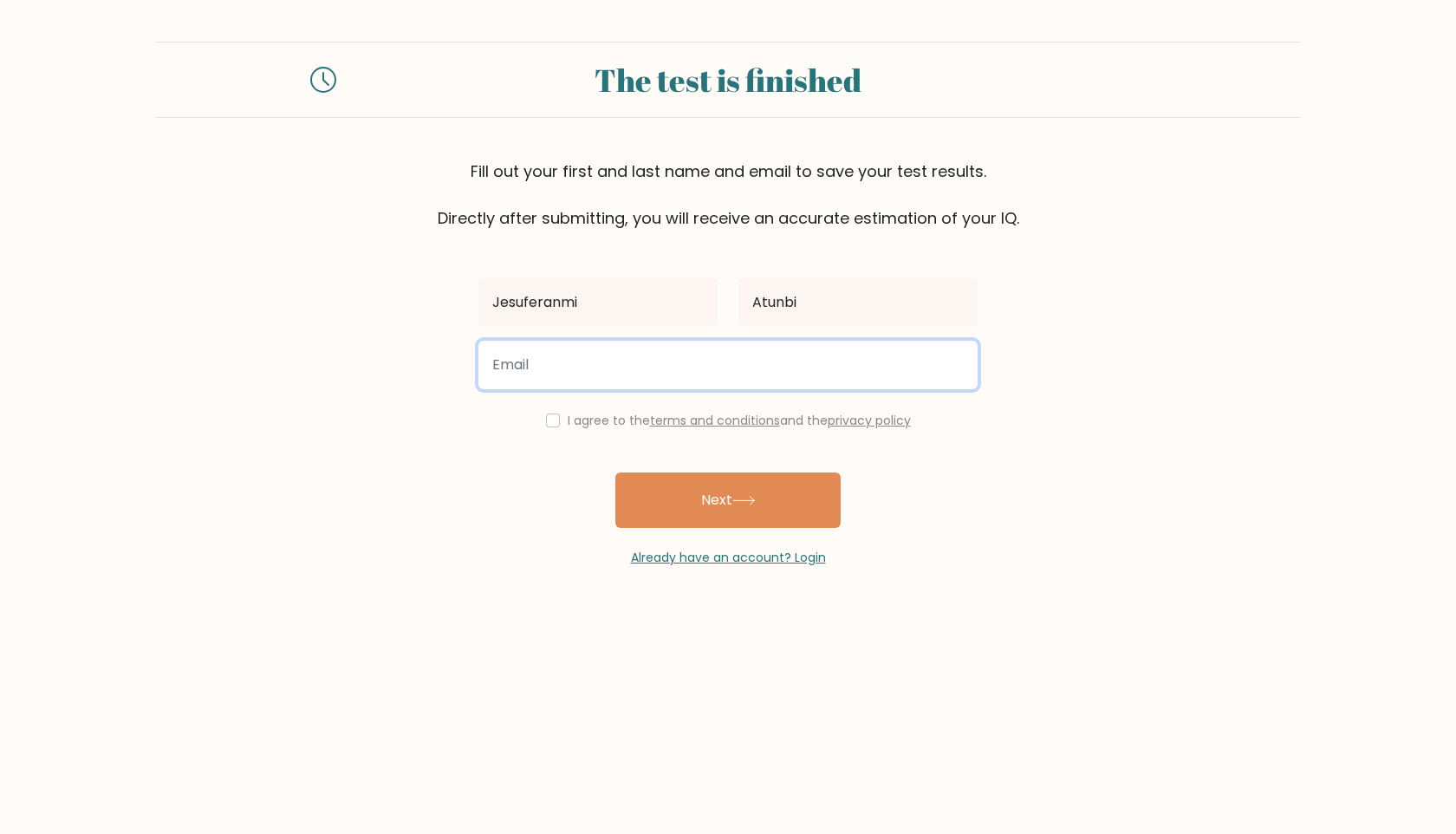
click at [770, 371] on input "email" at bounding box center [728, 365] width 499 height 49
type input "atunbiferanmi@gmail.com"
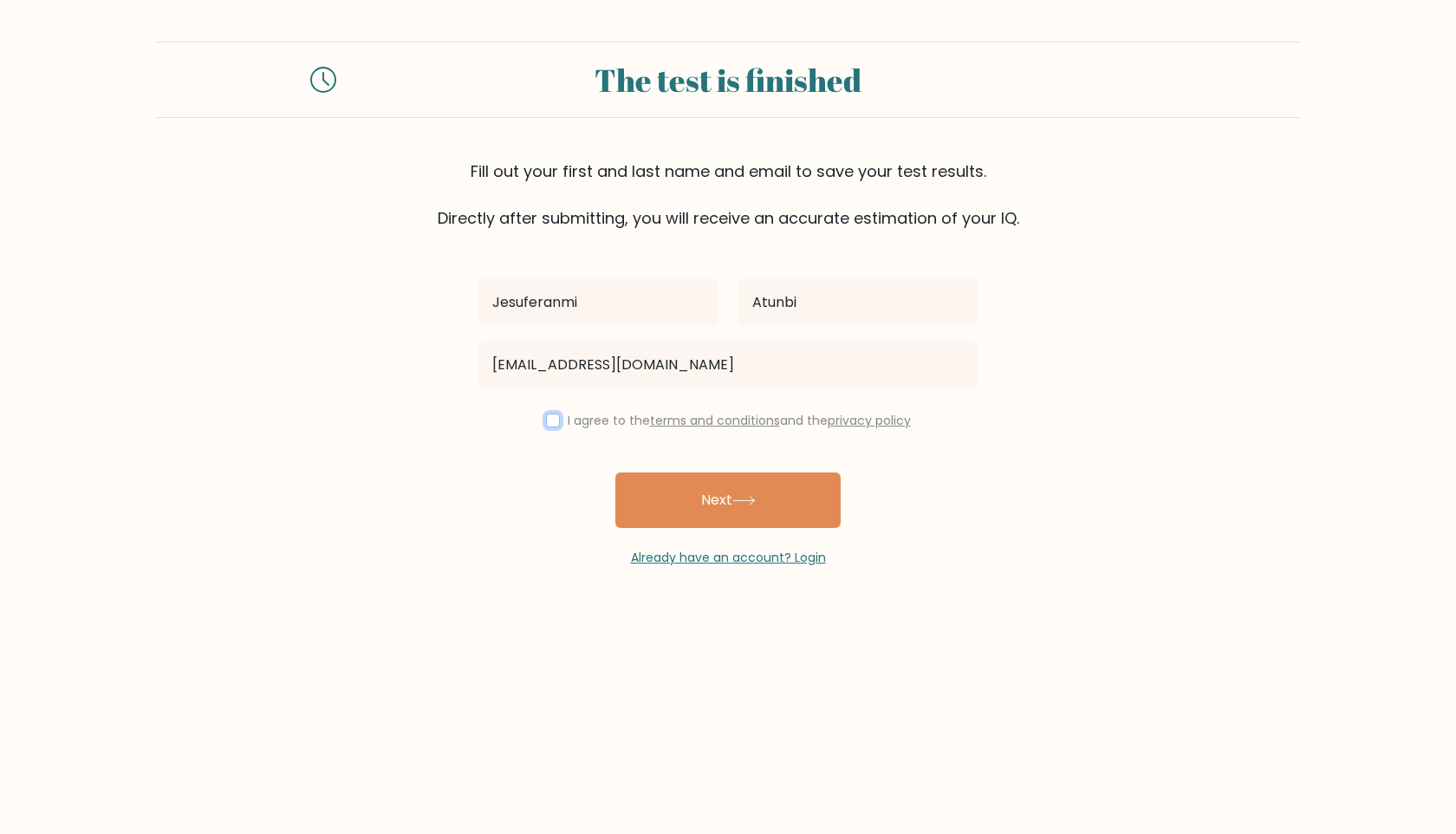
click at [547, 422] on input "checkbox" at bounding box center [553, 421] width 14 height 14
checkbox input "true"
click at [721, 502] on button "Next" at bounding box center [728, 500] width 225 height 56
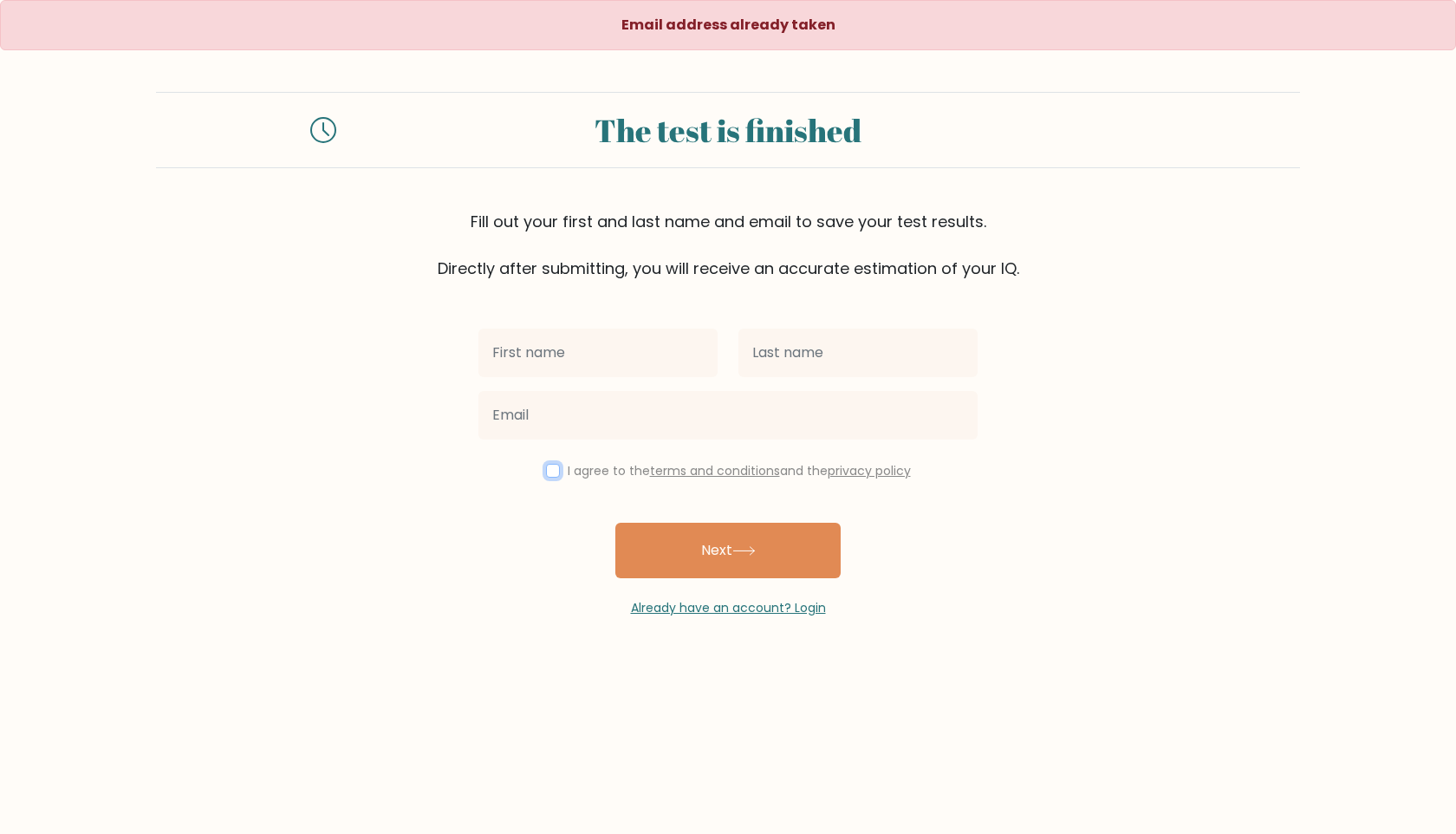
click at [548, 477] on input "checkbox" at bounding box center [553, 471] width 14 height 14
checkbox input "true"
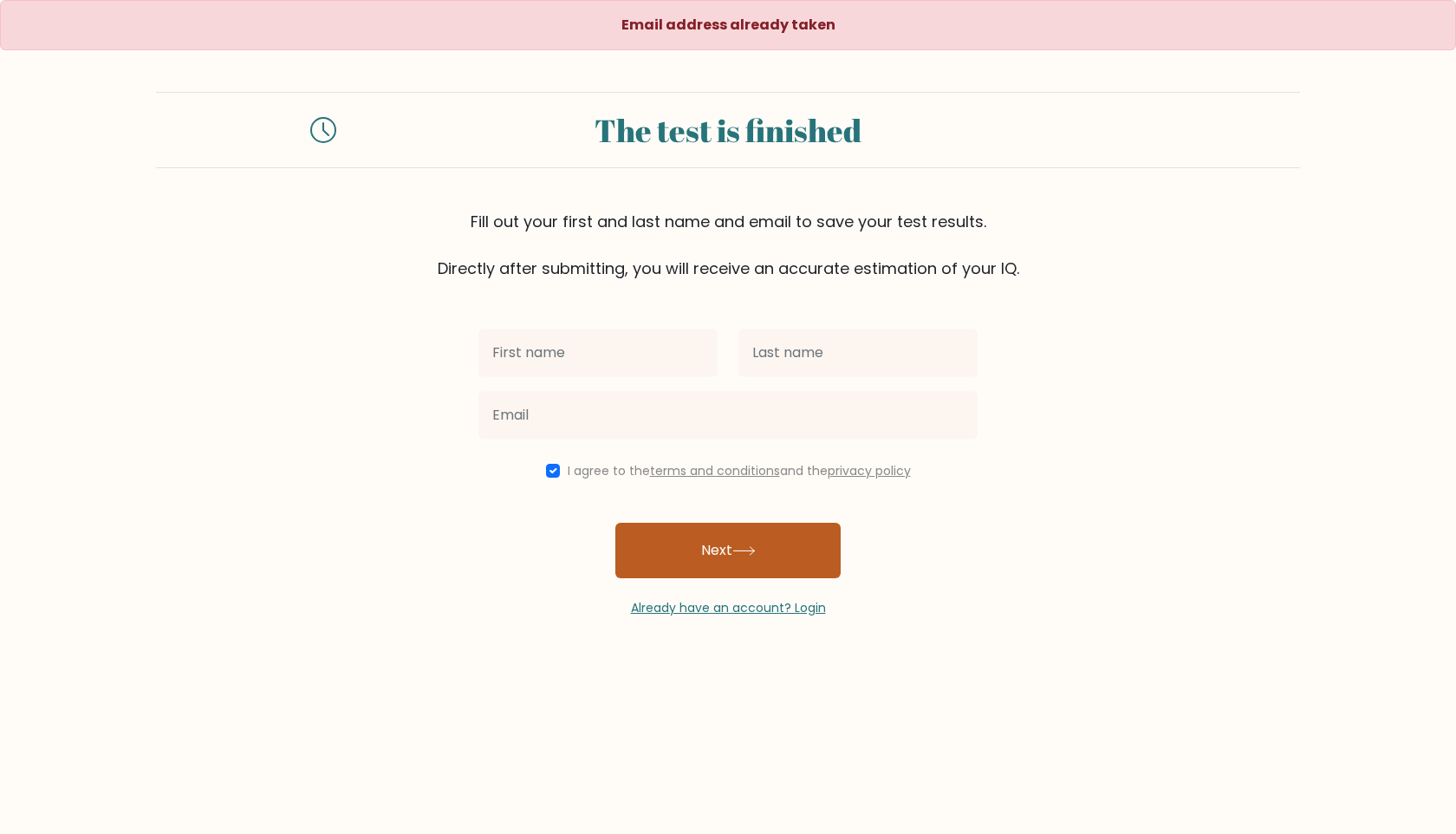
click at [667, 534] on button "Next" at bounding box center [728, 550] width 225 height 56
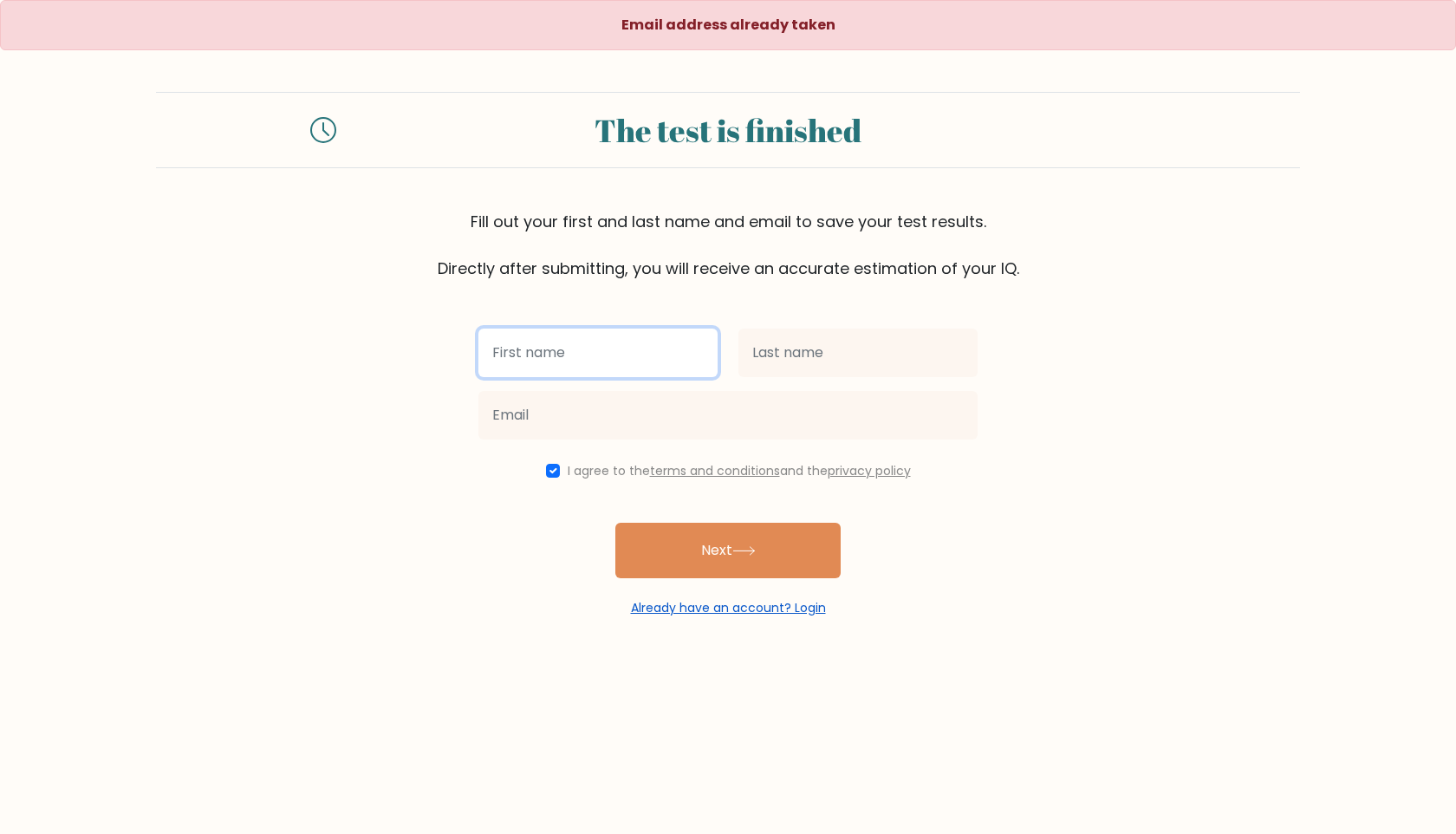
click at [735, 605] on link "Already have an account? Login" at bounding box center [728, 608] width 195 height 18
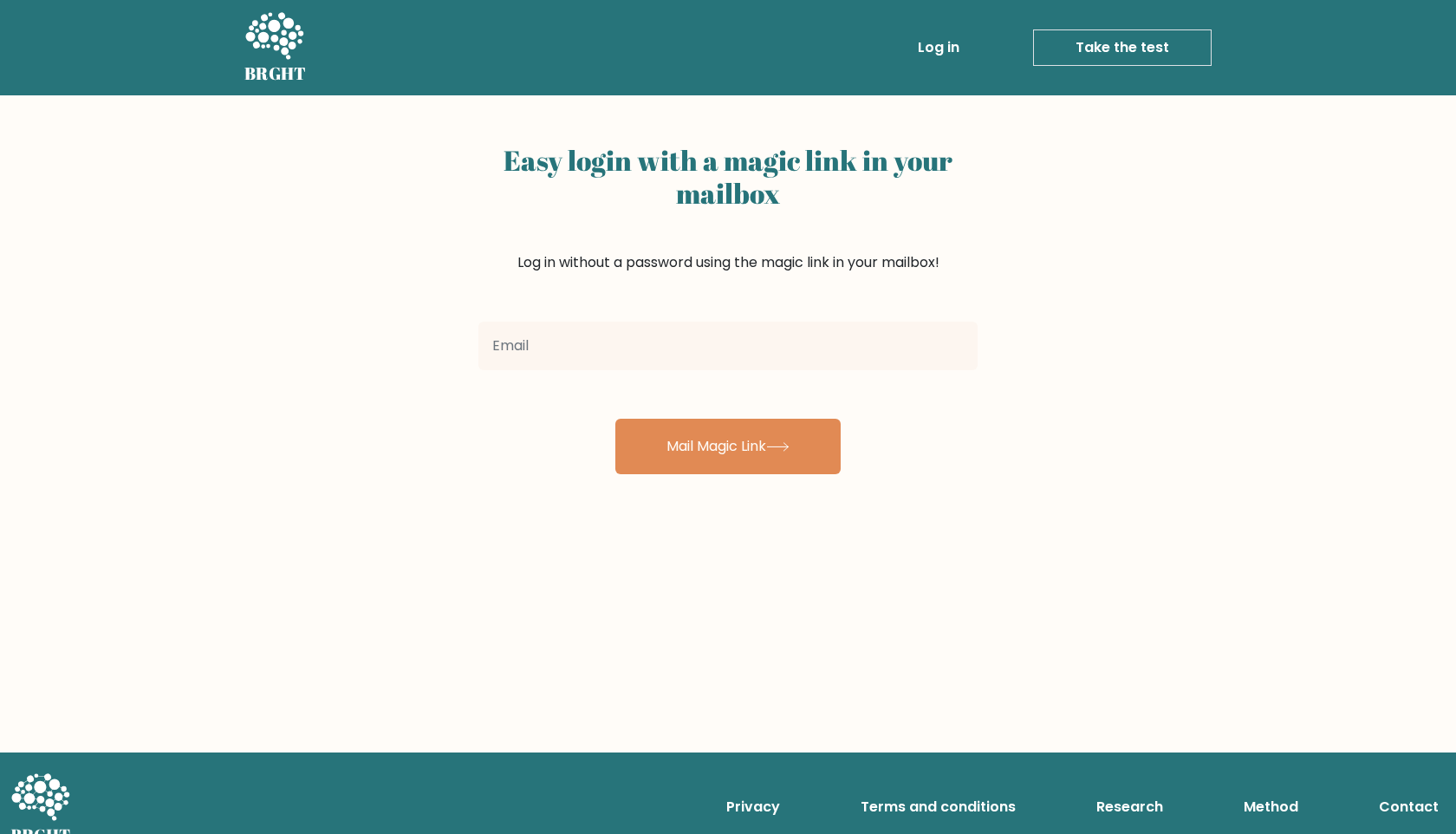
click at [615, 352] on input "email" at bounding box center [728, 345] width 499 height 49
type input "[EMAIL_ADDRESS][DOMAIN_NAME]"
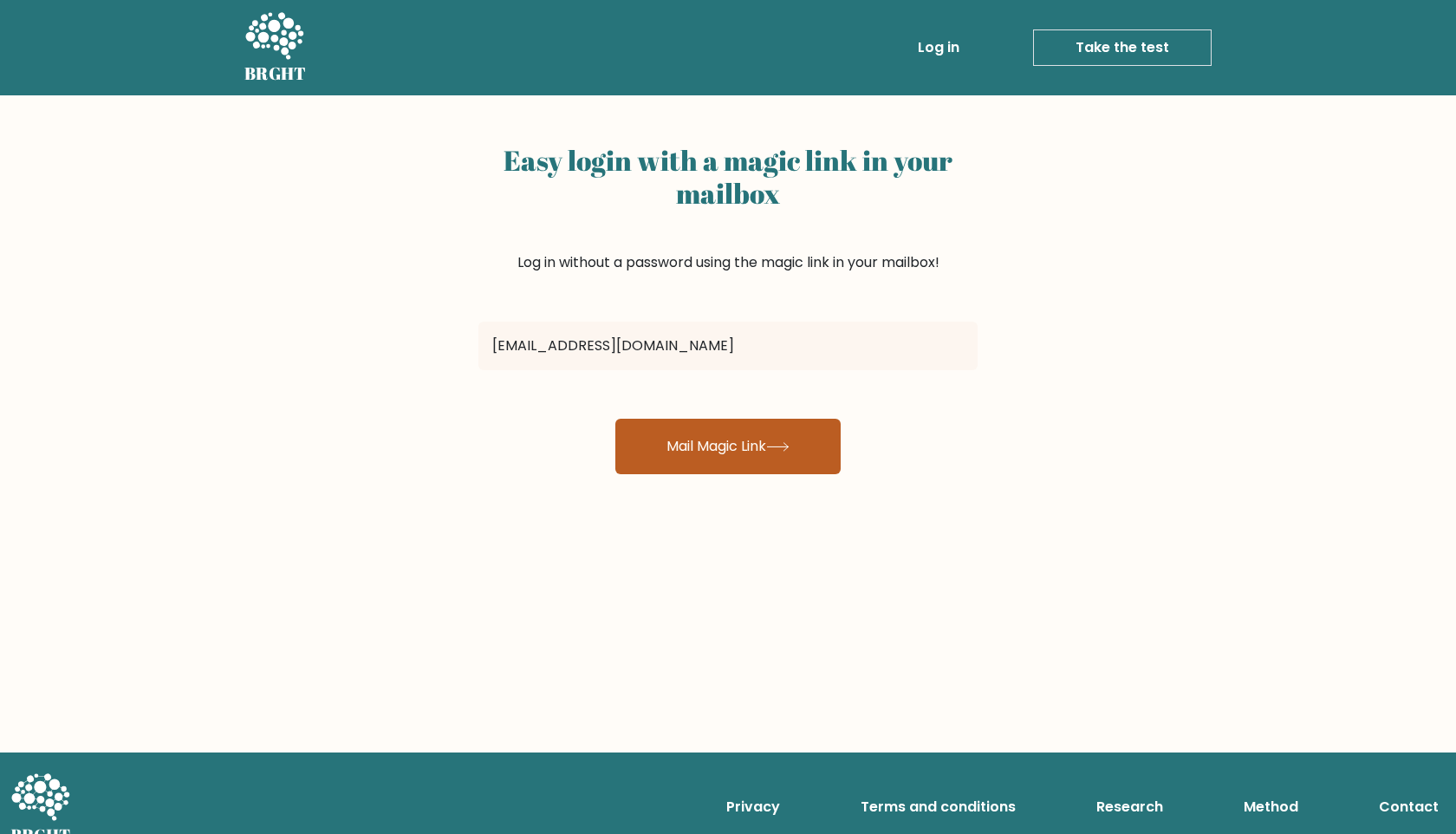
click at [682, 439] on button "Mail Magic Link" at bounding box center [728, 446] width 225 height 56
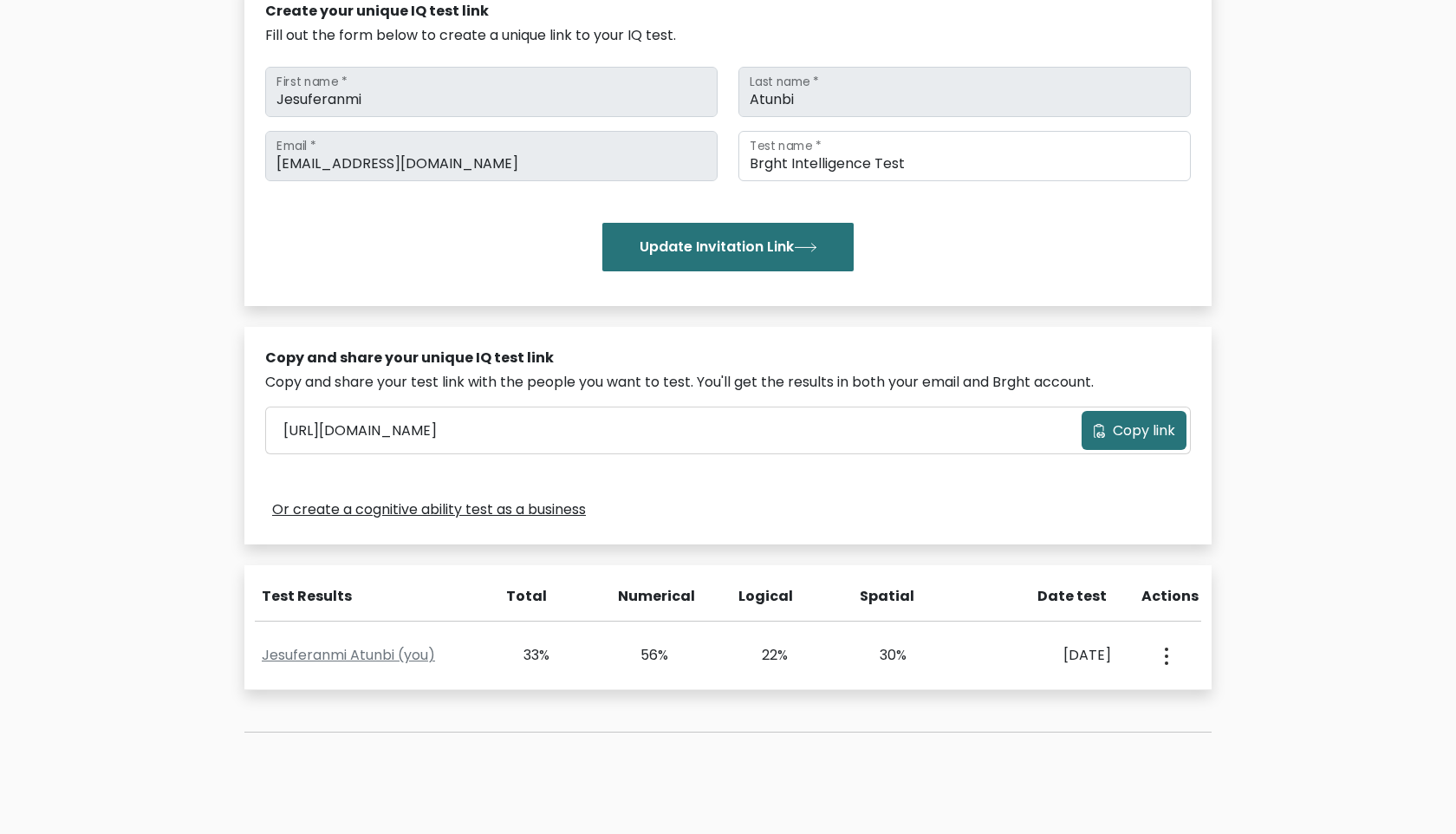
scroll to position [350, 0]
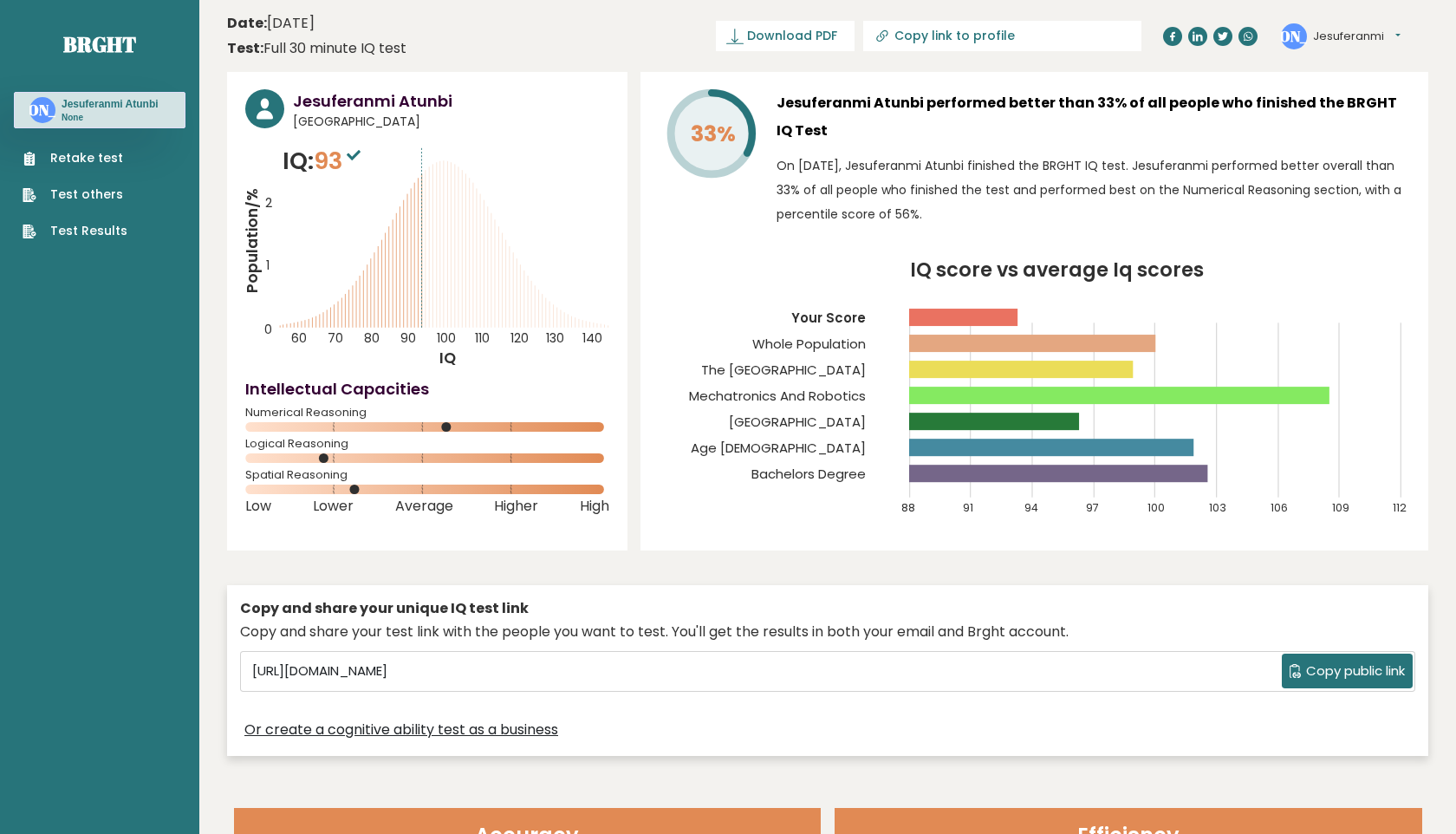
click at [104, 164] on link "Retake test" at bounding box center [75, 158] width 105 height 19
click at [84, 229] on link "Test Results" at bounding box center [75, 231] width 105 height 19
